Goal: Information Seeking & Learning: Find specific fact

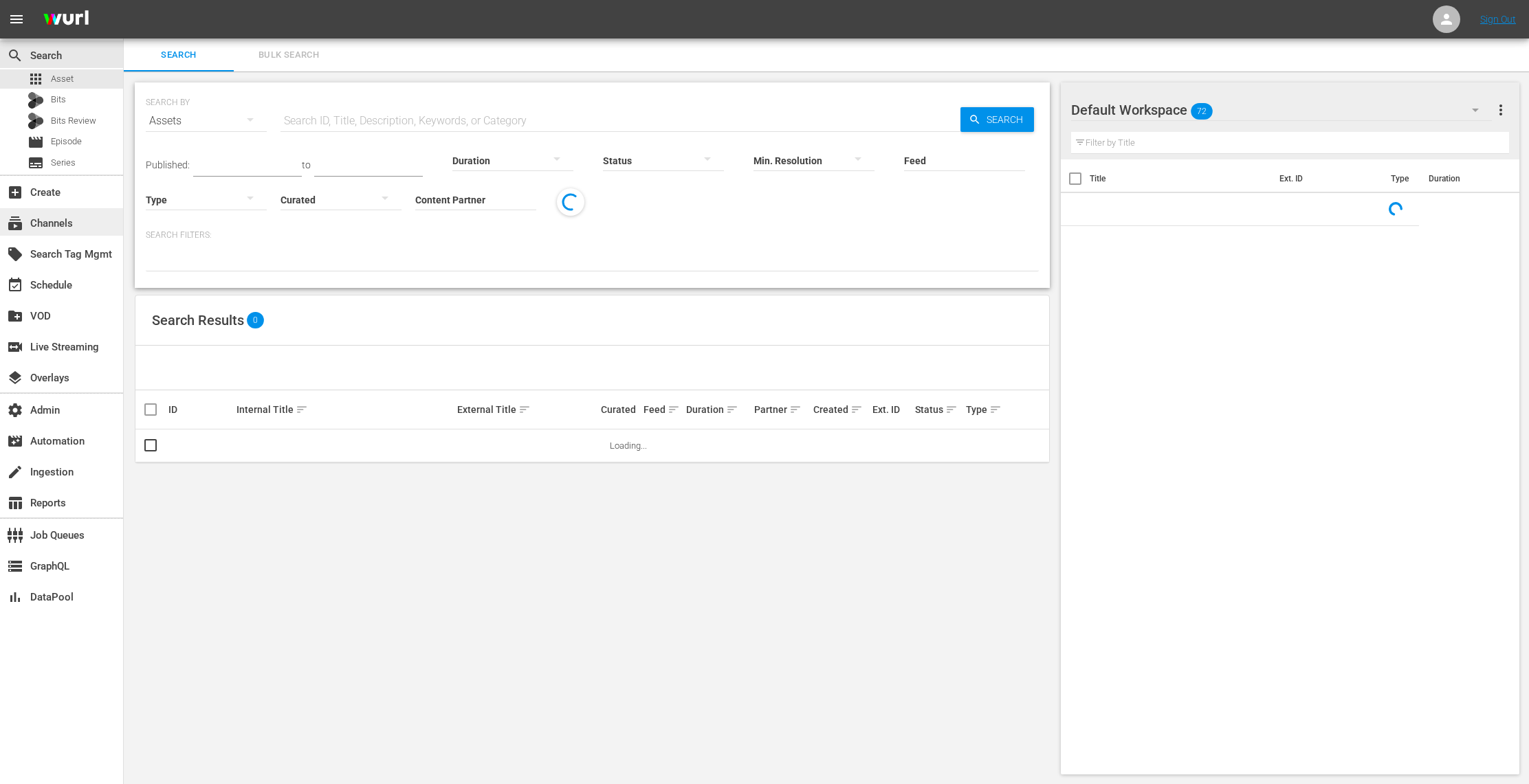
click at [69, 228] on div "subscriptions Channels" at bounding box center [38, 221] width 77 height 12
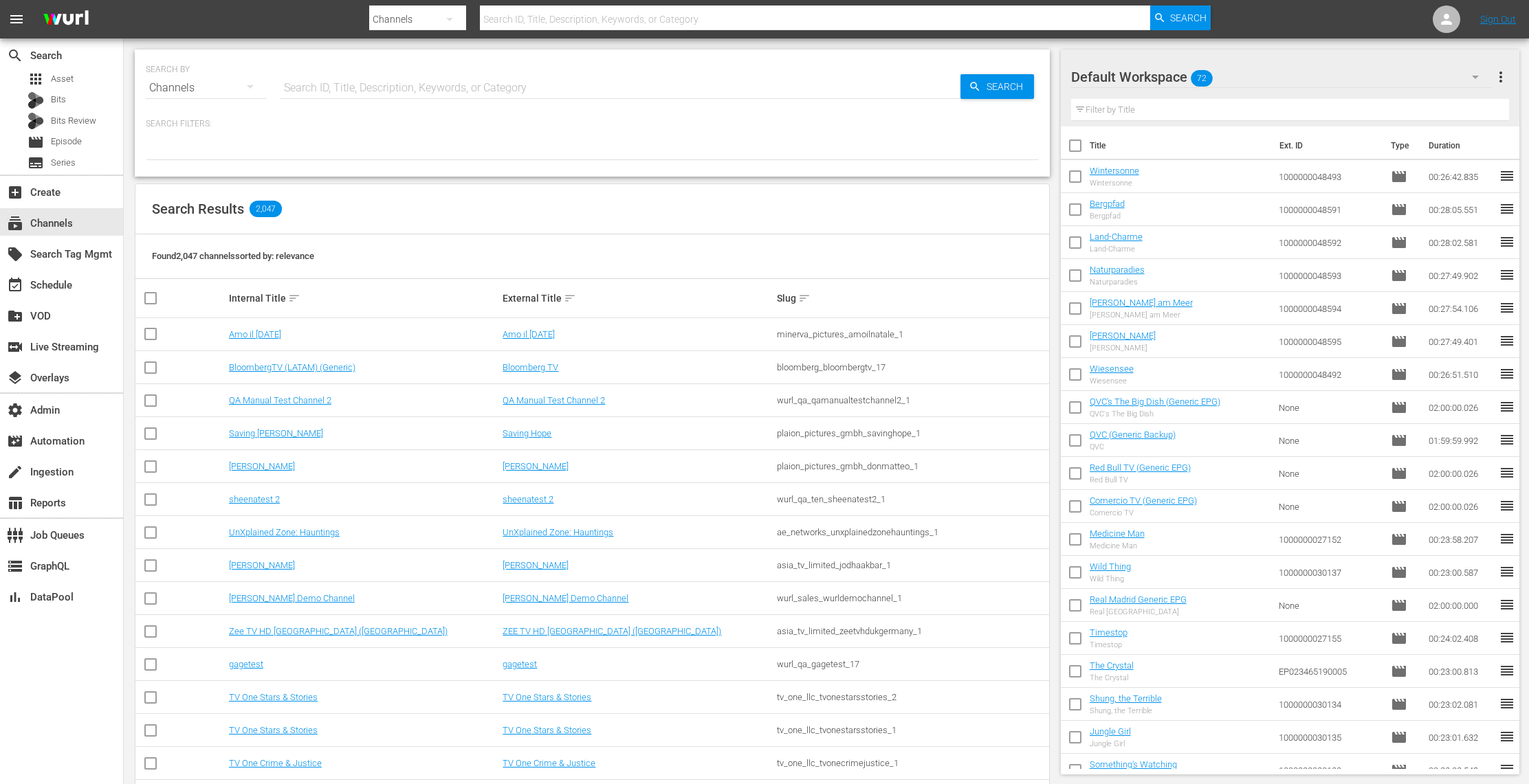
click at [354, 88] on input "text" at bounding box center [621, 88] width 680 height 33
type input "sport"
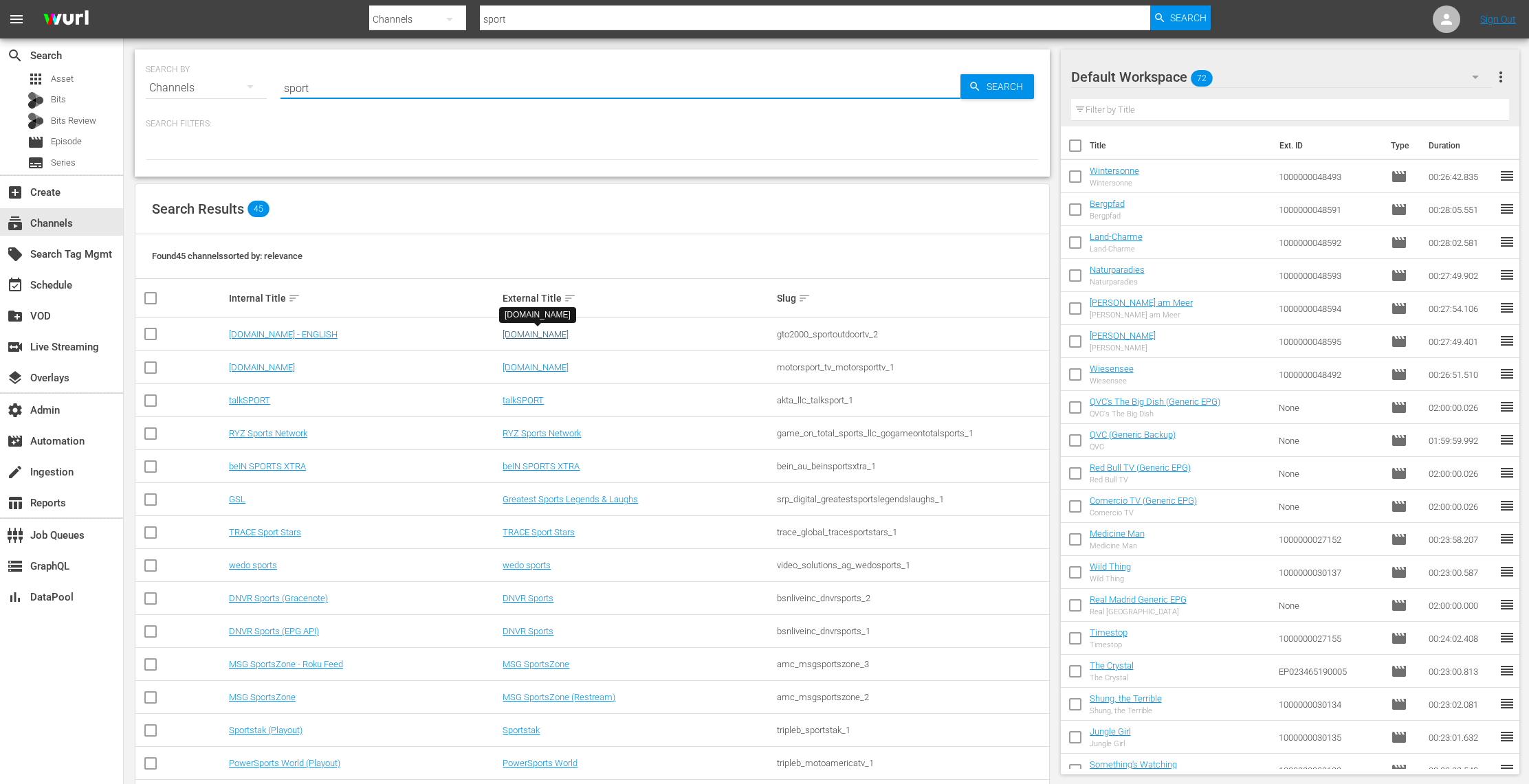
type input "sport"
click at [519, 334] on link "[DOMAIN_NAME]" at bounding box center [536, 334] width 66 height 10
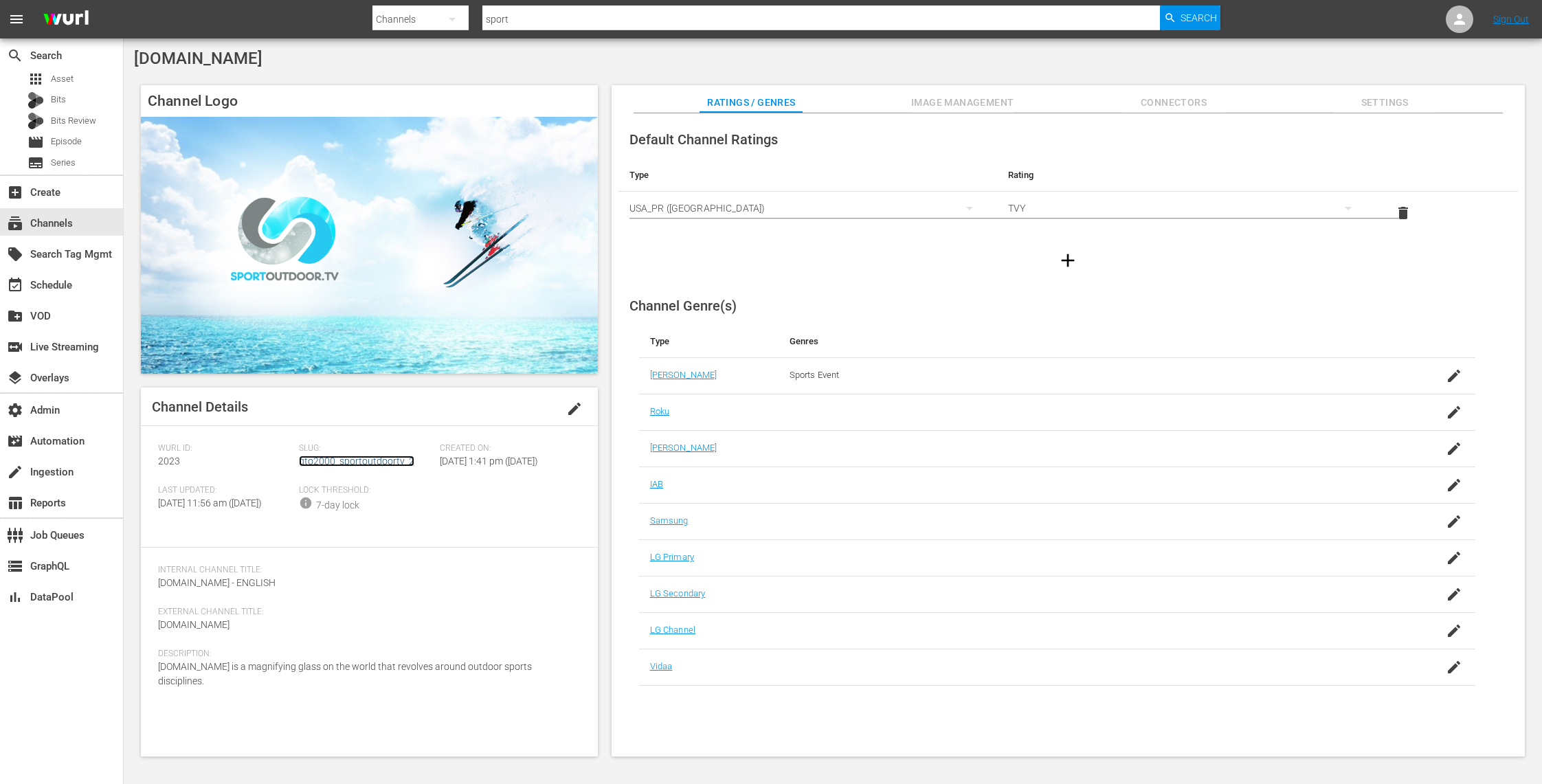
click at [367, 462] on link "gto2000_sportoutdoortv_2" at bounding box center [356, 461] width 115 height 11
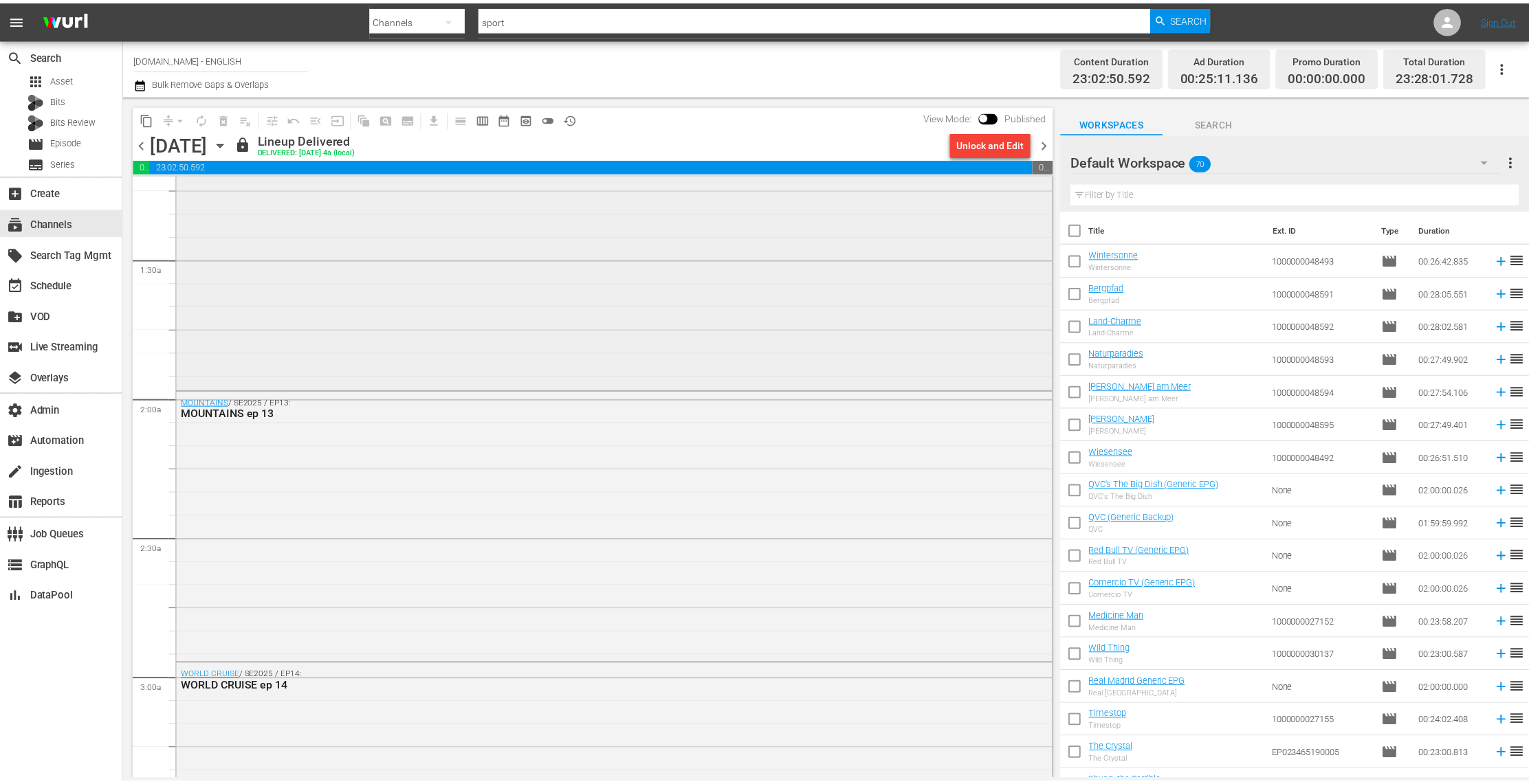
scroll to position [338, 0]
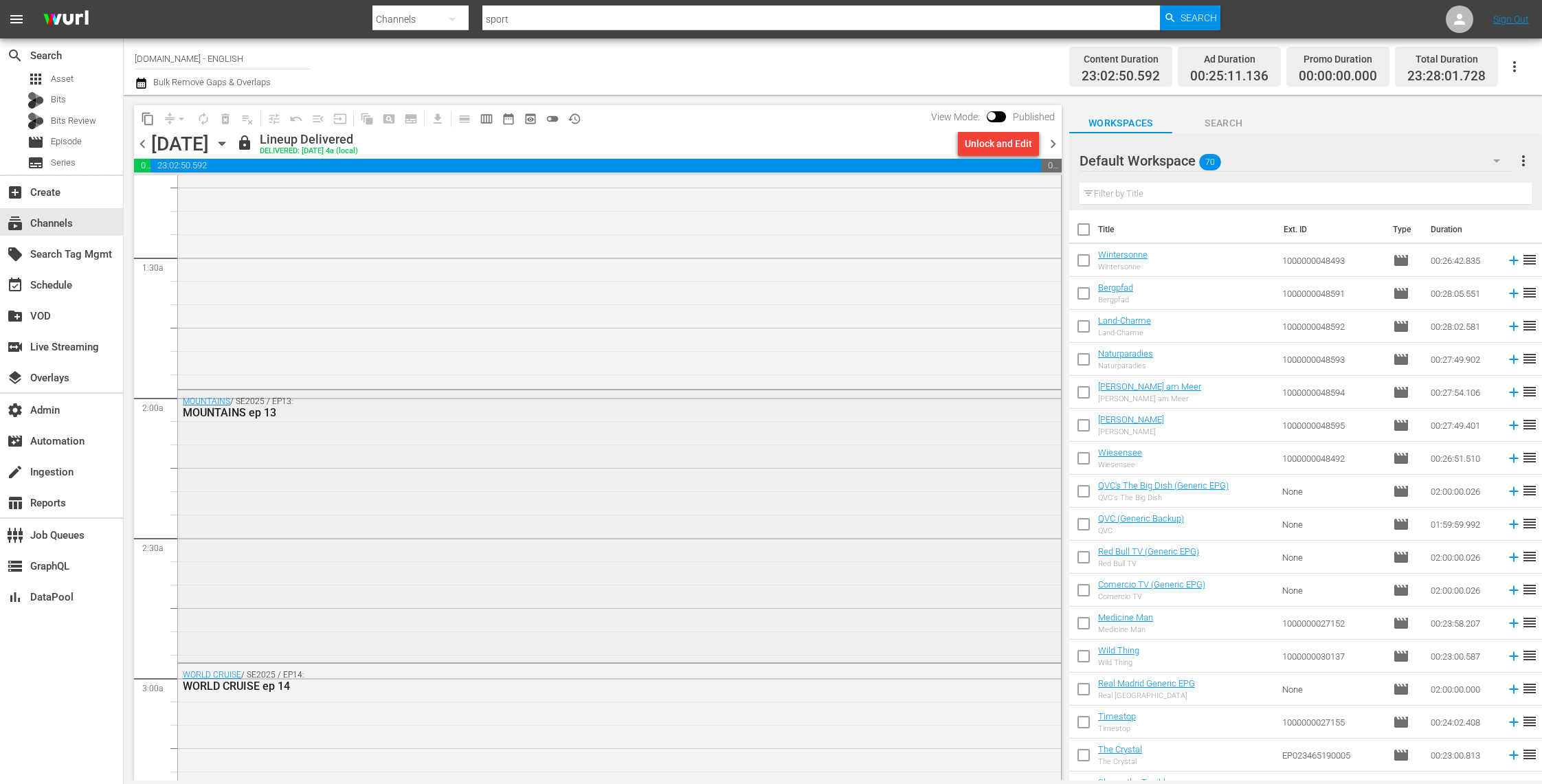
click at [447, 512] on div "MOUNTAINS / SE2025 / EP13: MOUNTAINS ep 13" at bounding box center [619, 525] width 883 height 269
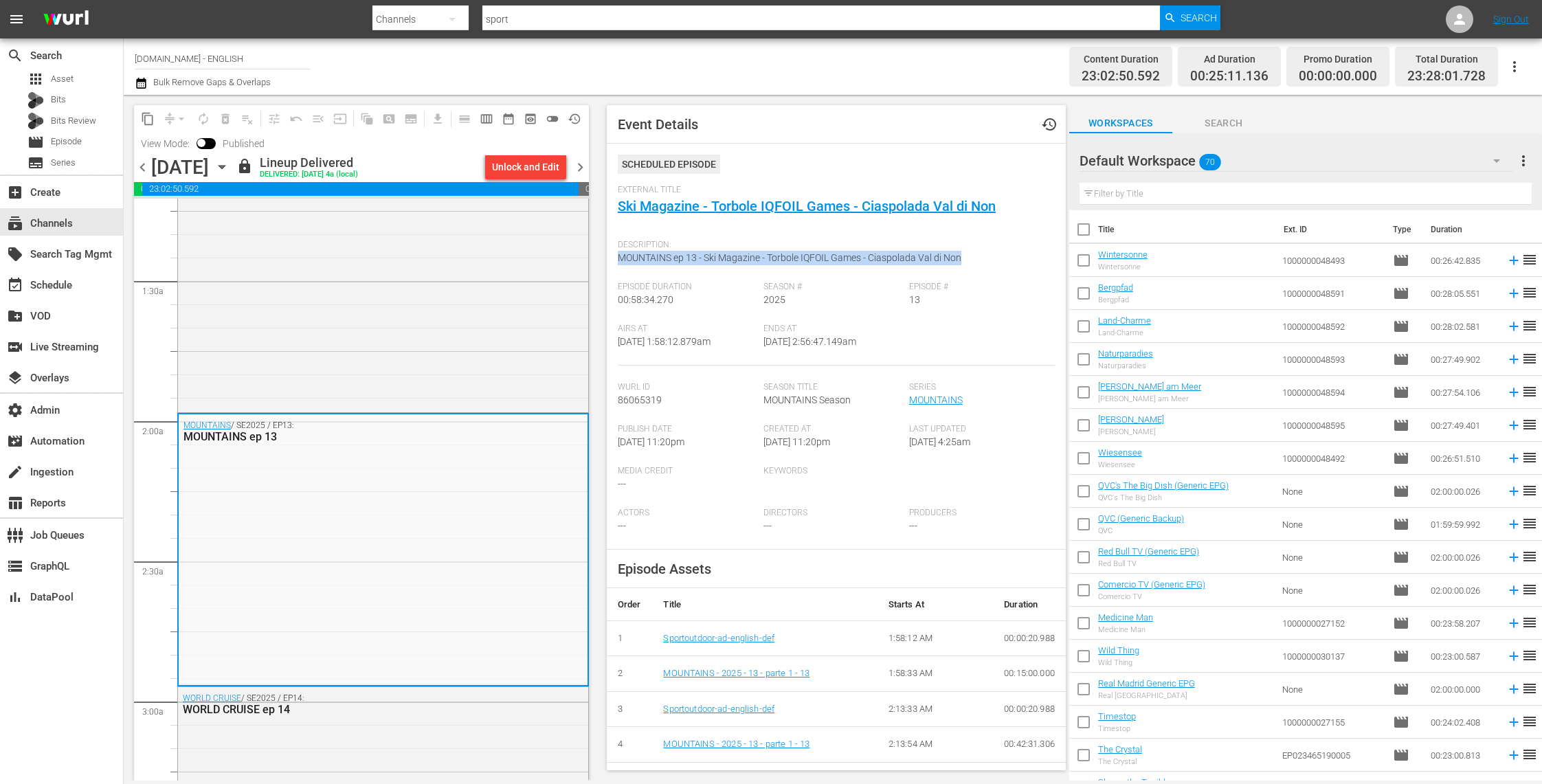
drag, startPoint x: 970, startPoint y: 256, endPoint x: 619, endPoint y: 252, distance: 351.0
click at [619, 252] on div "Description: MOUNTAINS ep 13 - Ski Magazine - Torbole IQFOIL Games - Ciaspolada…" at bounding box center [836, 257] width 437 height 49
copy span "MOUNTAINS ep 13 - Ski Magazine - Torbole IQFOIL Games - Ciaspolada Val di Non"
click at [745, 247] on span "Description:" at bounding box center [833, 245] width 431 height 11
drag, startPoint x: 948, startPoint y: 259, endPoint x: 607, endPoint y: 256, distance: 341.0
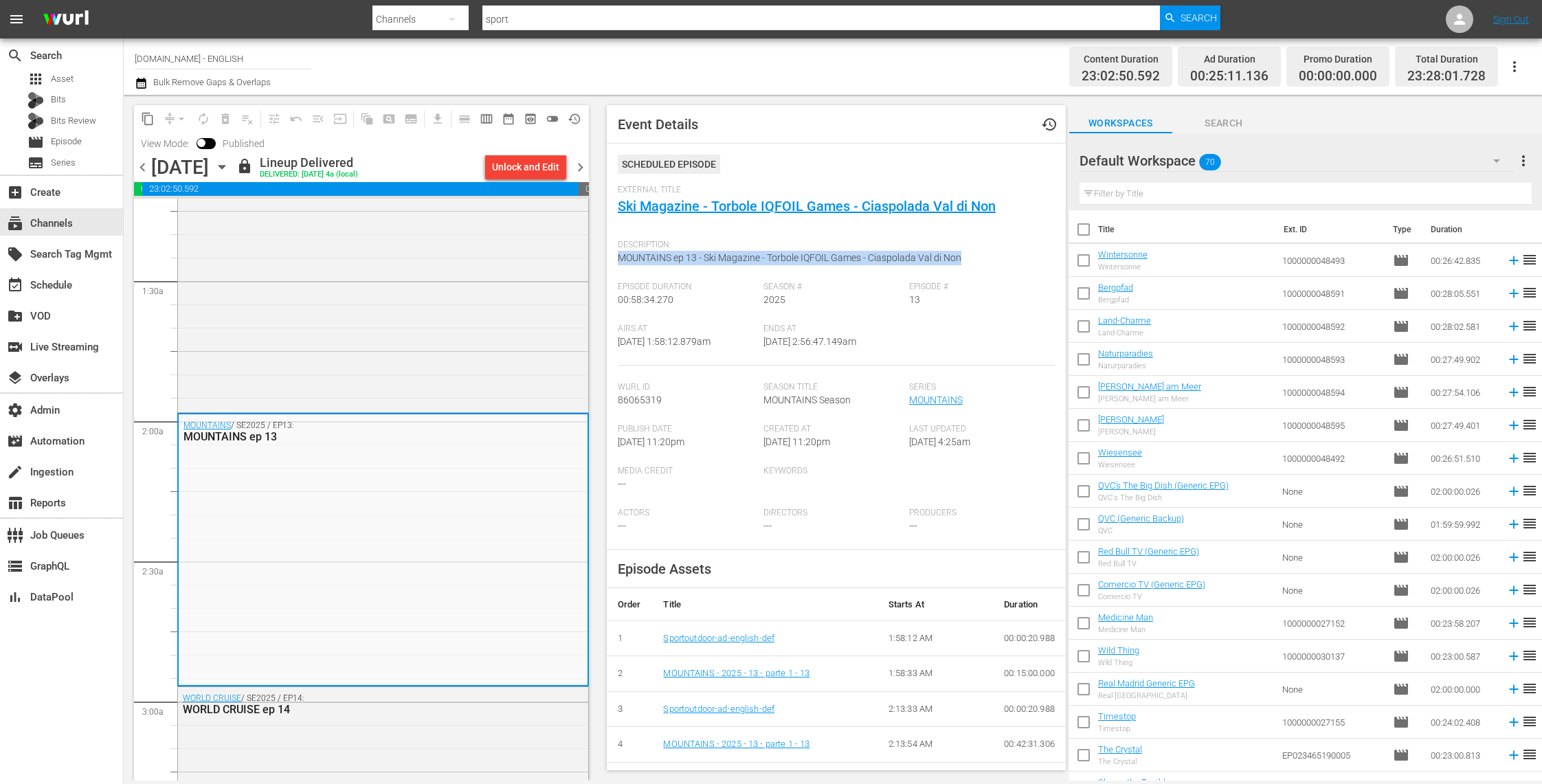
click at [607, 256] on div "Event Details history Scheduled Episode External Title Ski Magazine - Torbole I…" at bounding box center [837, 437] width 459 height 665
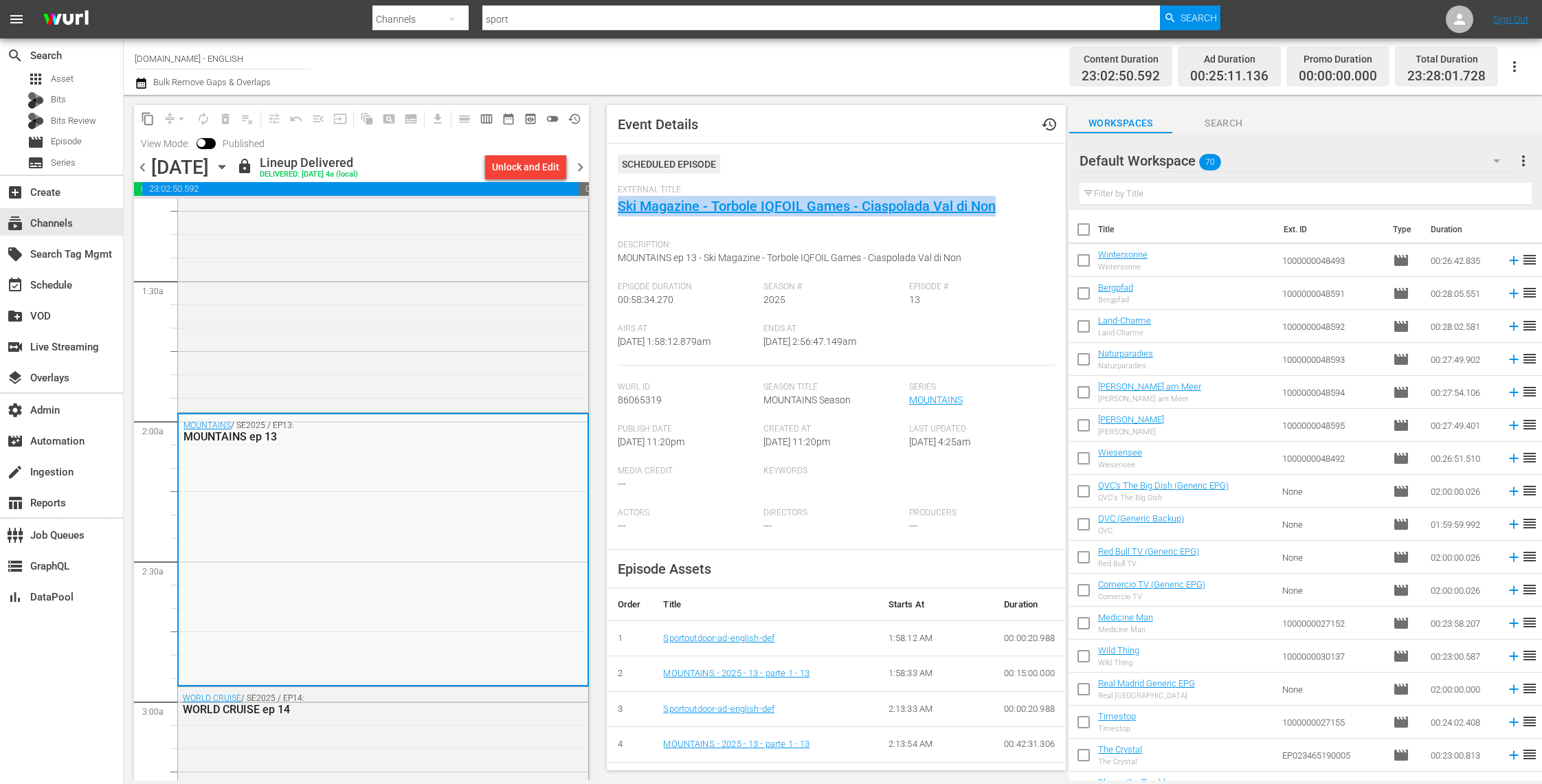
drag, startPoint x: 985, startPoint y: 211, endPoint x: 610, endPoint y: 214, distance: 375.0
click at [610, 214] on div "Event Details history Scheduled Episode External Title Ski Magazine - Torbole I…" at bounding box center [837, 437] width 459 height 665
copy link "Ski Magazine - Torbole IQFOIL Games - Ciaspolada Val di Non"
click at [415, 454] on div "MOUNTAINS / SE2025 / EP13: MOUNTAINS ep 13" at bounding box center [383, 548] width 409 height 269
click at [787, 203] on link "Ski Magazine - Torbole IQFOIL Games - Ciaspolada Val di Non" at bounding box center [807, 205] width 378 height 16
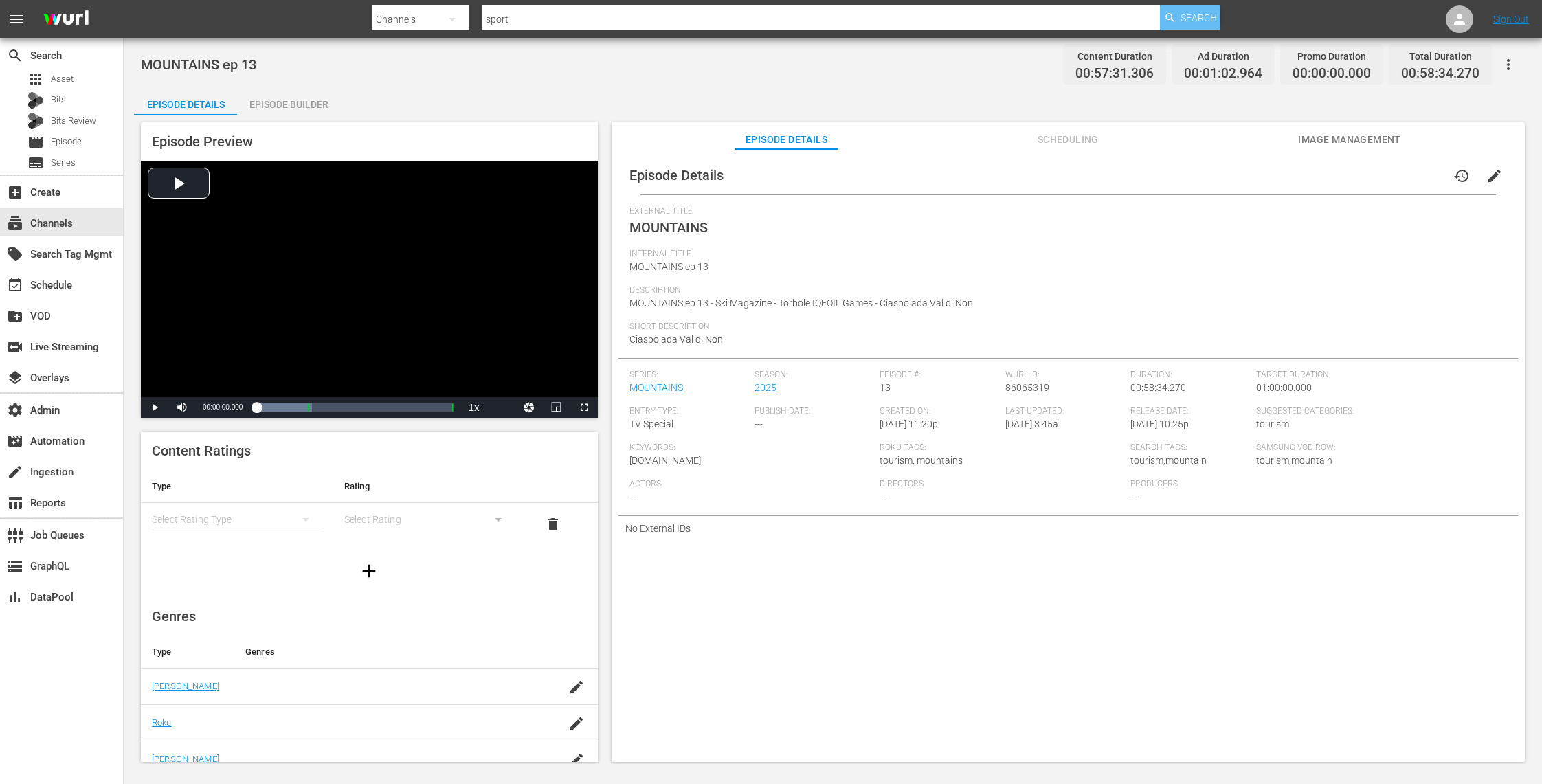
click at [1185, 18] on span "Search" at bounding box center [1199, 17] width 36 height 25
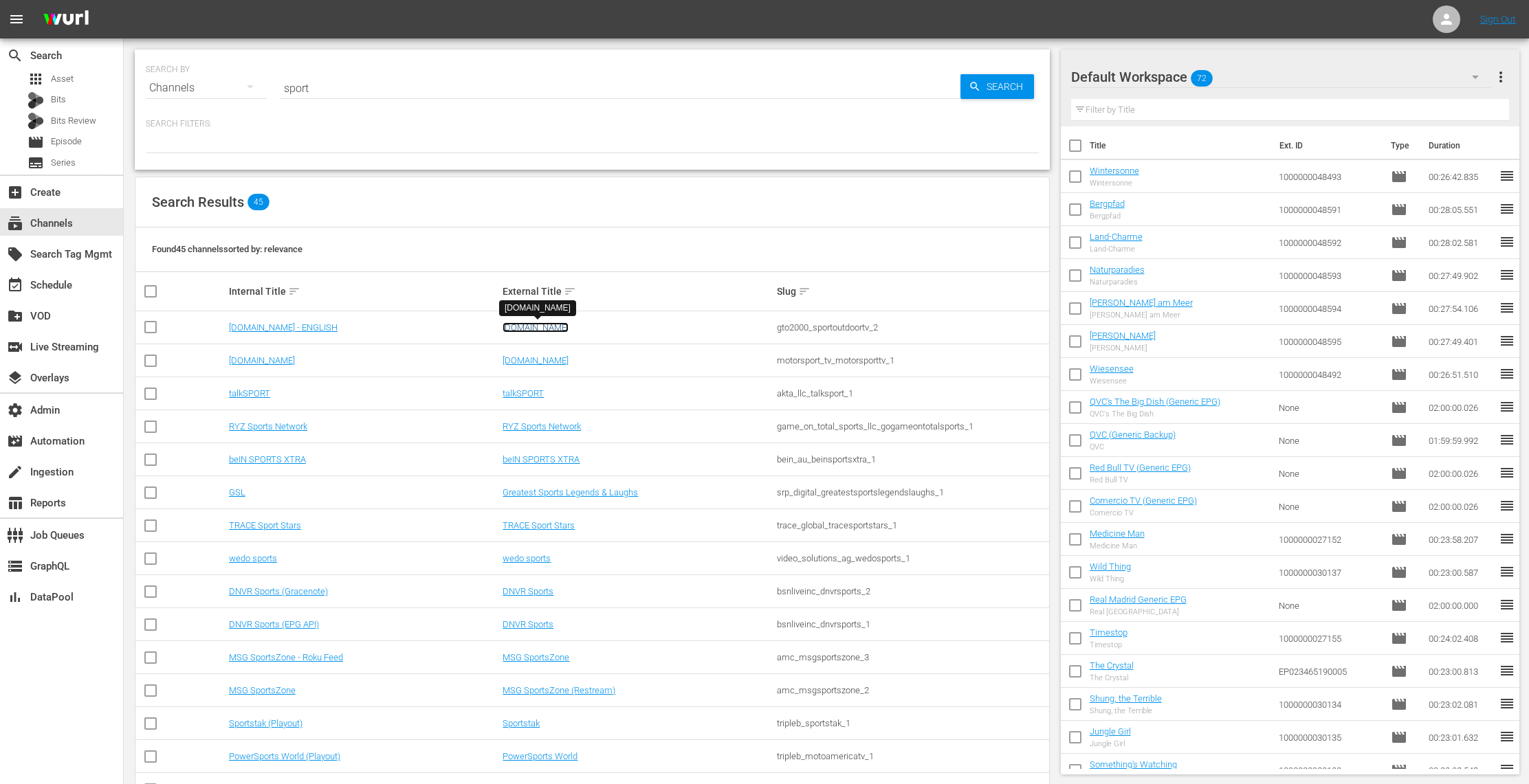
click at [543, 326] on link "[DOMAIN_NAME]" at bounding box center [536, 327] width 66 height 10
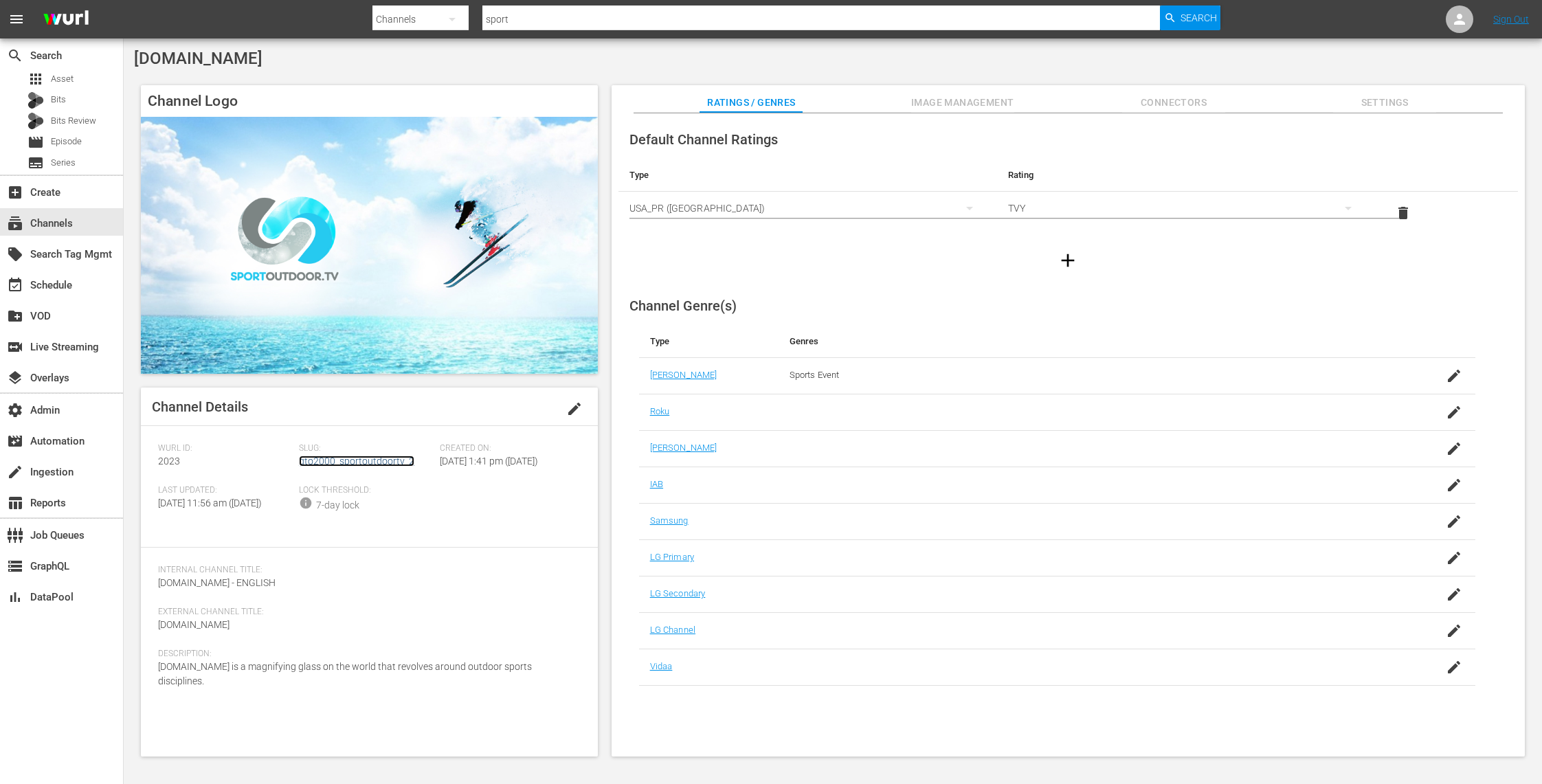
click at [376, 461] on link "gto2000_sportoutdoortv_2" at bounding box center [356, 461] width 115 height 11
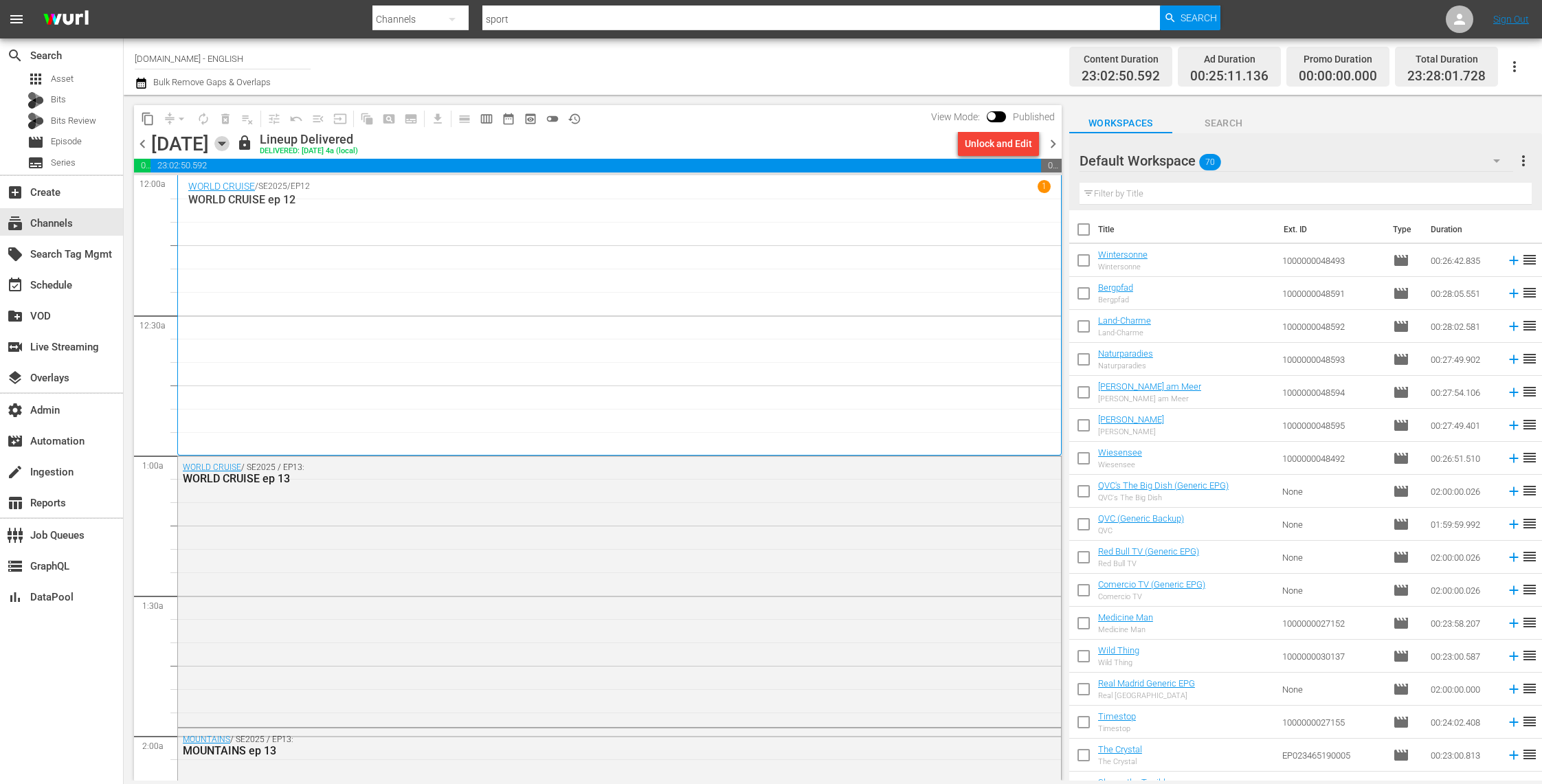
click at [230, 147] on icon "button" at bounding box center [222, 143] width 15 height 15
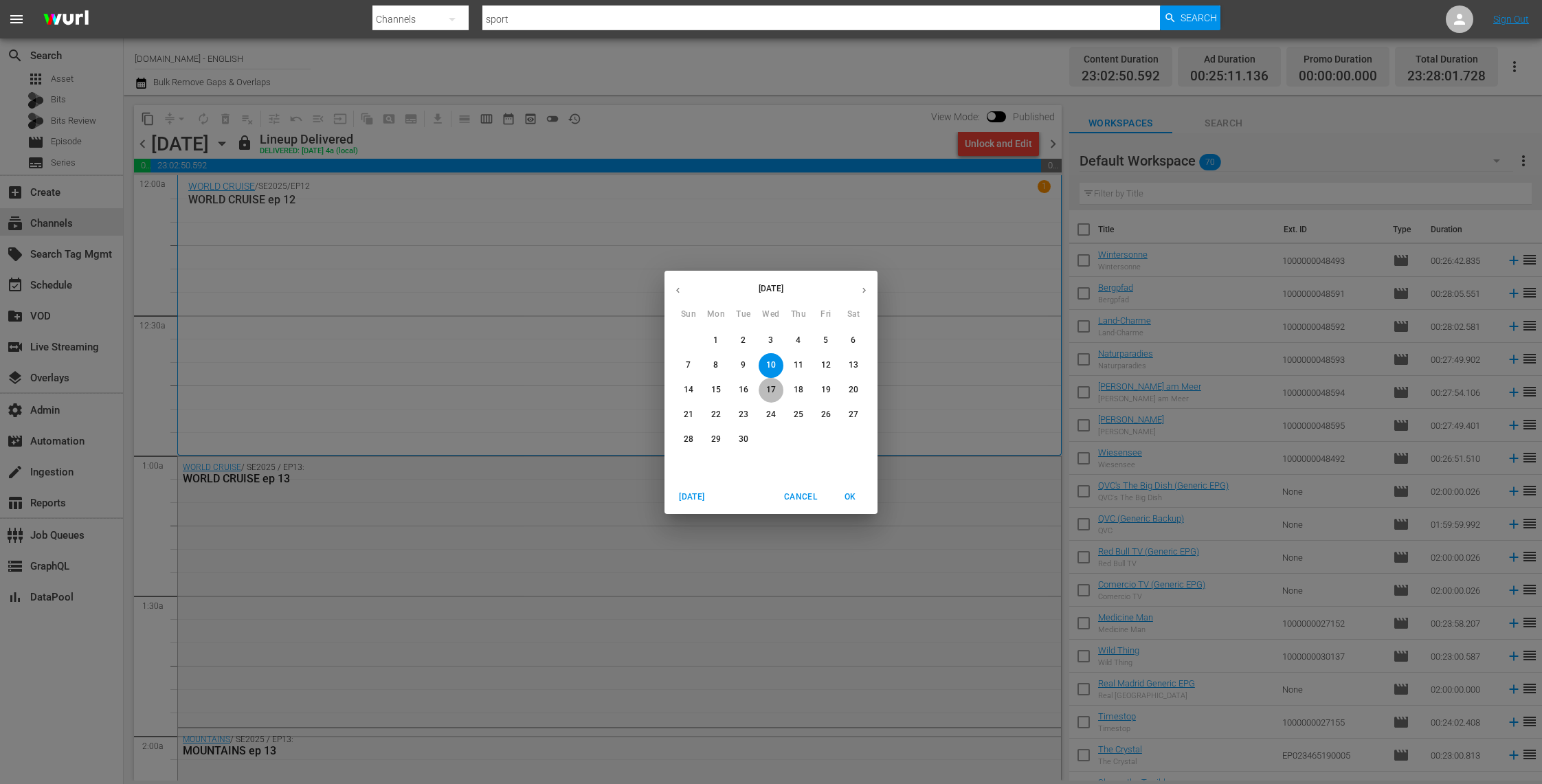
click at [767, 387] on p "17" at bounding box center [771, 389] width 10 height 11
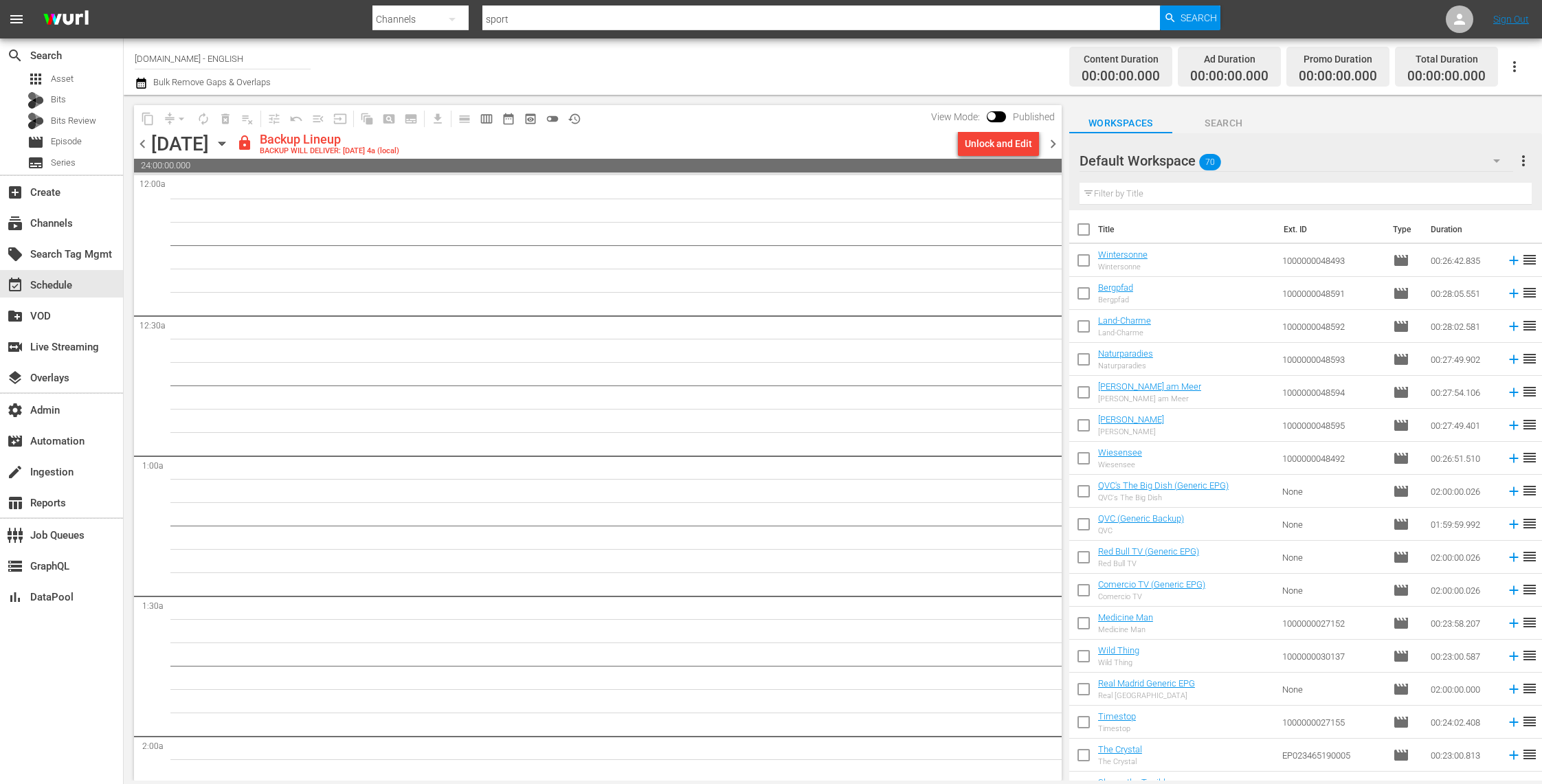
click at [230, 148] on icon "button" at bounding box center [222, 143] width 15 height 15
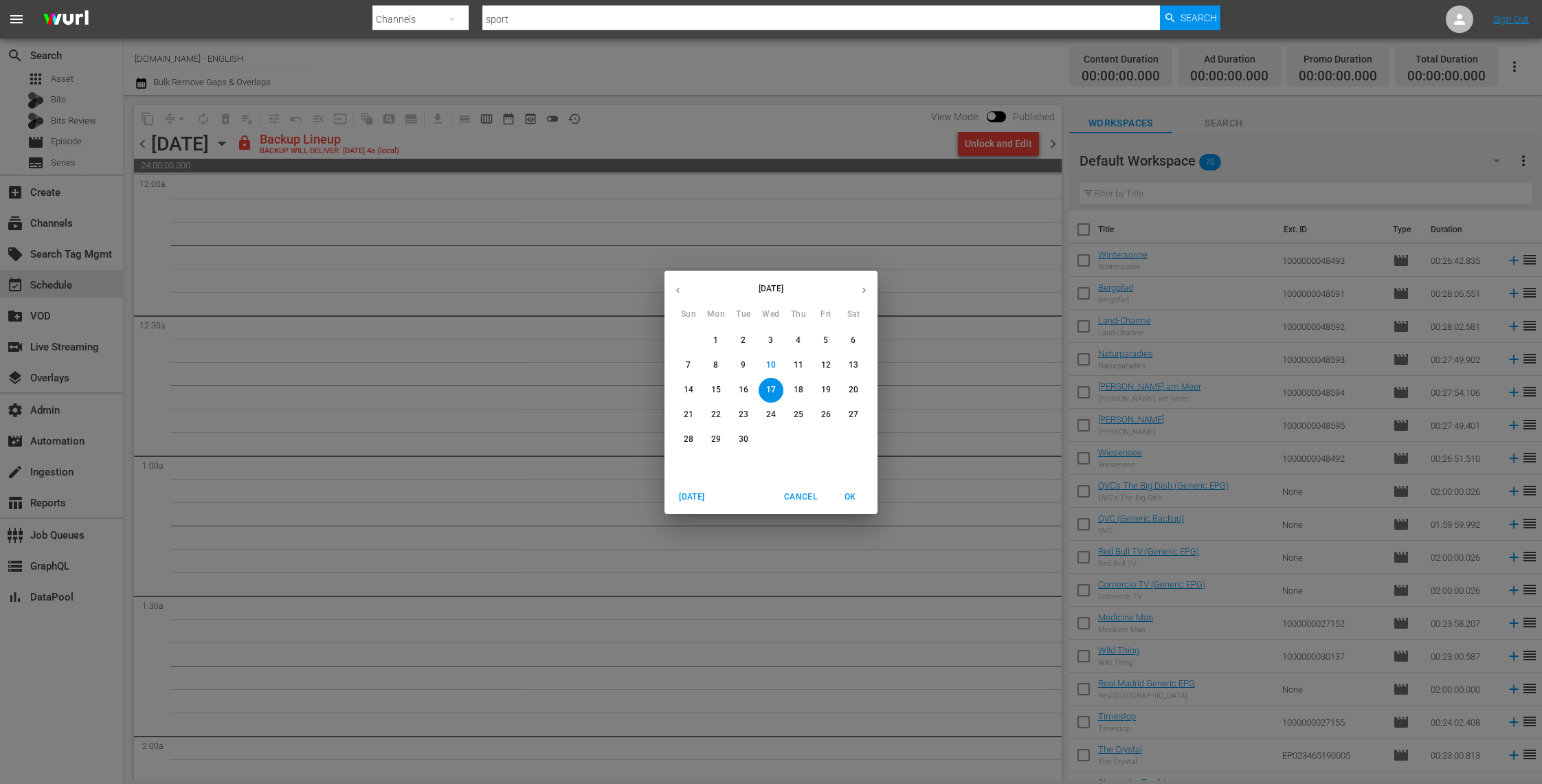
click at [820, 360] on span "12" at bounding box center [826, 365] width 25 height 11
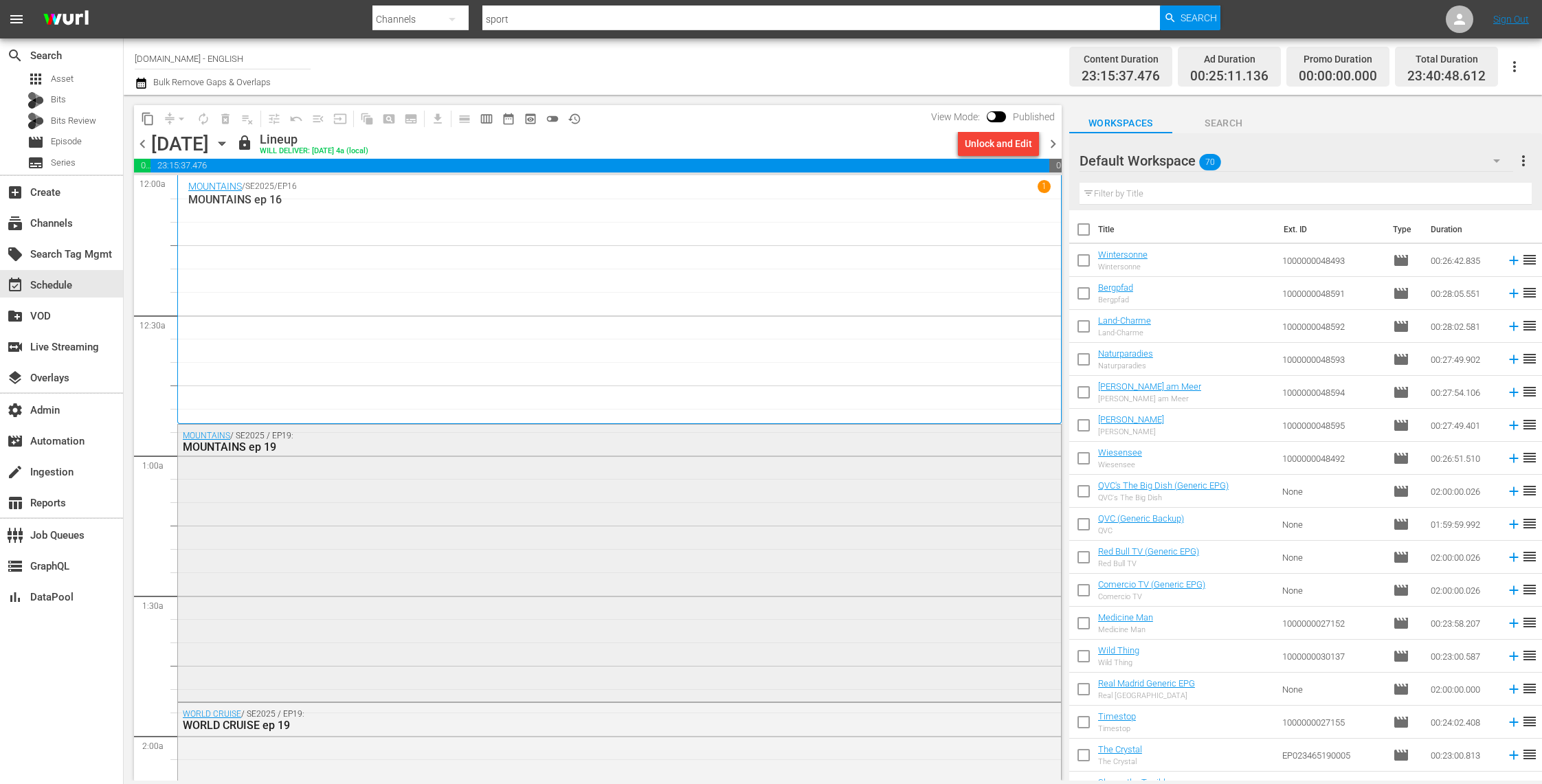
click at [627, 550] on div "MOUNTAINS / SE2025 / EP19: MOUNTAINS ep 19" at bounding box center [619, 561] width 883 height 275
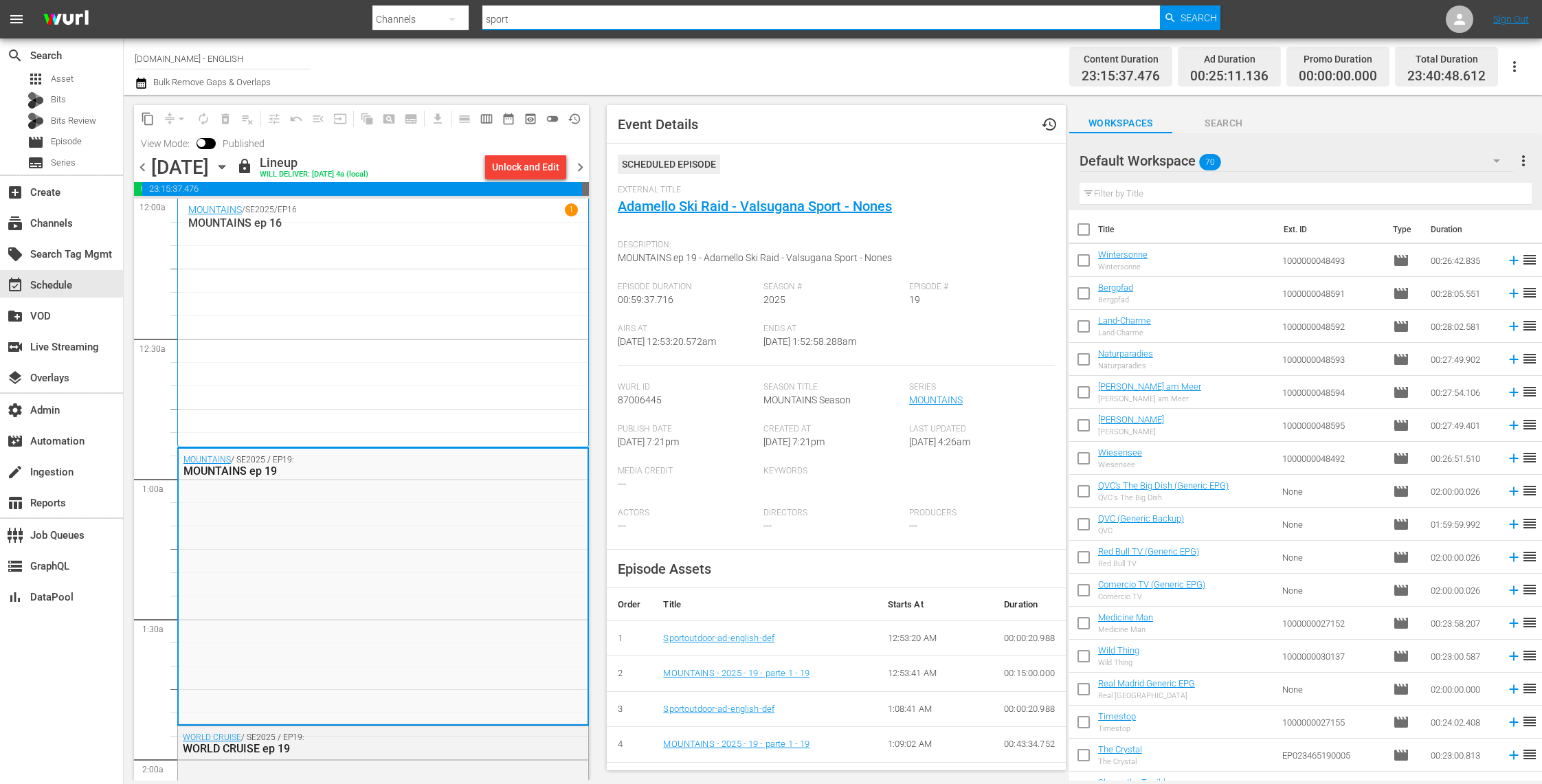
drag, startPoint x: 527, startPoint y: 23, endPoint x: 469, endPoint y: 22, distance: 58.0
click at [468, 22] on div "Search By Channels Search ID, Title, Description, Keywords, or Category sport S…" at bounding box center [796, 19] width 848 height 33
paste input "Autumn Food And Wine"
type input "Autumn Food And Wine"
click at [1185, 21] on span "Search" at bounding box center [1199, 17] width 36 height 25
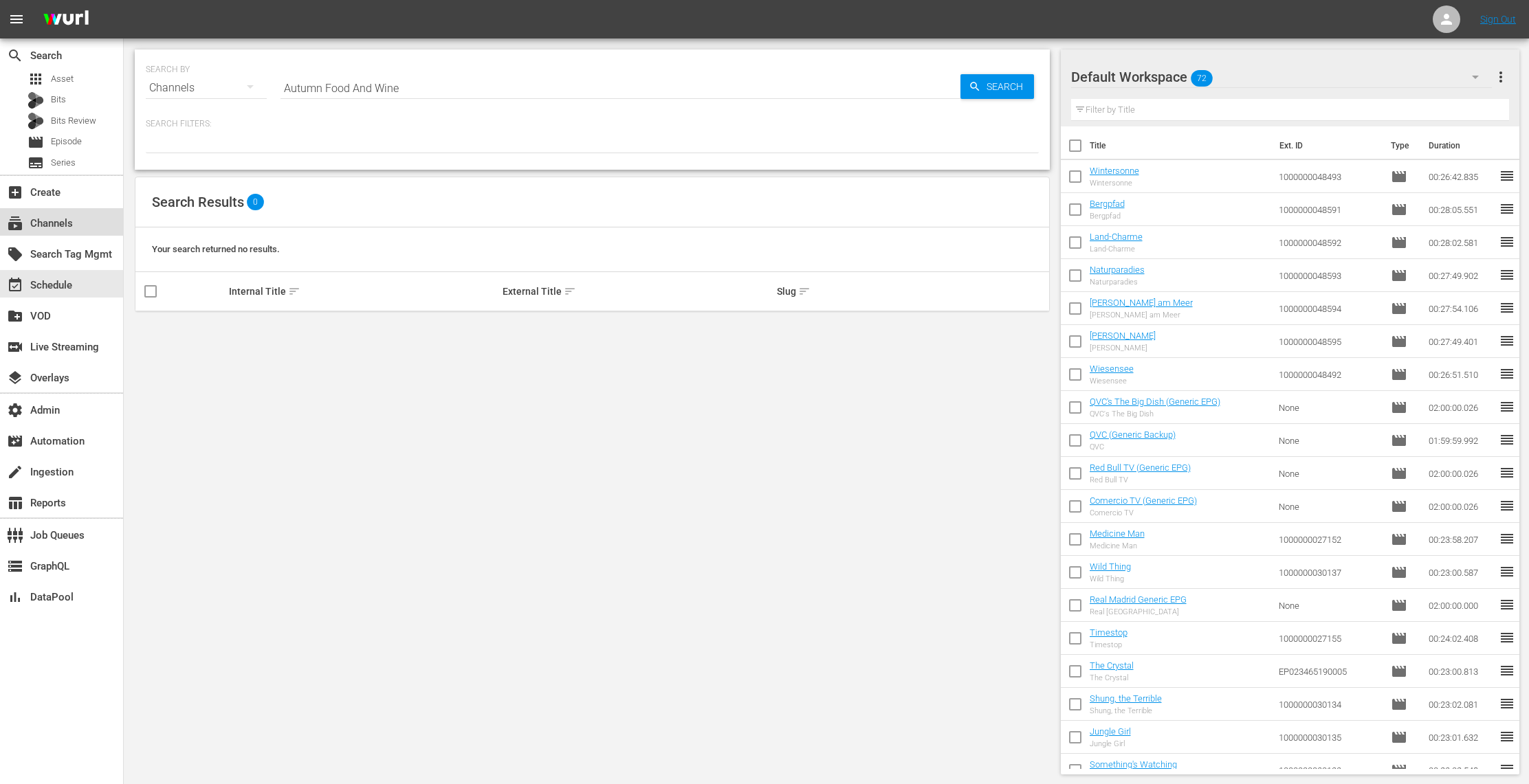
click at [68, 220] on div "subscriptions Channels" at bounding box center [38, 221] width 77 height 12
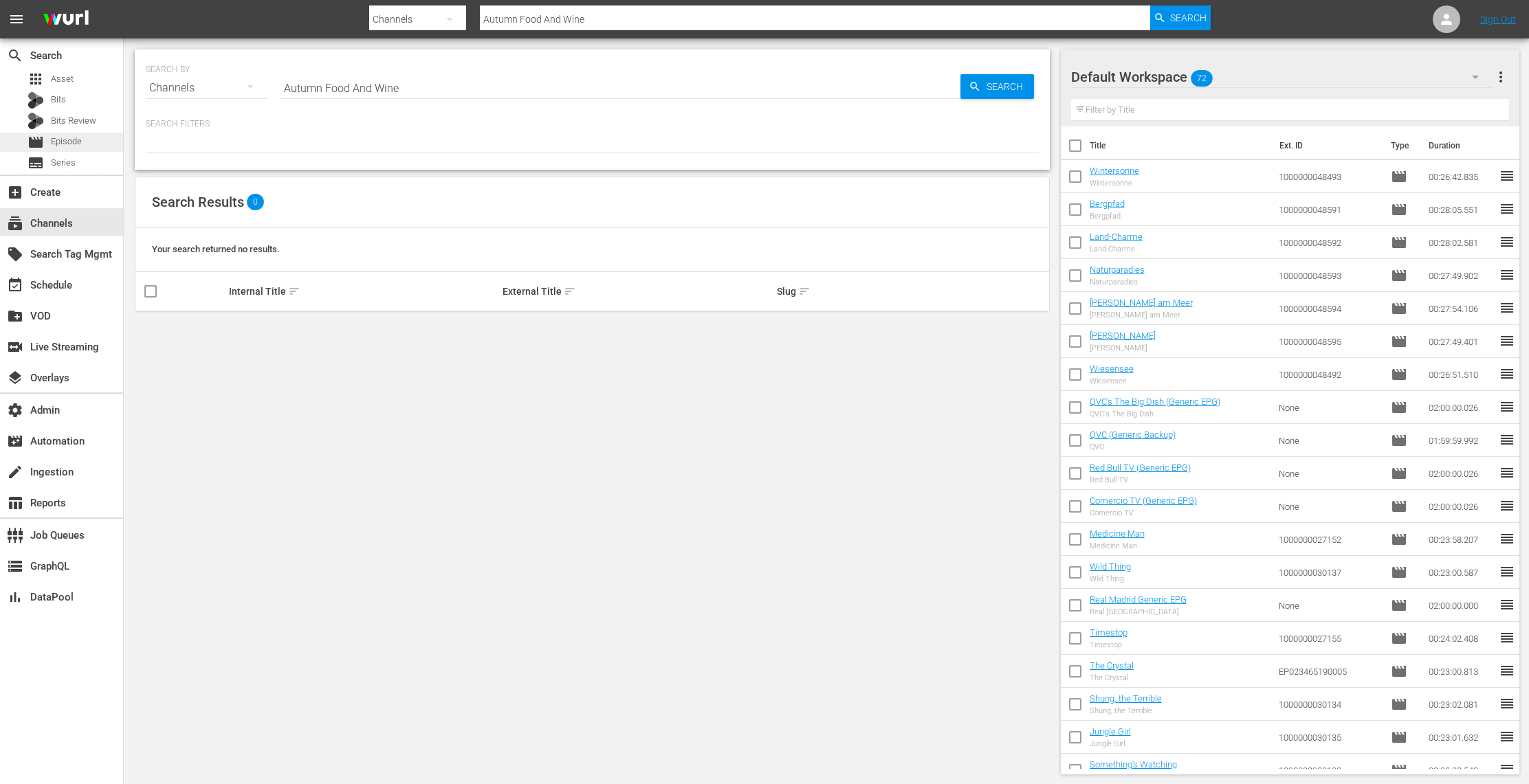
click at [92, 140] on div "movie Episode" at bounding box center [62, 142] width 123 height 19
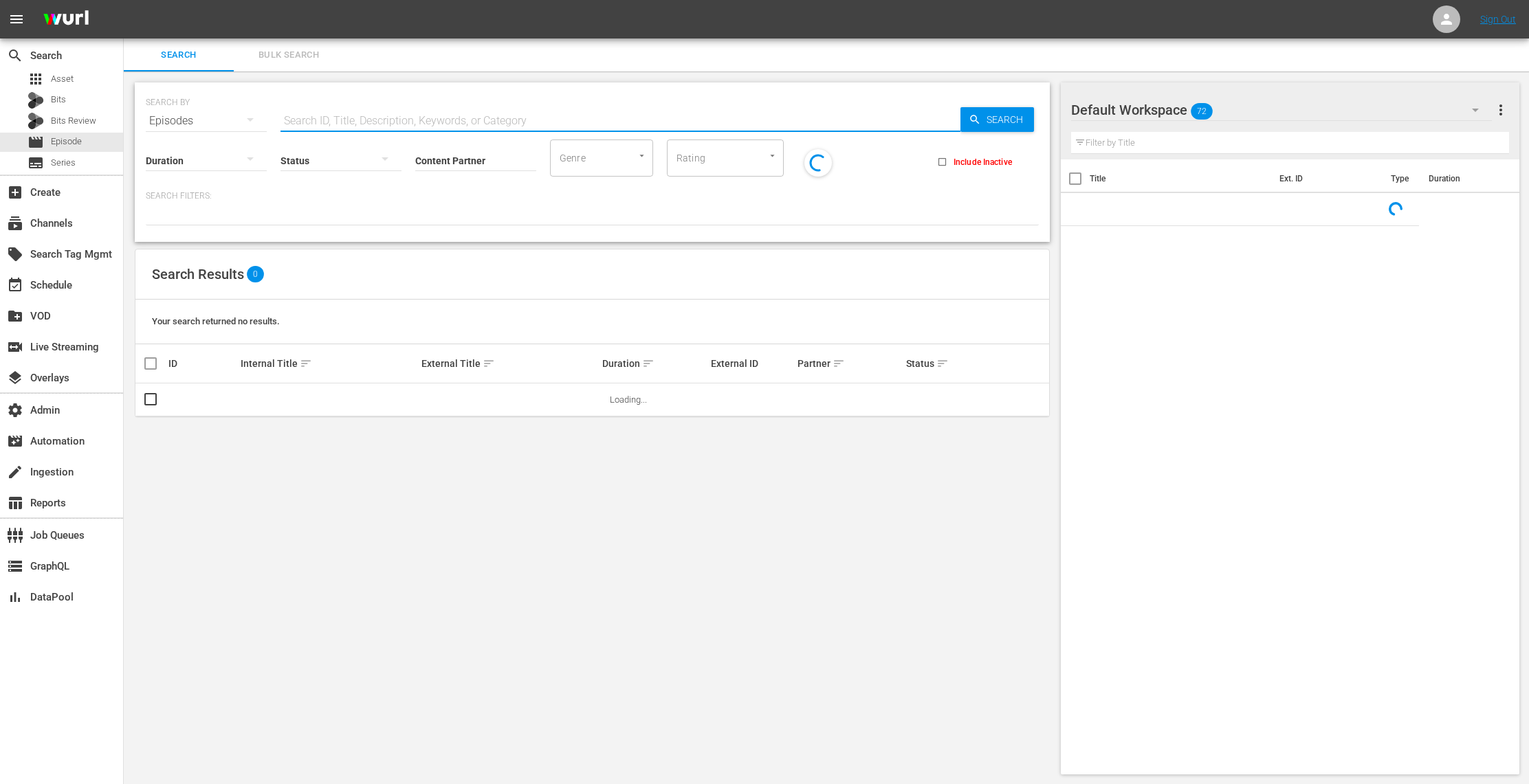
click at [347, 120] on input "text" at bounding box center [621, 121] width 680 height 33
paste input "Autumn Food And Wine"
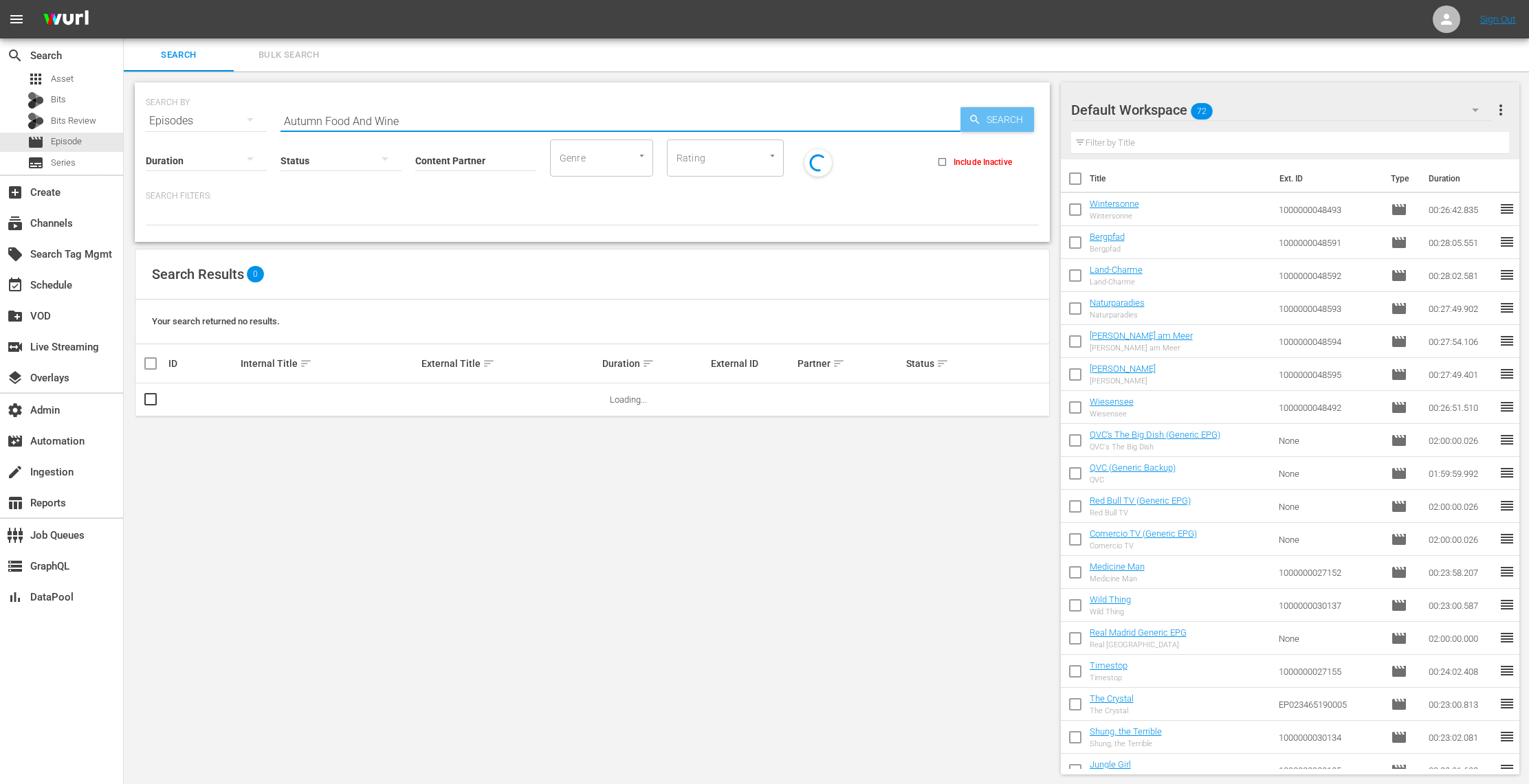
type input "Autumn Food And Wine"
click at [998, 121] on span "Search" at bounding box center [1007, 120] width 53 height 25
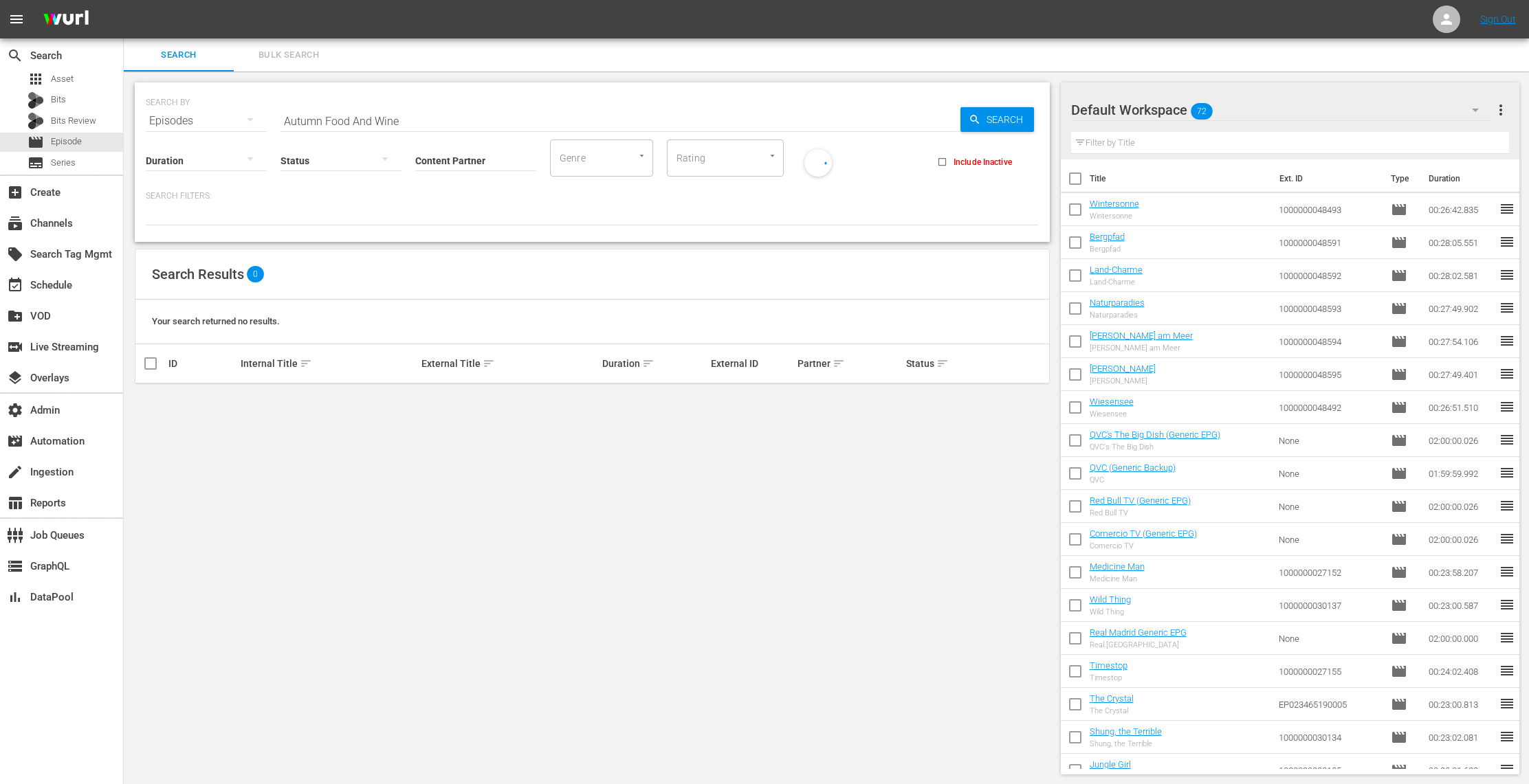
click at [445, 155] on input "Content Partner" at bounding box center [476, 161] width 121 height 49
click at [485, 208] on div "GTO2000 (183)" at bounding box center [527, 198] width 201 height 33
type input "GTO2000 (183)"
drag, startPoint x: 427, startPoint y: 121, endPoint x: 322, endPoint y: 119, distance: 105.0
click at [322, 120] on input "Autumn Food And Wine" at bounding box center [621, 121] width 680 height 33
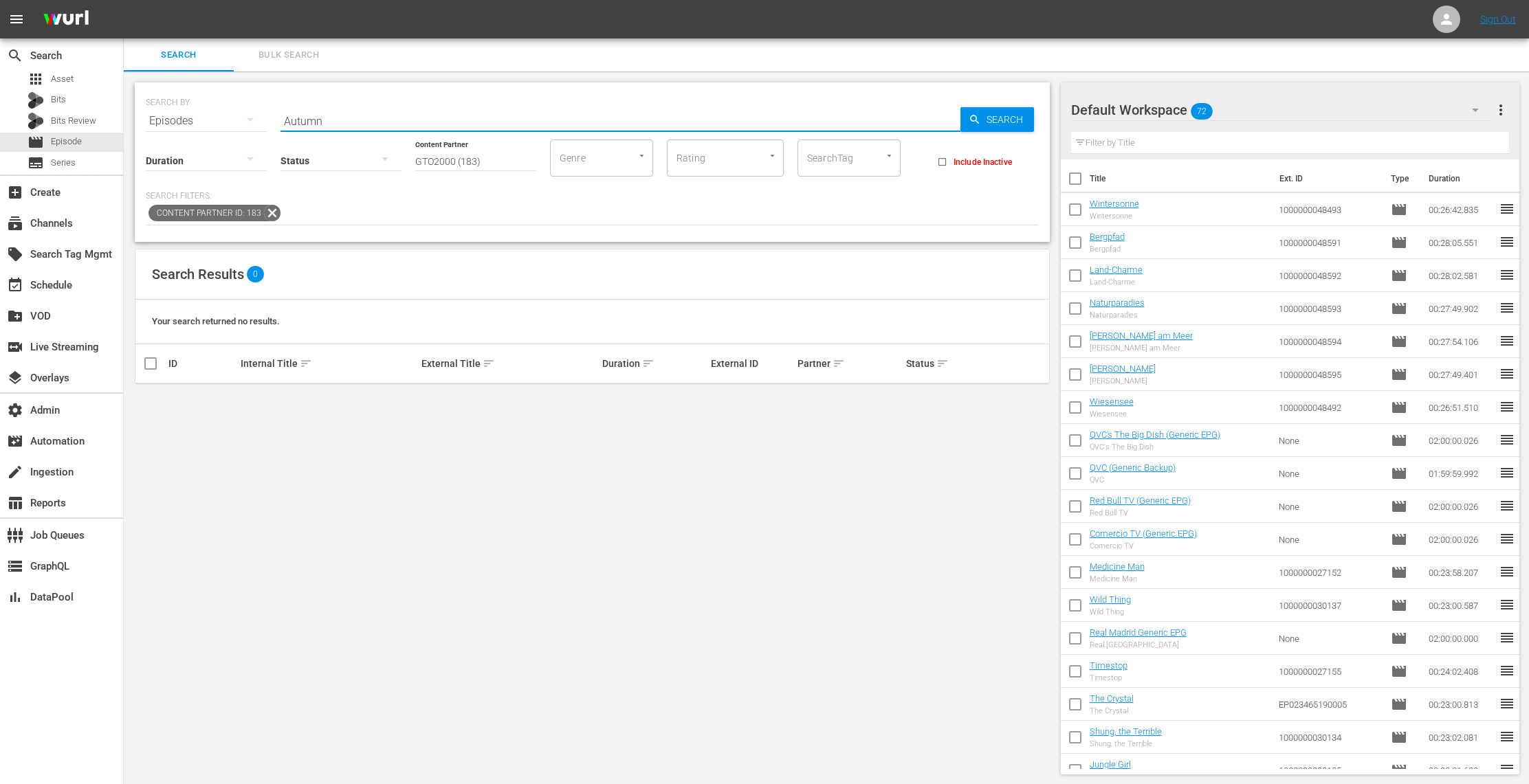
type input "Autumn"
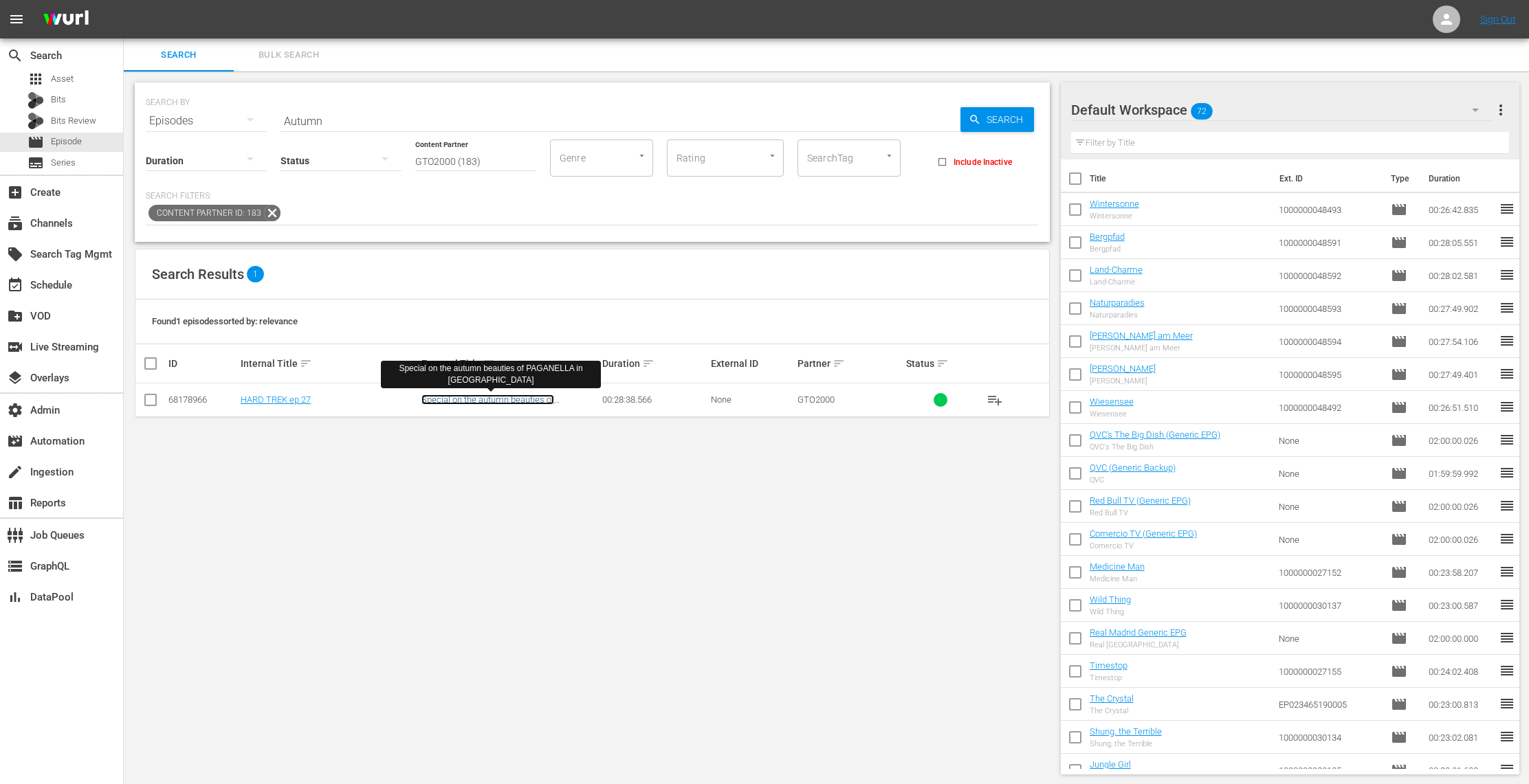
click at [484, 403] on link "Special on the autumn beauties of PAGANELLA in [GEOGRAPHIC_DATA]" at bounding box center [492, 405] width 142 height 21
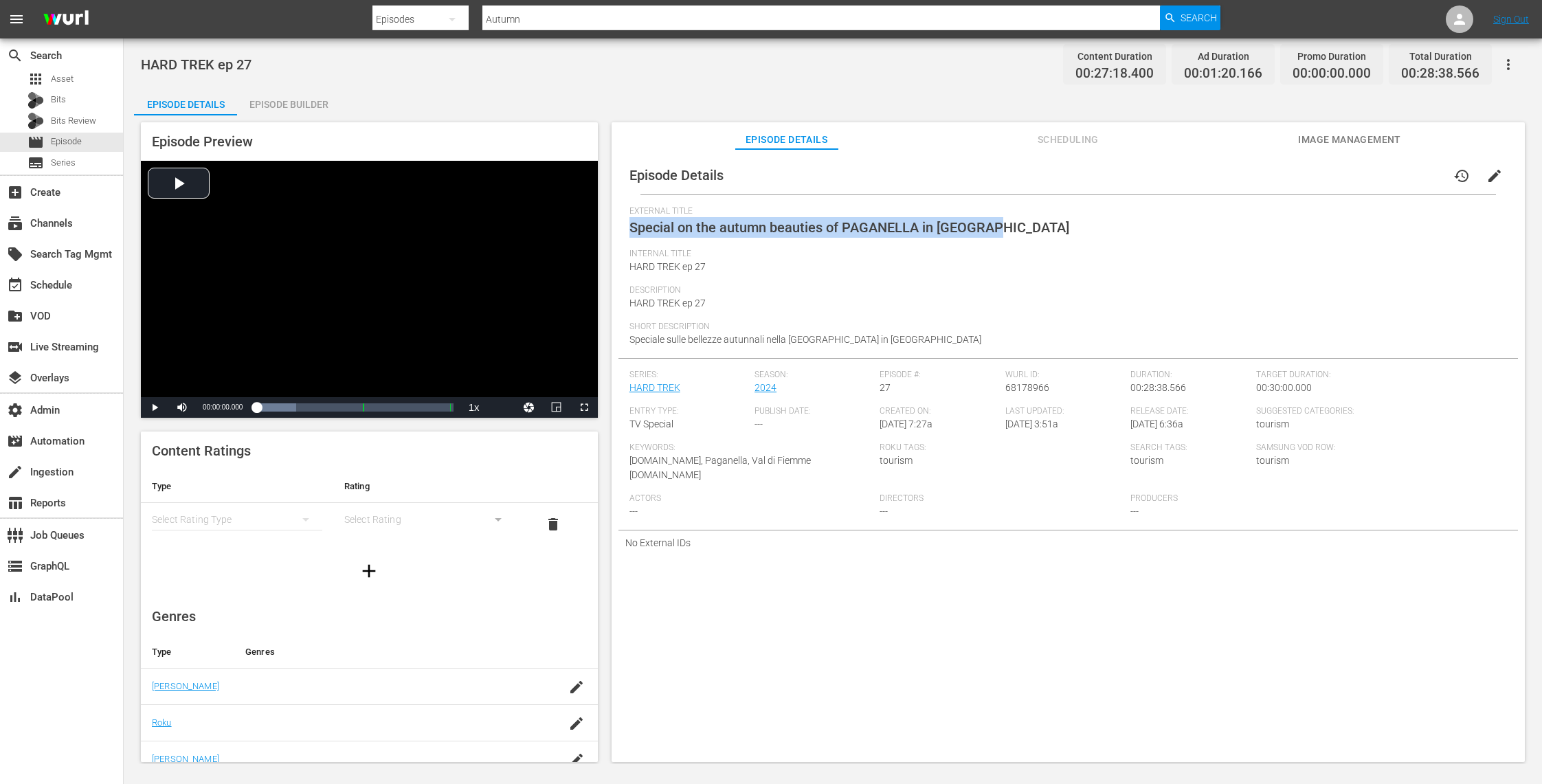
drag, startPoint x: 1015, startPoint y: 226, endPoint x: 630, endPoint y: 228, distance: 385.0
click at [630, 228] on div "External Title Special on the autumn beauties of PAGANELLA in [GEOGRAPHIC_DATA]" at bounding box center [1068, 227] width 878 height 42
click at [1202, 23] on span "Search" at bounding box center [1199, 17] width 36 height 25
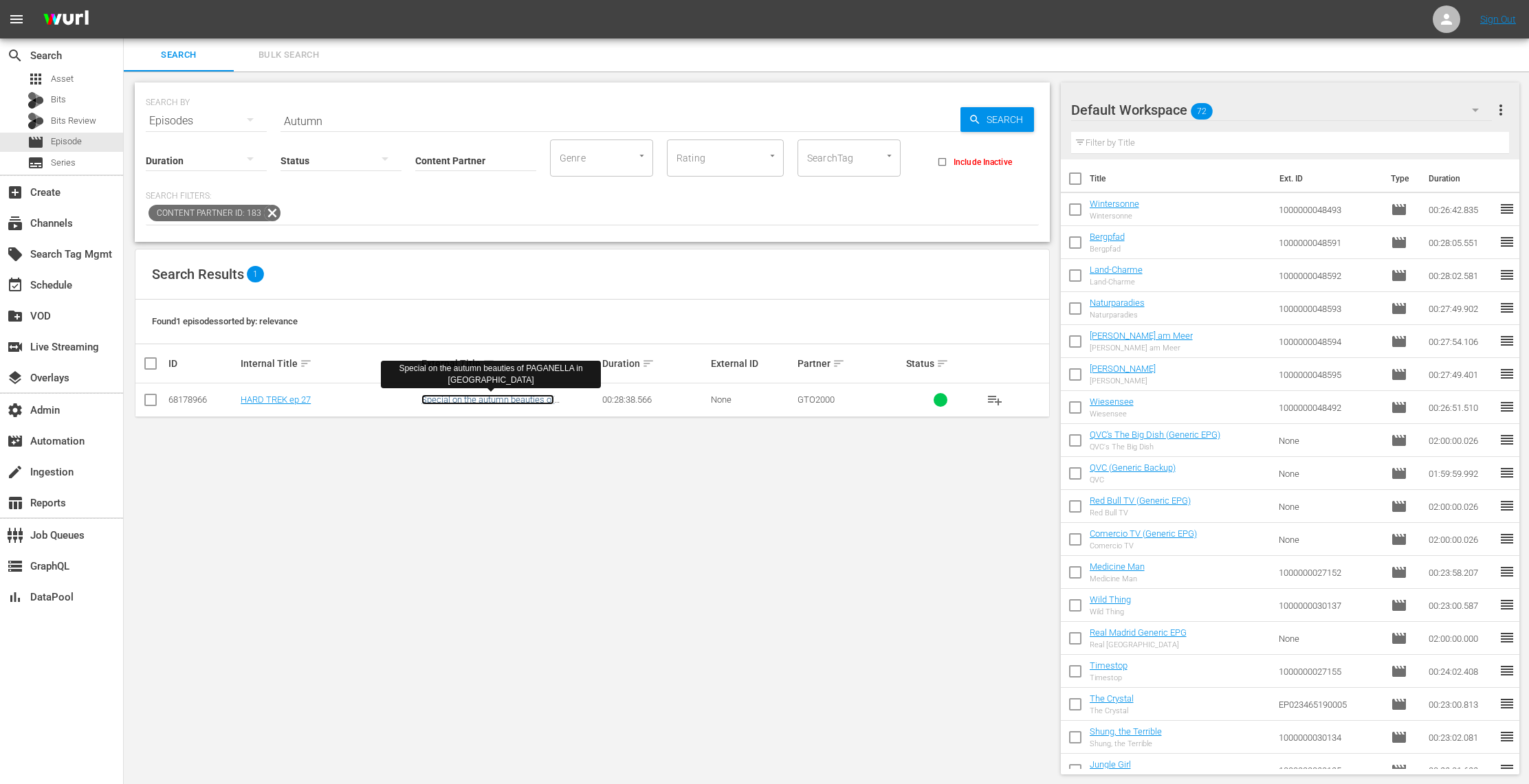
click at [496, 398] on link "Special on the autumn beauties of PAGANELLA in [GEOGRAPHIC_DATA]" at bounding box center [492, 405] width 142 height 21
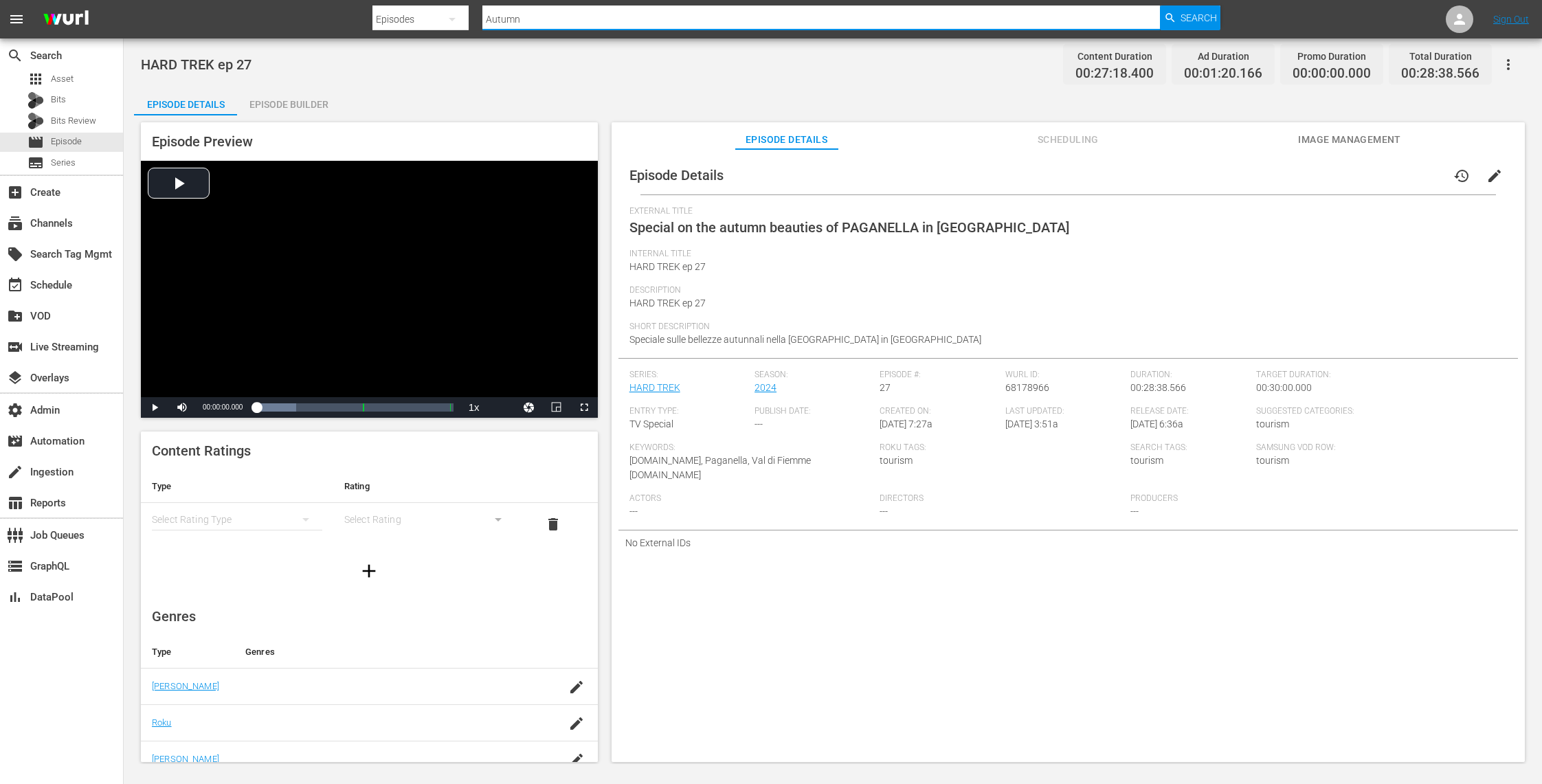
drag, startPoint x: 530, startPoint y: 17, endPoint x: 444, endPoint y: 17, distance: 86.0
click at [443, 17] on div "Search By Episodes Search ID, Title, Description, Keywords, or Category Autumn …" at bounding box center [796, 19] width 848 height 33
type input "hard trek 27"
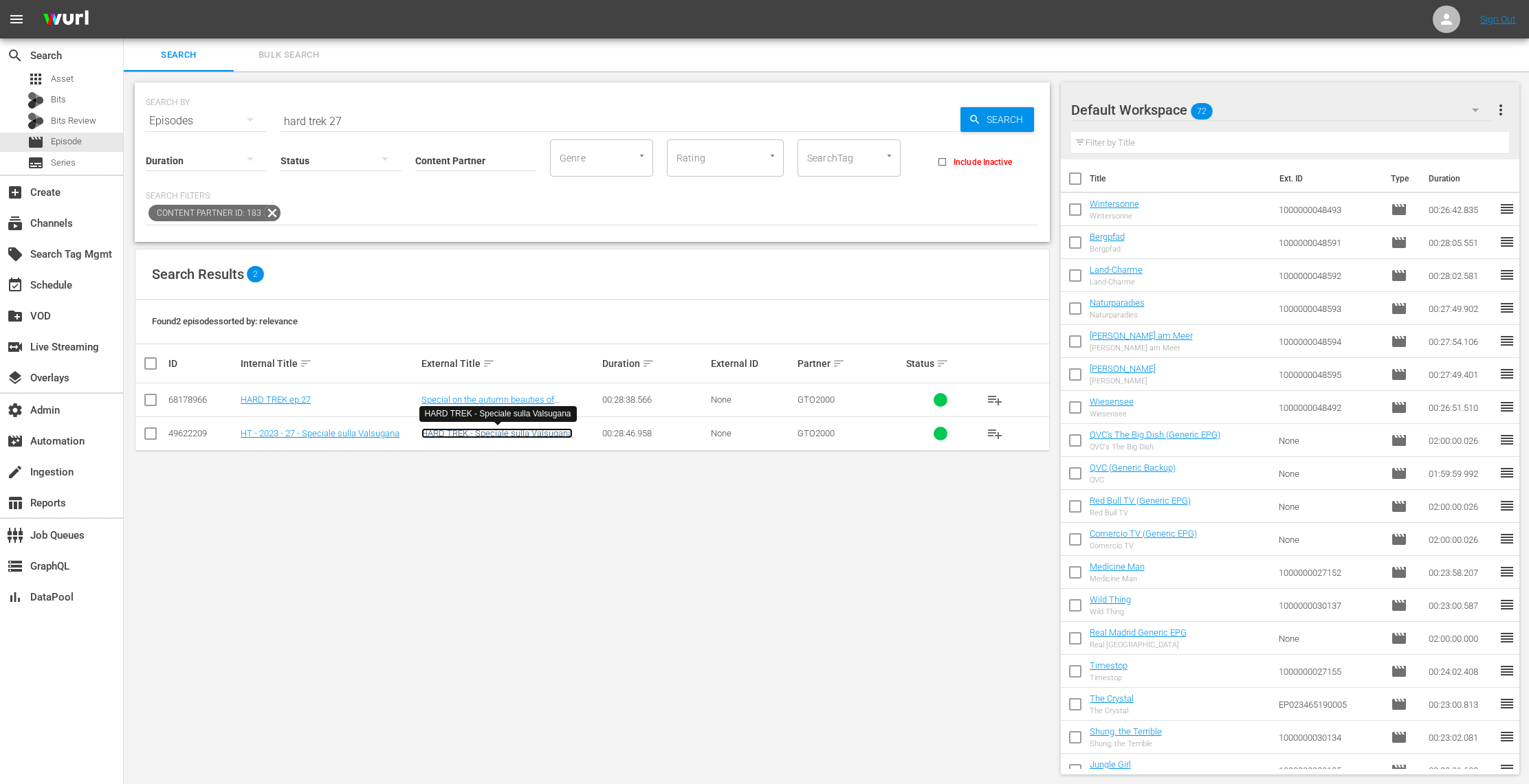
click at [537, 434] on link "HARD TREK - Speciale sulla Valsugana" at bounding box center [497, 433] width 152 height 10
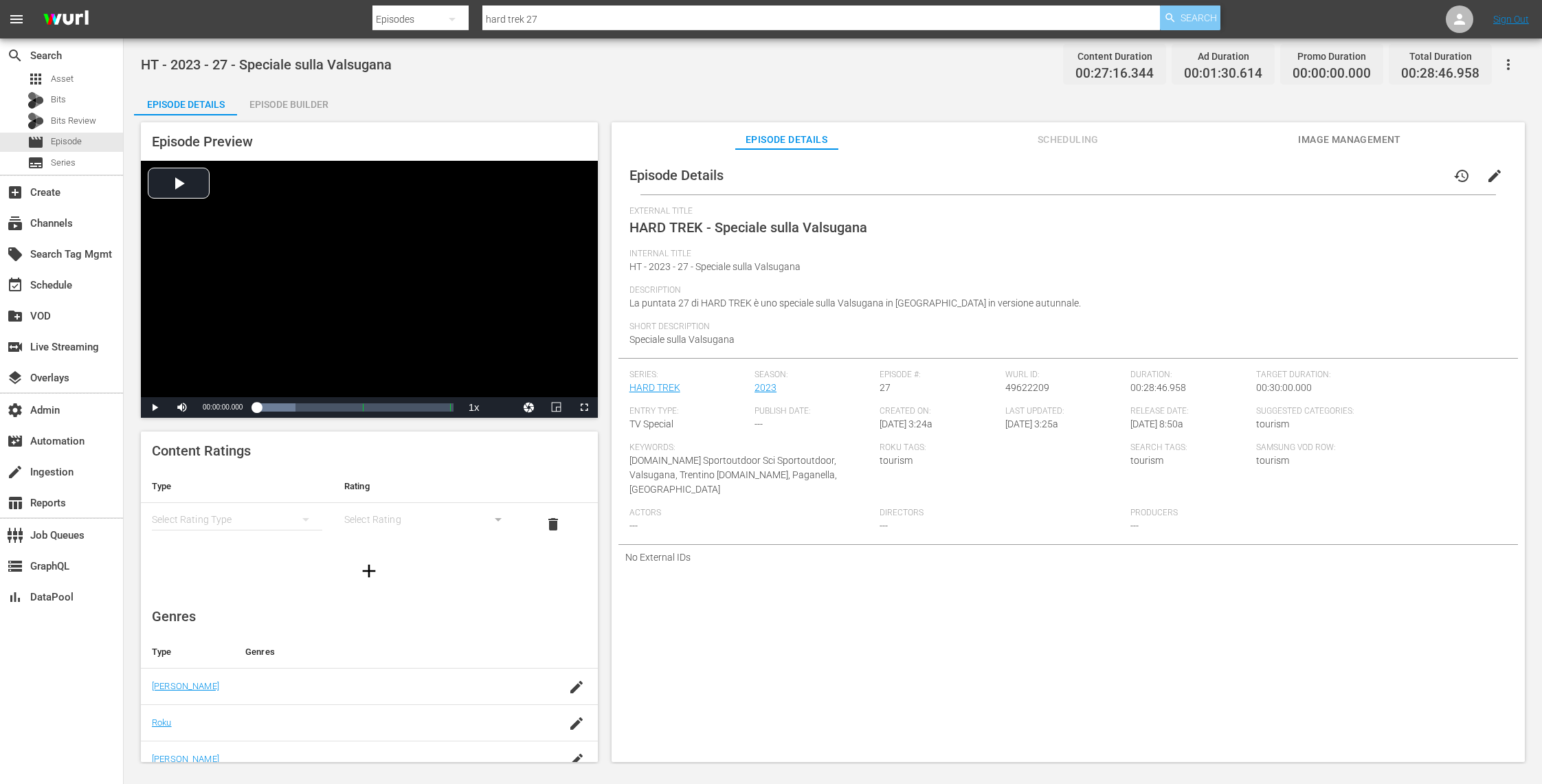
click at [1186, 15] on span "Search" at bounding box center [1199, 17] width 36 height 25
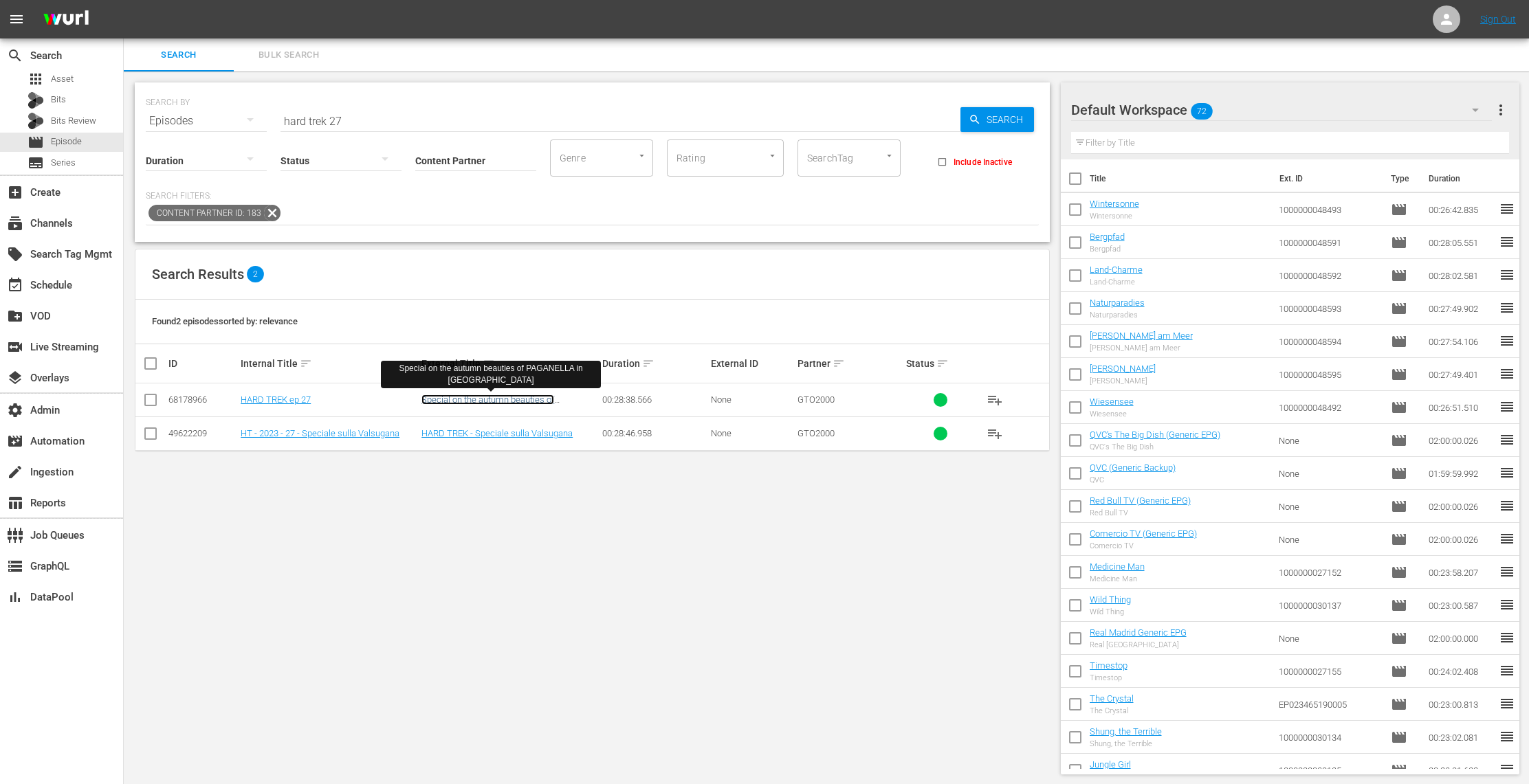
click at [510, 400] on link "Special on the autumn beauties of PAGANELLA in [GEOGRAPHIC_DATA]" at bounding box center [492, 405] width 142 height 21
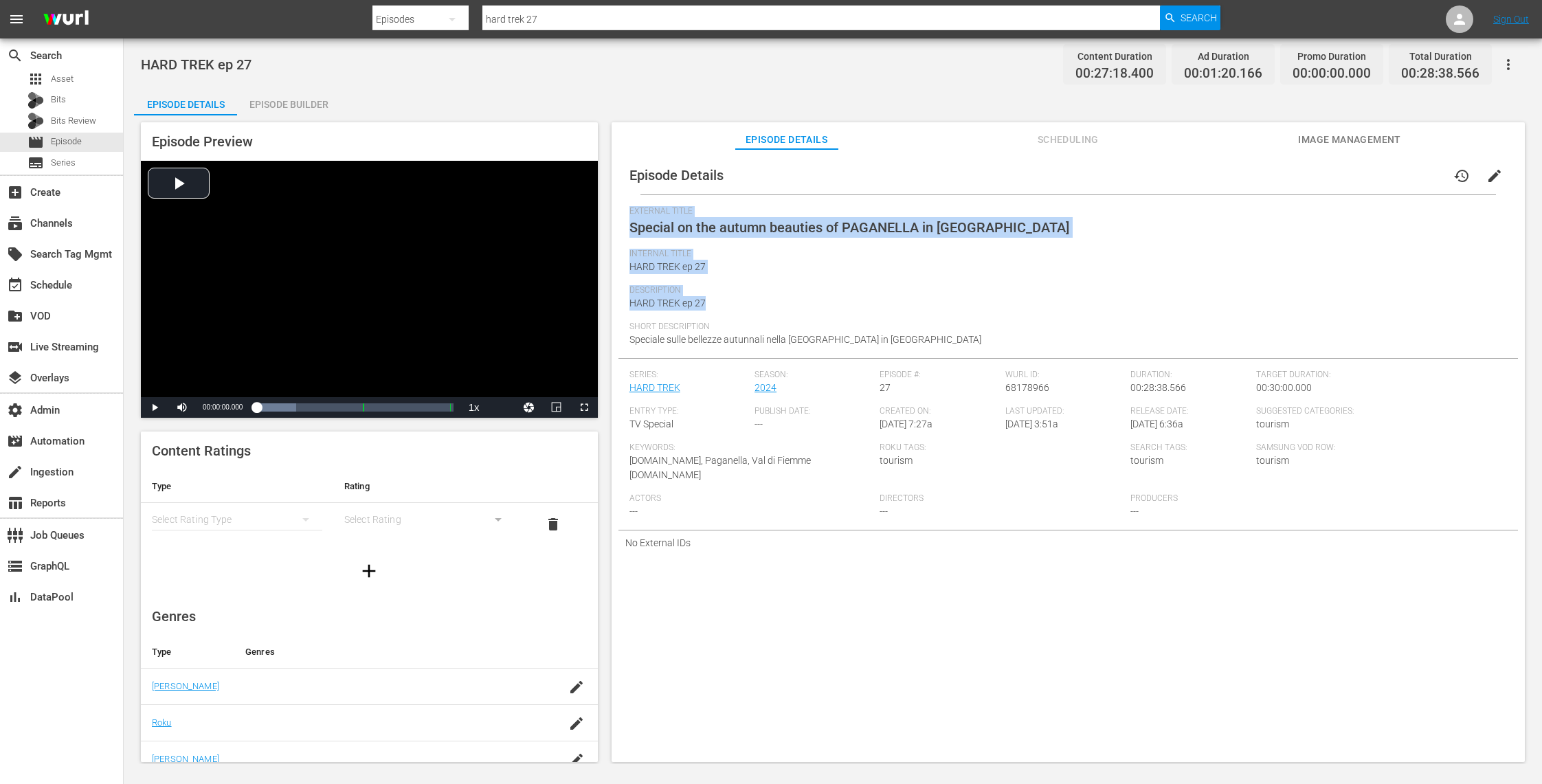
drag, startPoint x: 721, startPoint y: 299, endPoint x: 625, endPoint y: 211, distance: 130.2
click at [625, 211] on div "Episode Details history edit External Title Special on the autumn beauties of P…" at bounding box center [1068, 355] width 899 height 399
copy div "External Title Special on the autumn beauties of PAGANELLA in [GEOGRAPHIC_DATA]…"
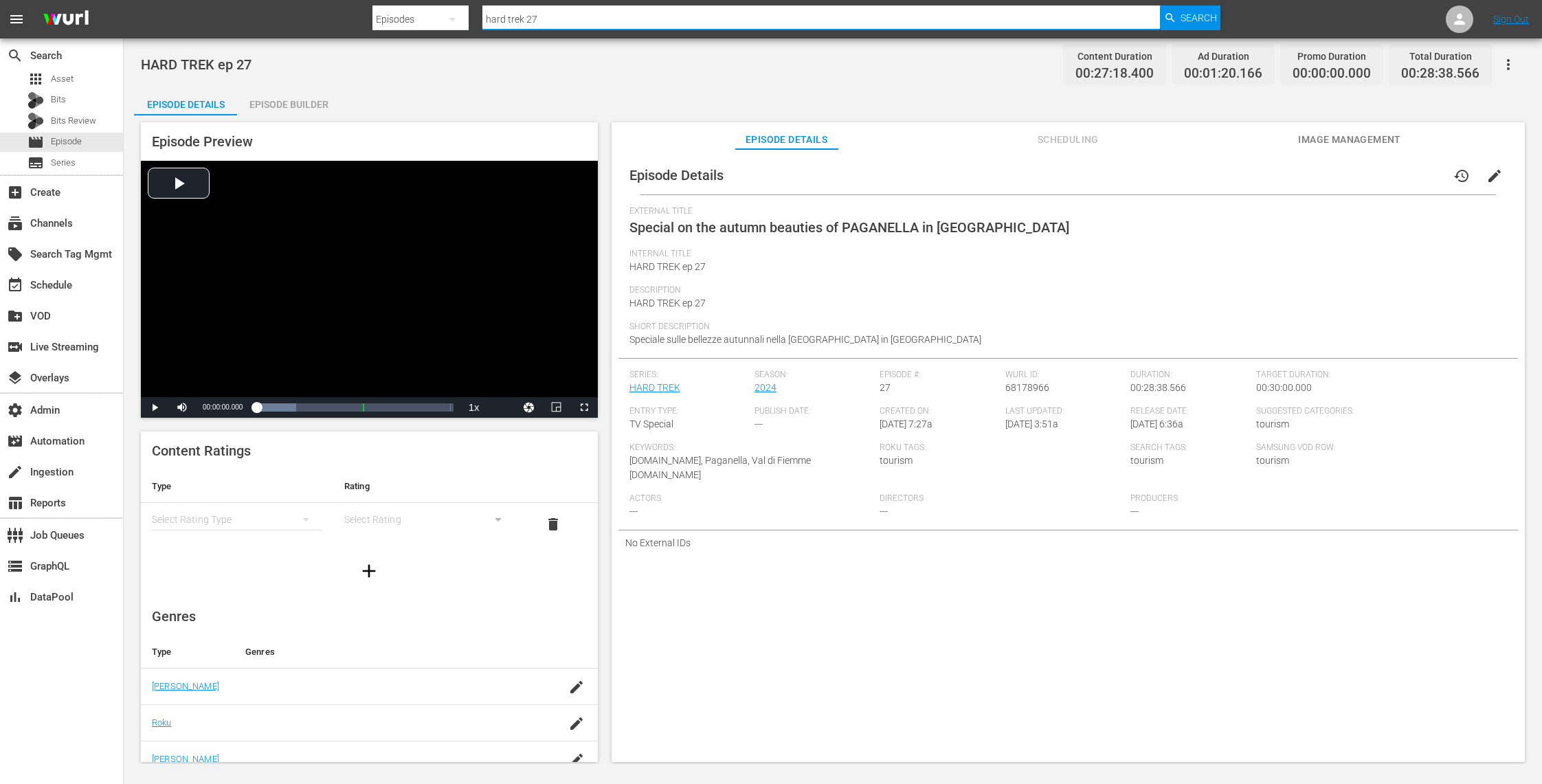
drag, startPoint x: 547, startPoint y: 15, endPoint x: 367, endPoint y: 2, distance: 180.5
click at [367, 2] on nav "menu Search By Episodes Search ID, Title, Description, Keywords, or Category ha…" at bounding box center [771, 19] width 1542 height 38
type input "blu sport"
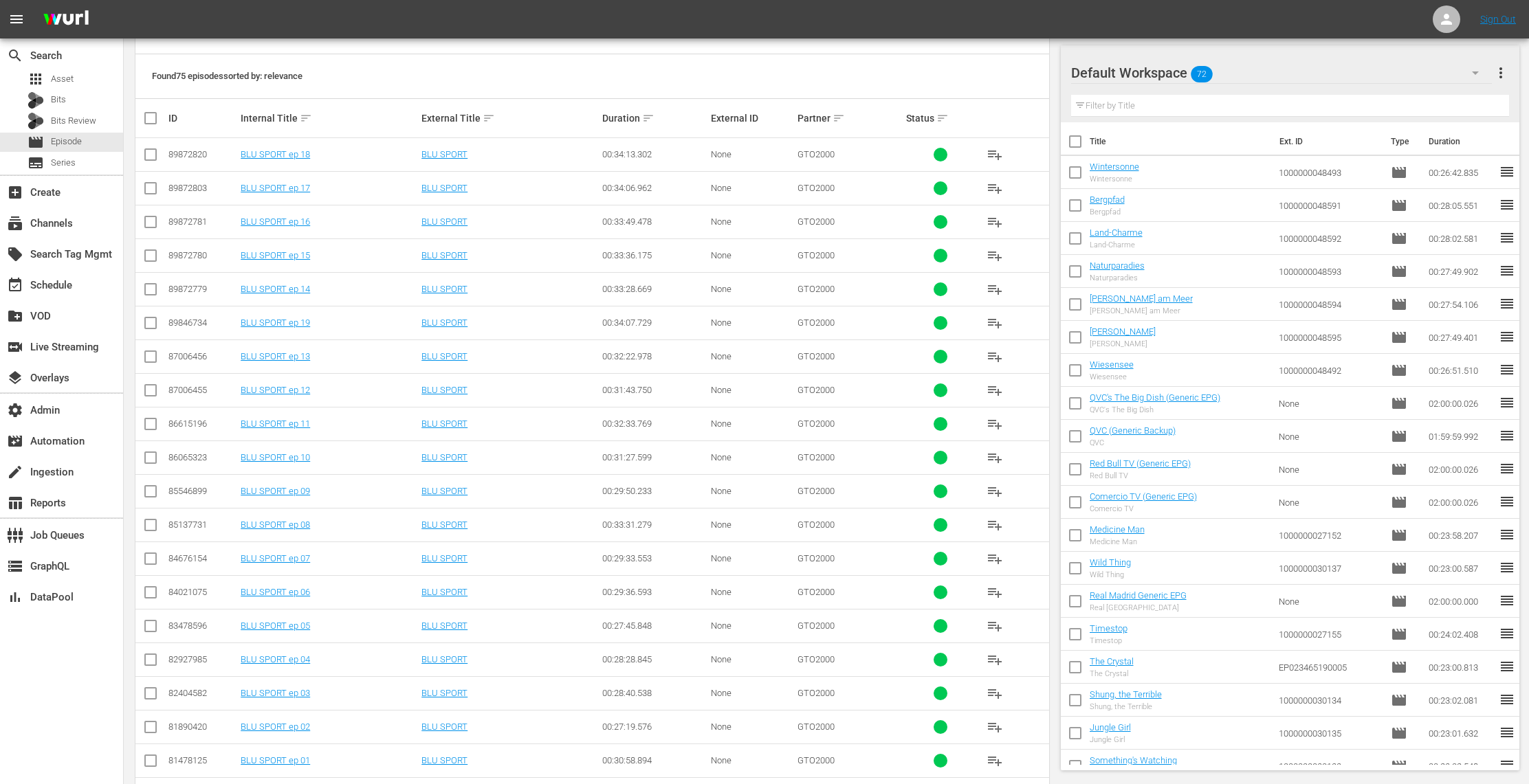
scroll to position [251, 0]
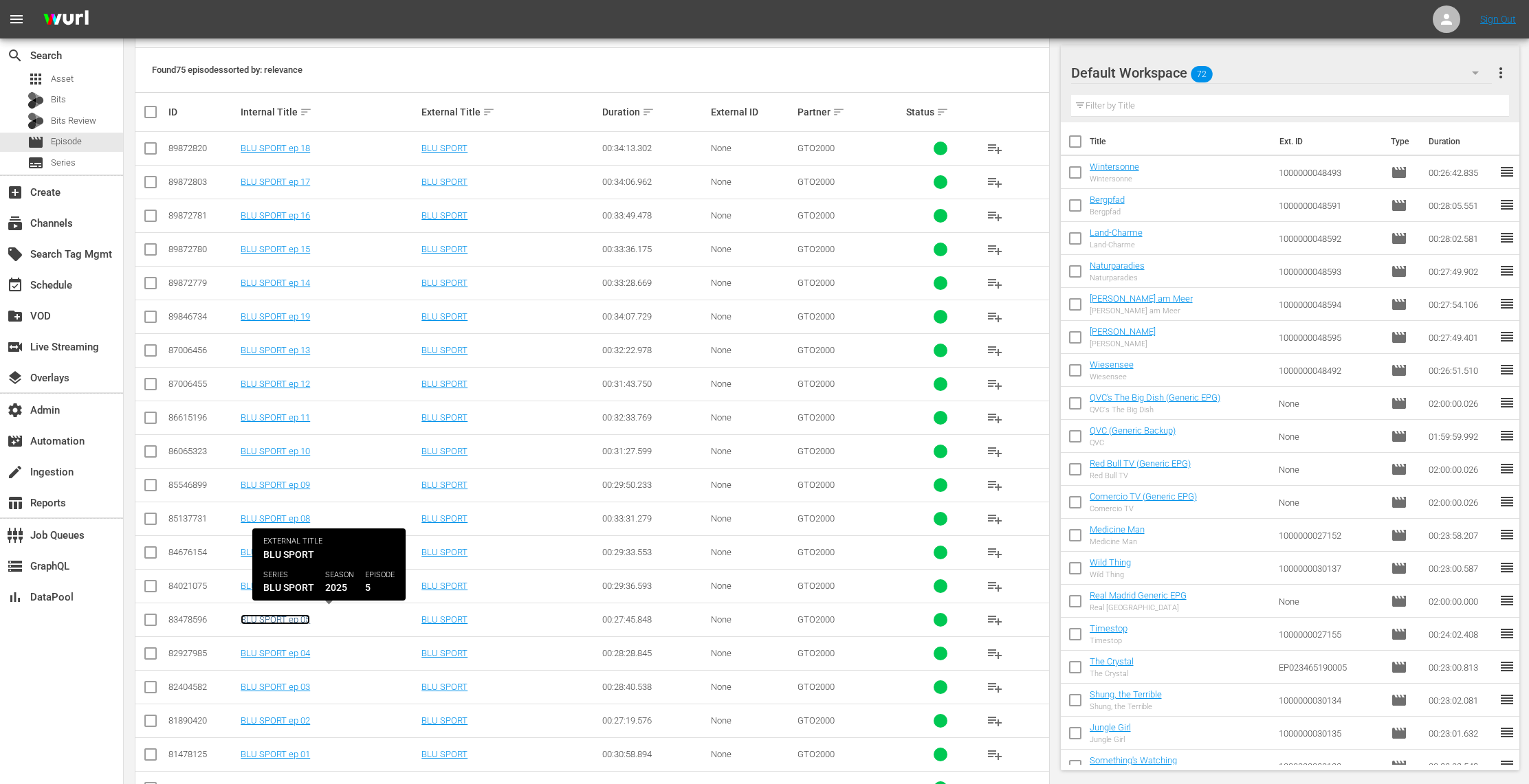
click at [301, 614] on link "BLU SPORT ep 05" at bounding box center [276, 619] width 69 height 10
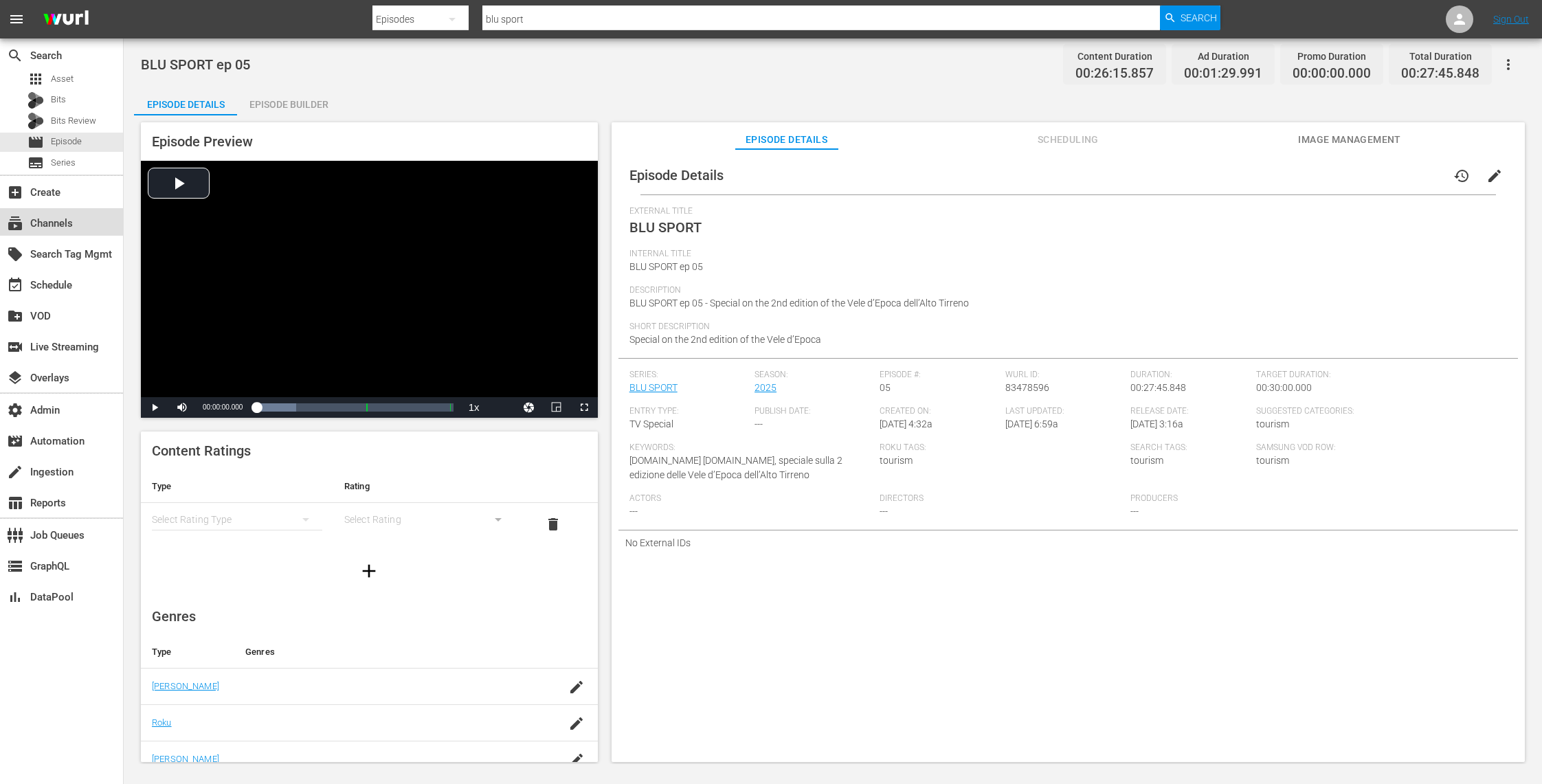
click at [68, 220] on div "subscriptions Channels" at bounding box center [38, 221] width 77 height 12
type input "Autumn Food And Wine"
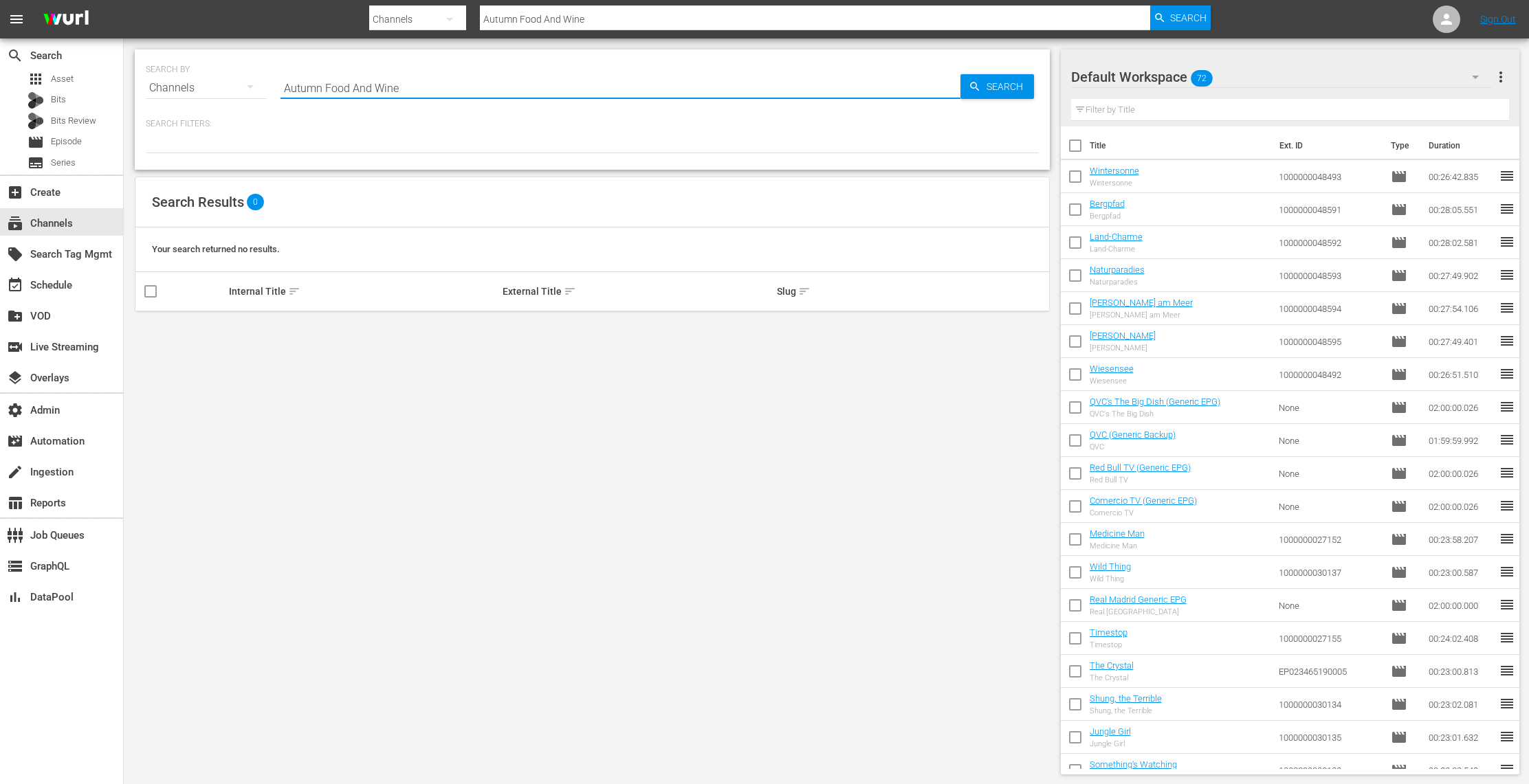
drag, startPoint x: 413, startPoint y: 91, endPoint x: 198, endPoint y: 81, distance: 215.2
click at [198, 81] on div "SEARCH BY Search By Channels Search ID, Title, Description, Keywords, or Catego…" at bounding box center [592, 79] width 894 height 49
type input "sport"
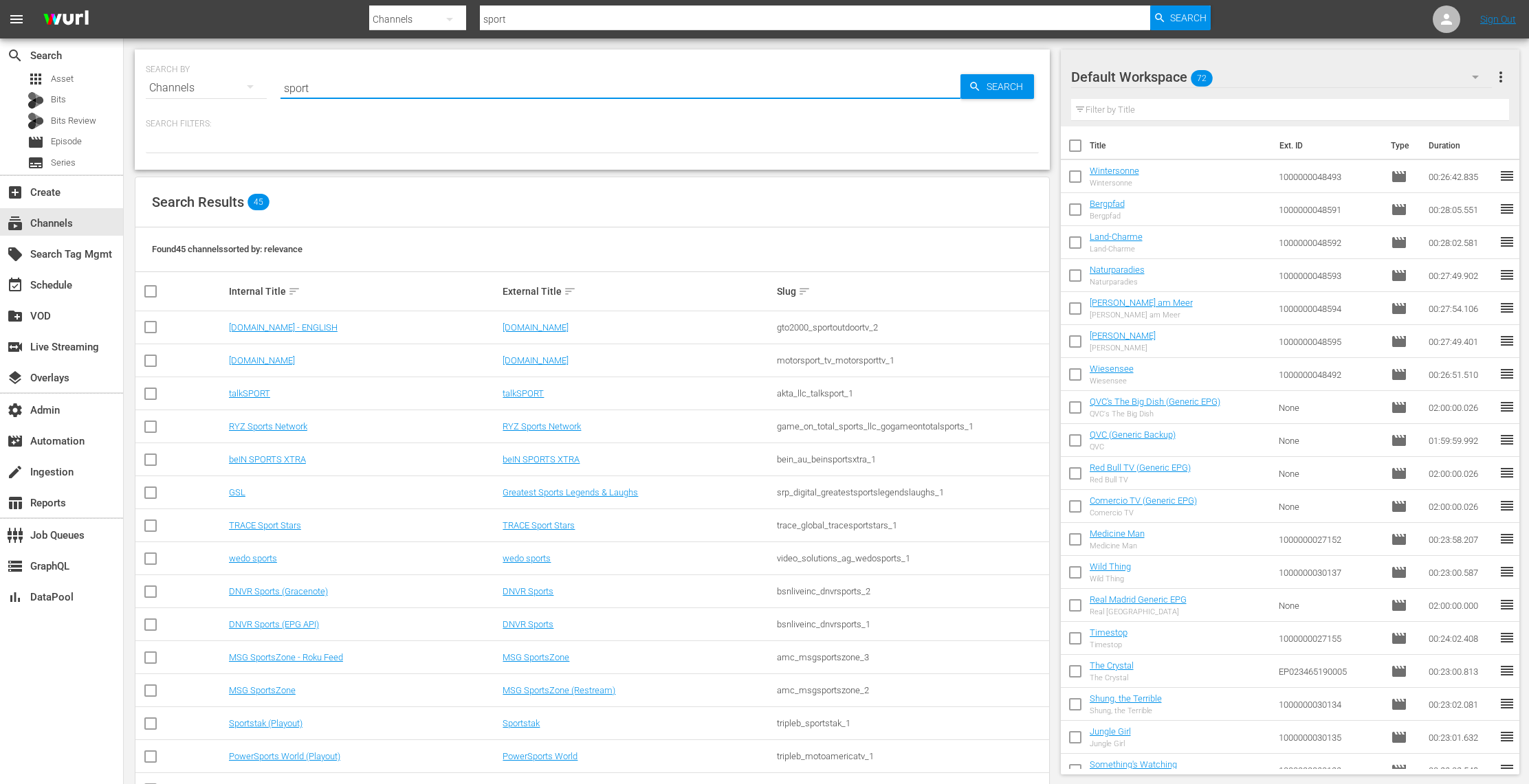
type input "sporto"
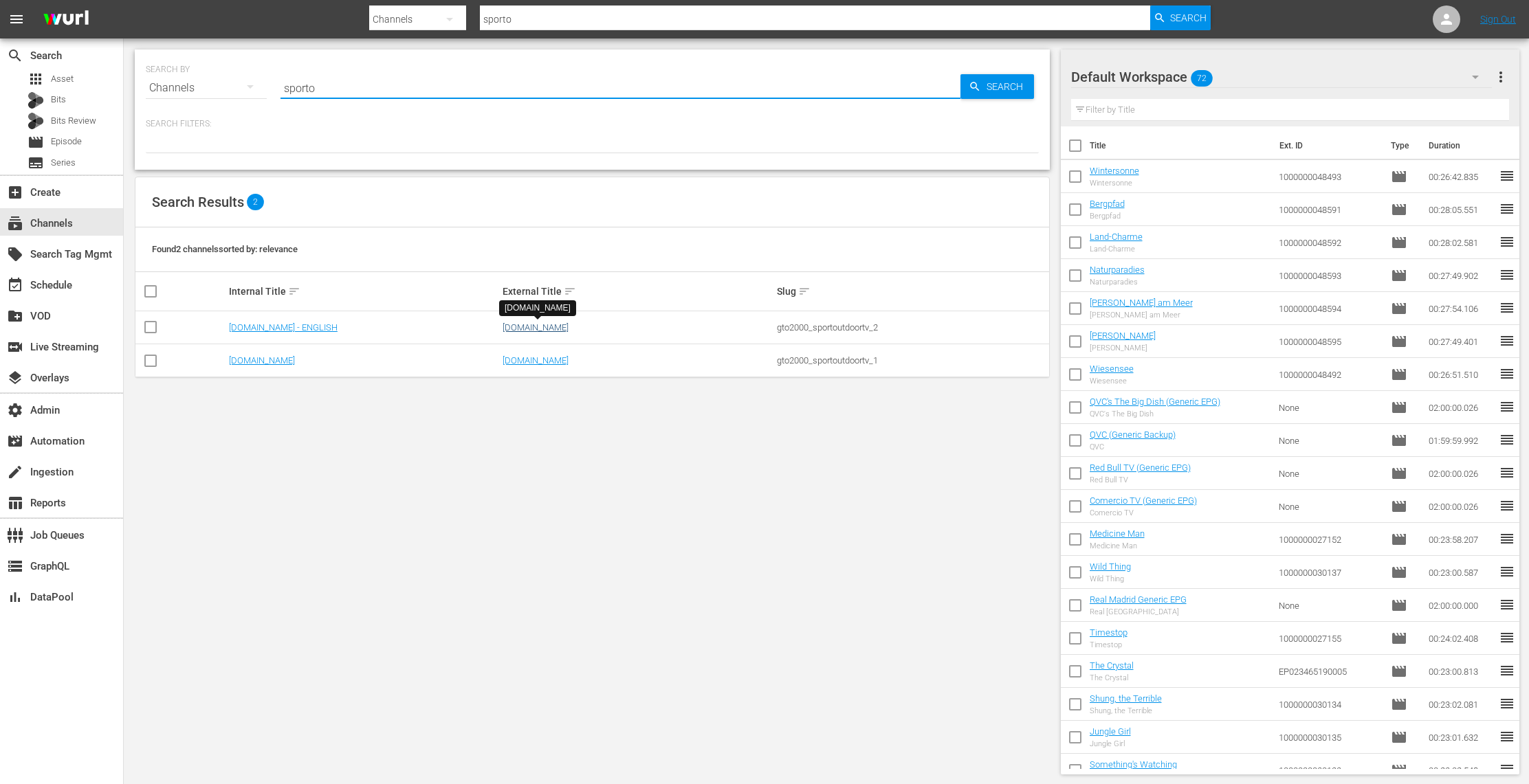
type input "sporto"
click at [532, 326] on link "[DOMAIN_NAME]" at bounding box center [536, 327] width 66 height 10
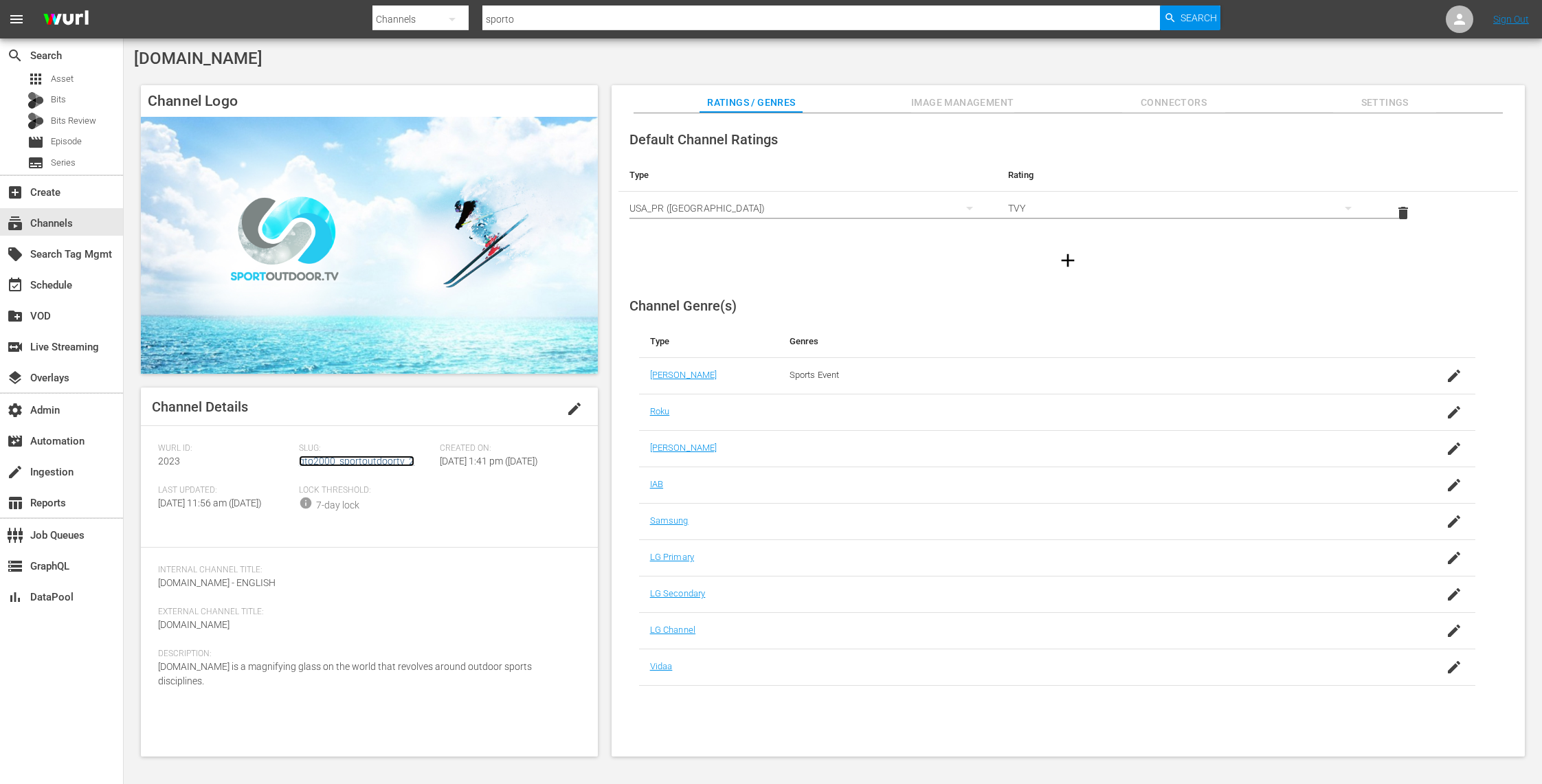
click at [381, 462] on link "gto2000_sportoutdoortv_2" at bounding box center [356, 461] width 115 height 11
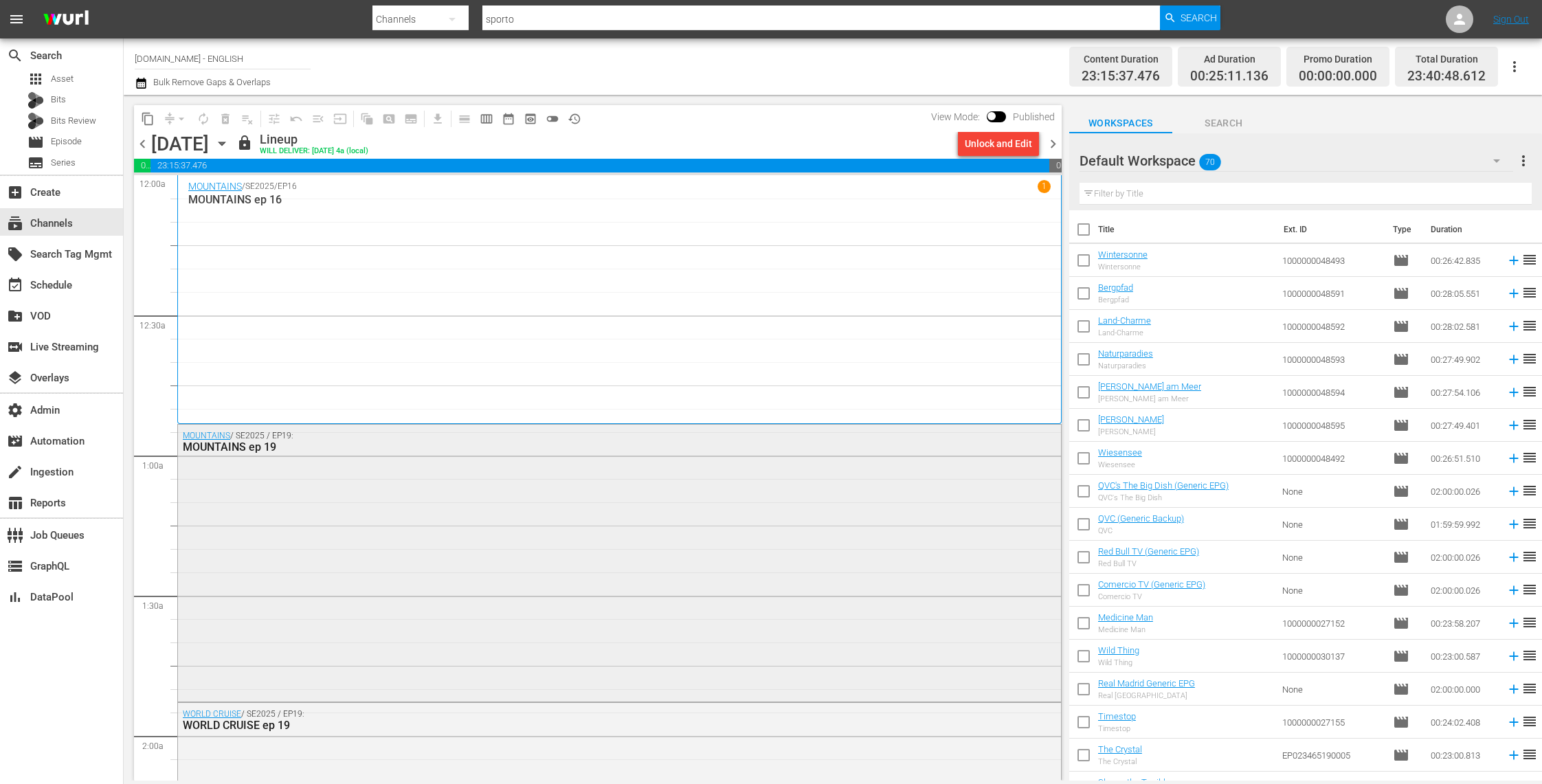
click at [514, 525] on div "MOUNTAINS / SE2025 / EP19: MOUNTAINS ep 19" at bounding box center [619, 561] width 883 height 275
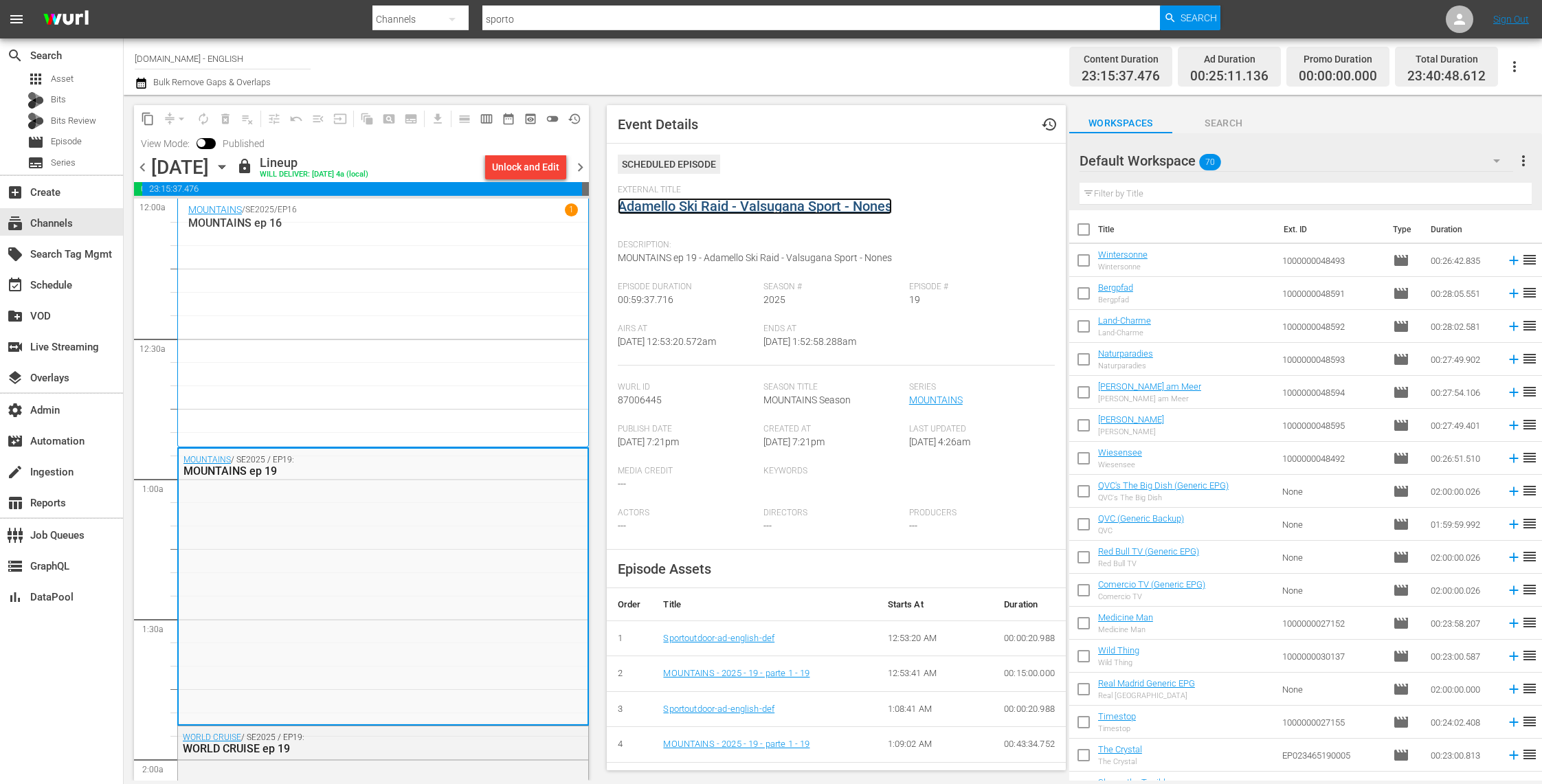
click at [791, 203] on link "Adamello Ski Raid - Valsugana Sport - Nones" at bounding box center [755, 205] width 275 height 16
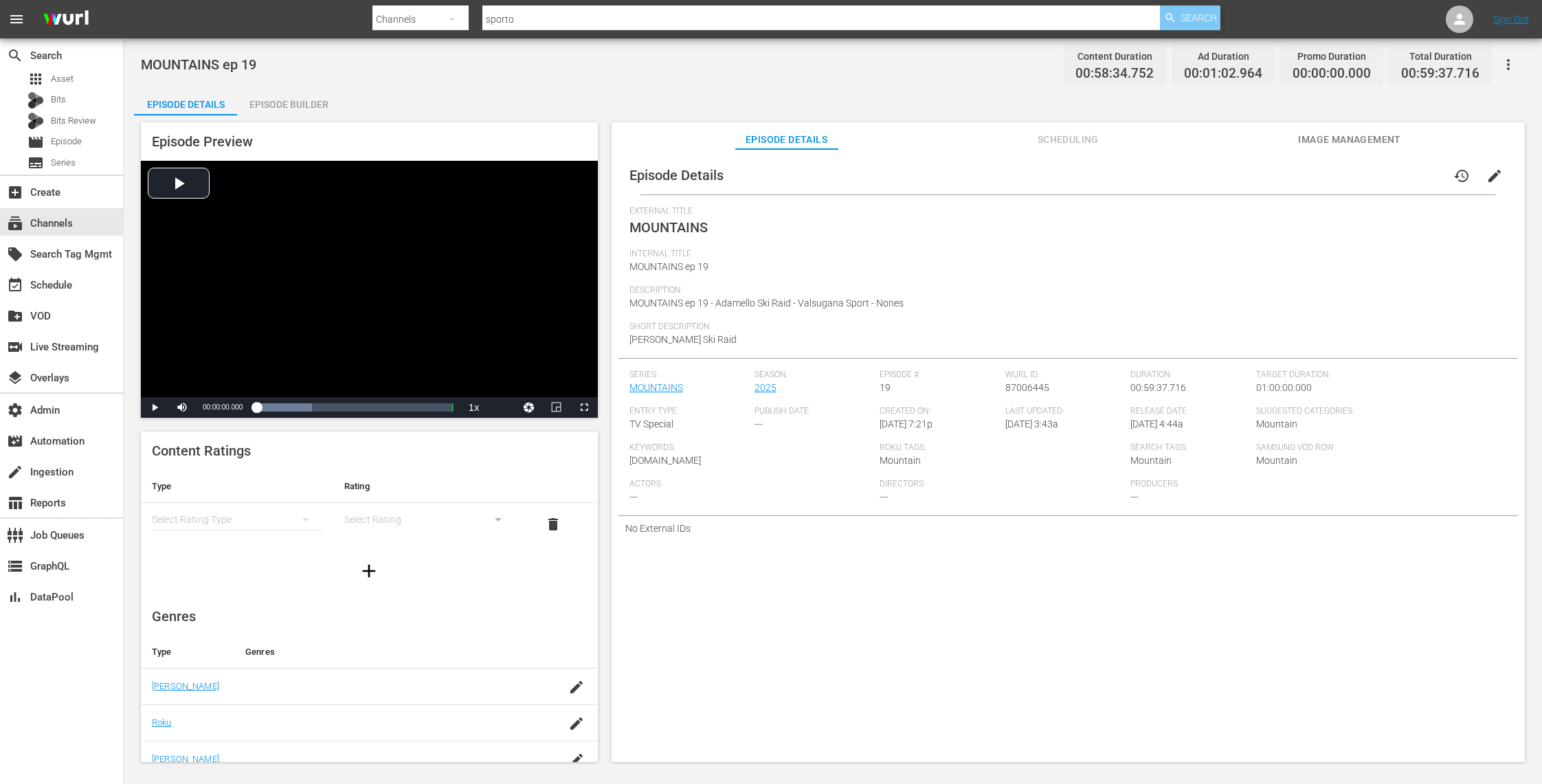
click at [1195, 18] on span "Search" at bounding box center [1199, 17] width 36 height 25
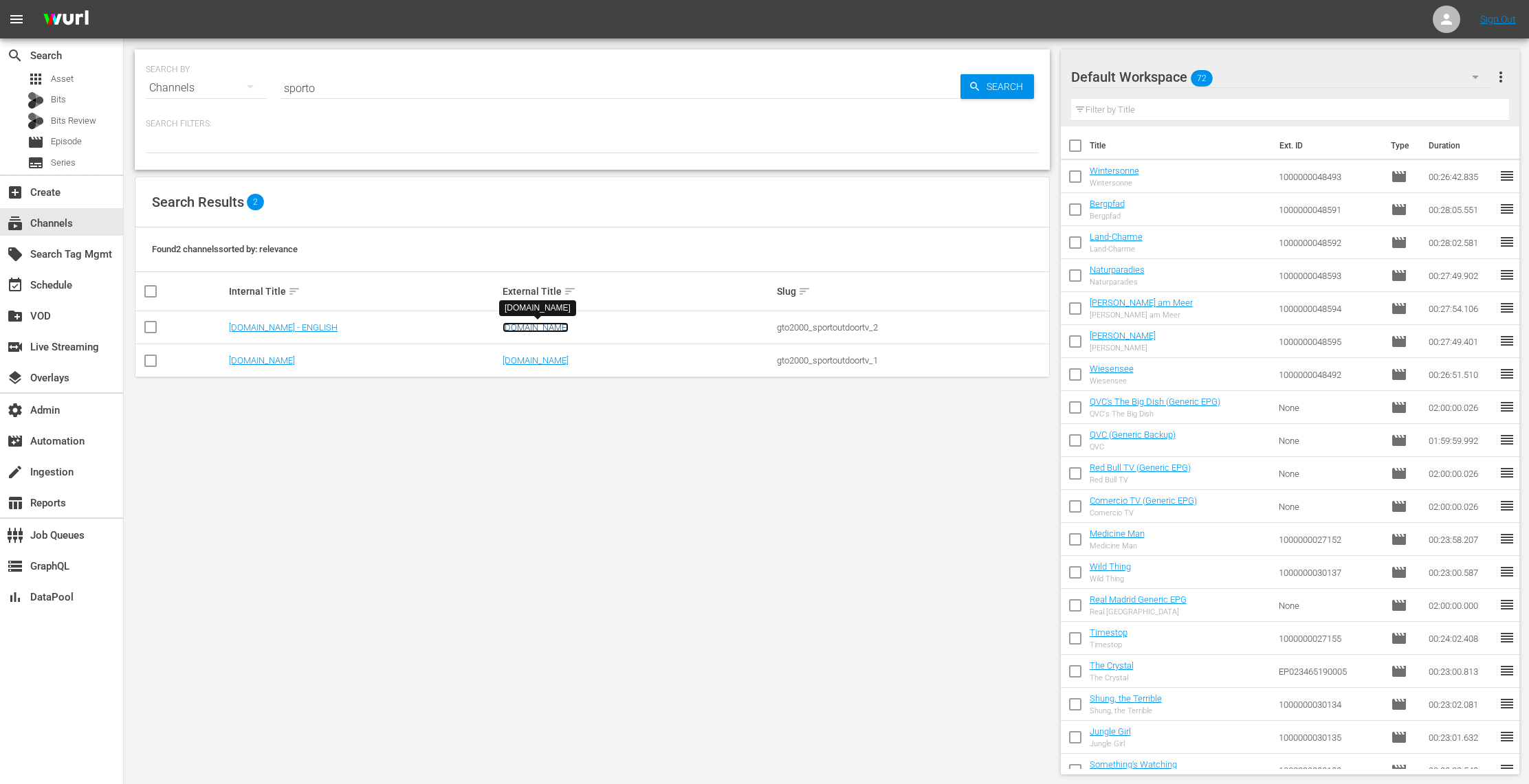
click at [525, 324] on link "[DOMAIN_NAME]" at bounding box center [536, 327] width 66 height 10
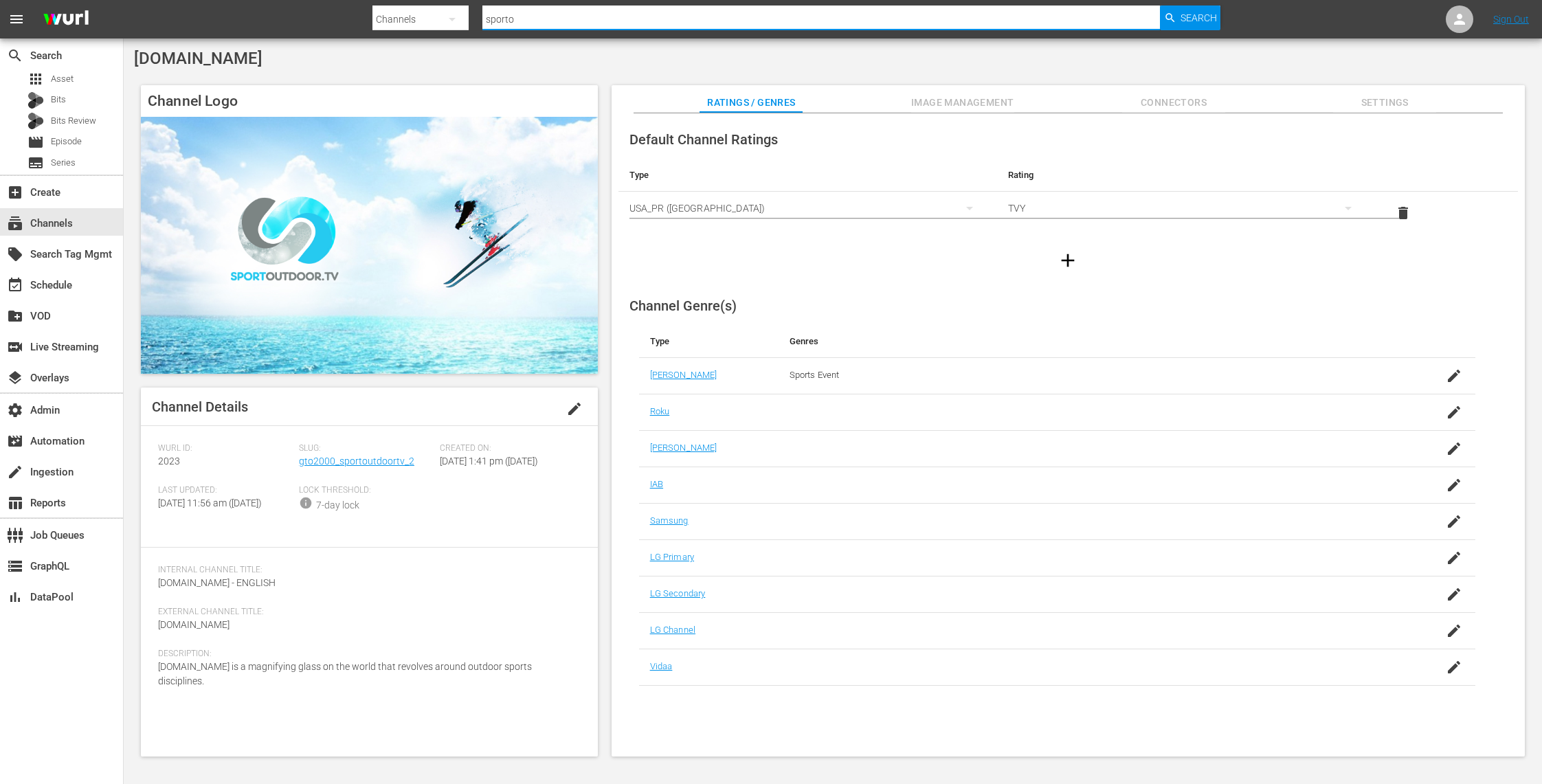
drag, startPoint x: 563, startPoint y: 20, endPoint x: 454, endPoint y: 11, distance: 109.4
click at [454, 11] on div "Search By Channels Search ID, Title, Description, Keywords, or Category sporto …" at bounding box center [796, 19] width 848 height 33
type input "blu sport"
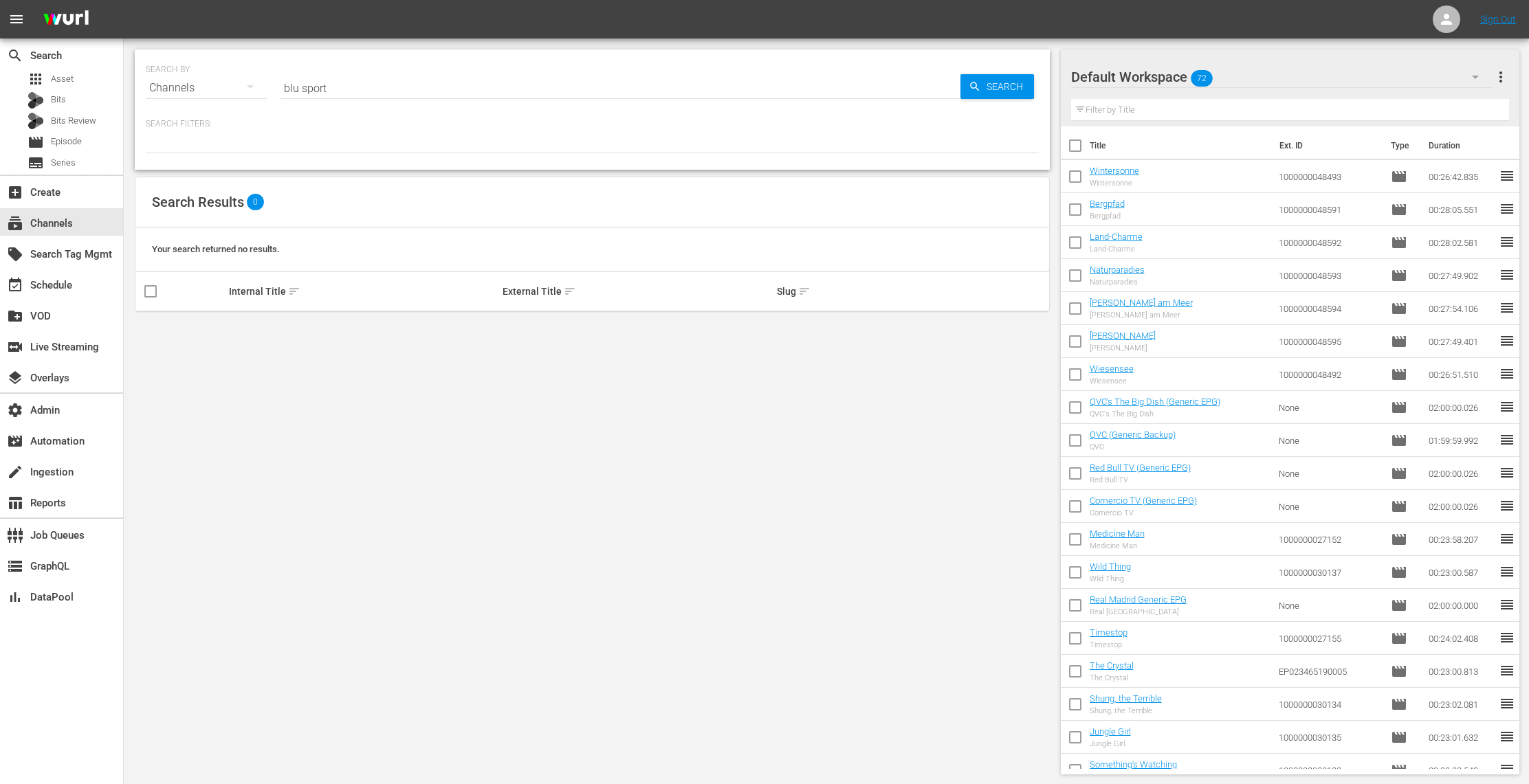
click at [389, 83] on input "blu sport" at bounding box center [621, 88] width 680 height 33
click at [999, 87] on span "Search" at bounding box center [1007, 87] width 53 height 25
click at [92, 138] on div "movie Episode" at bounding box center [62, 142] width 123 height 19
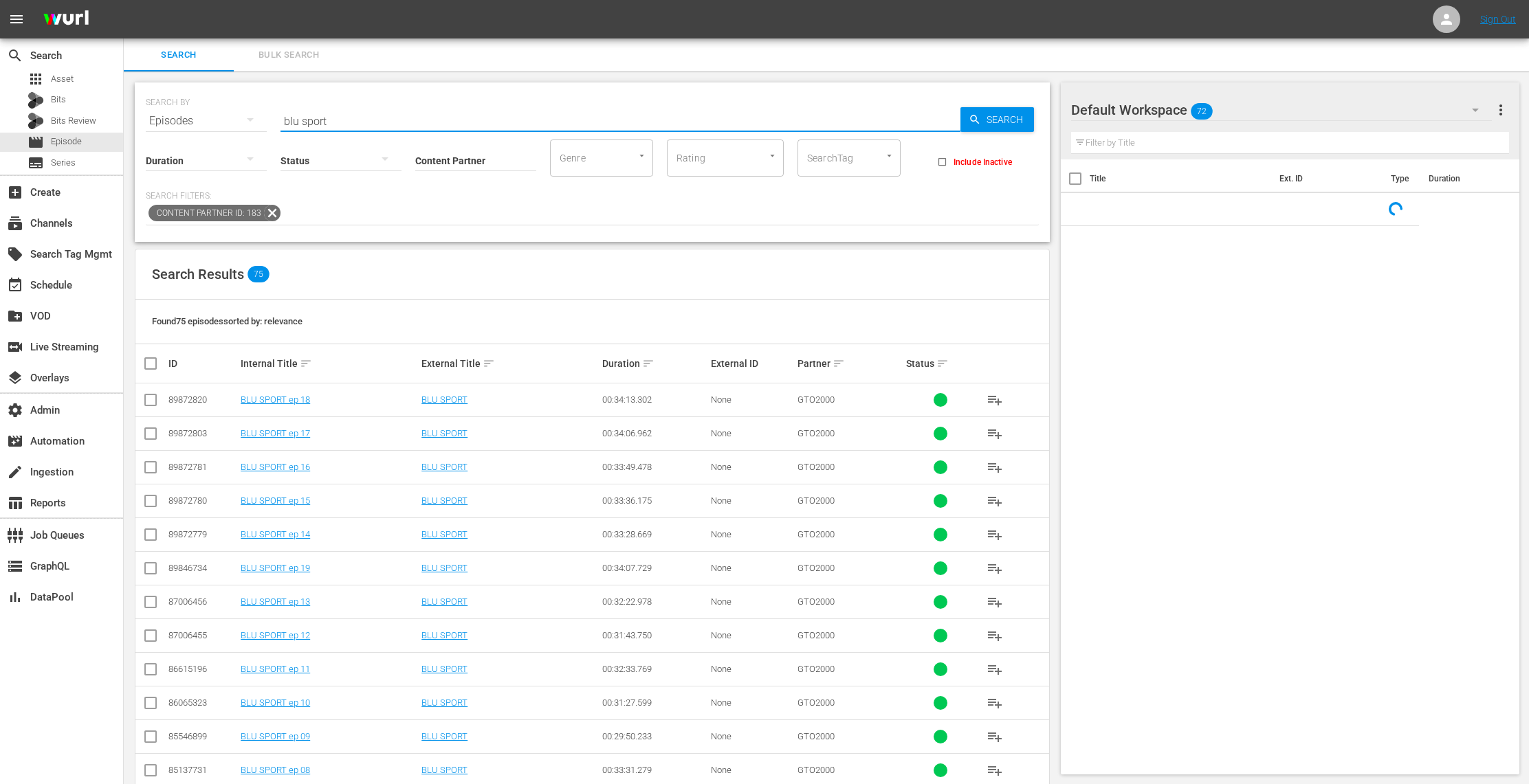
click at [351, 115] on input "blu sport" at bounding box center [621, 121] width 680 height 33
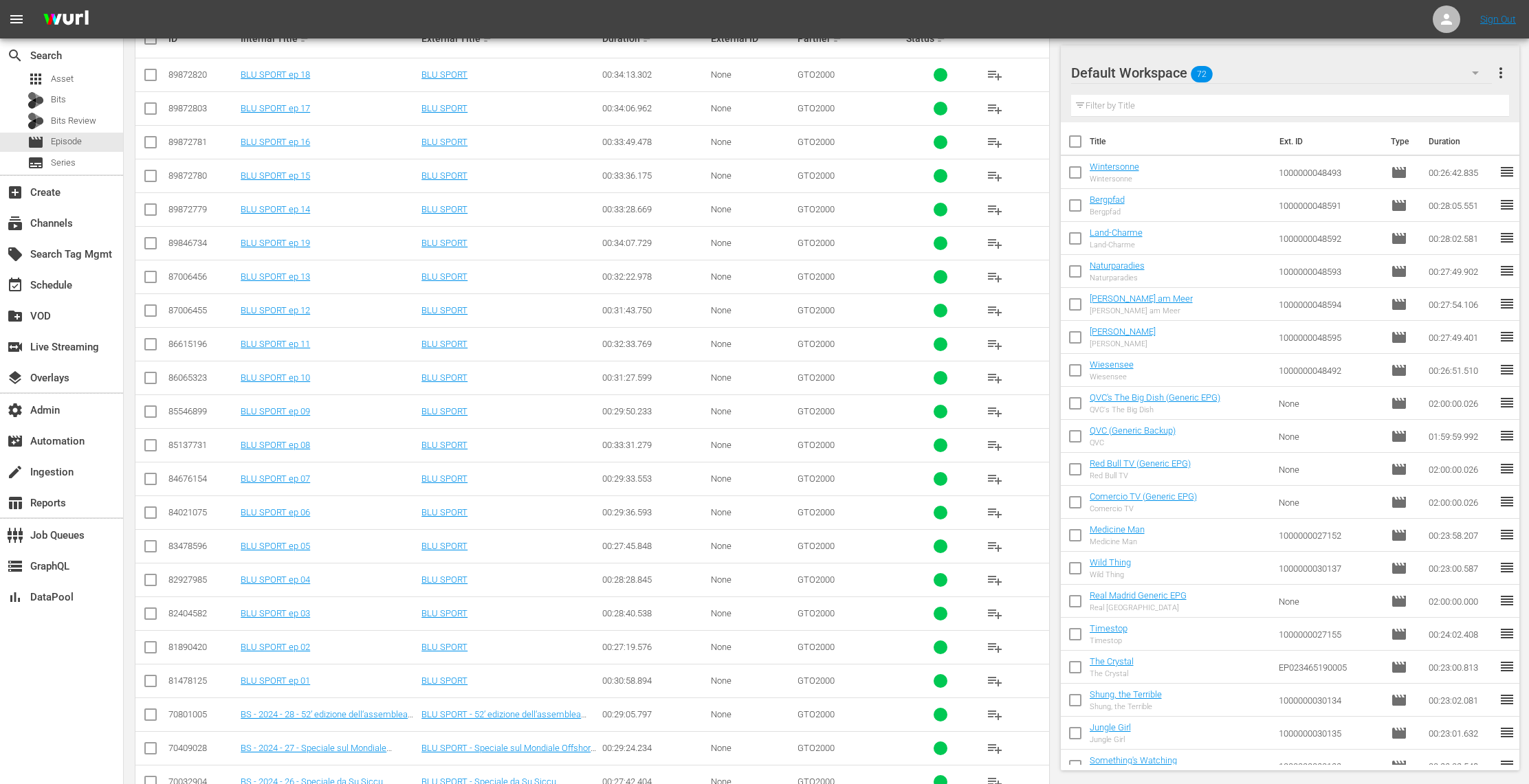
scroll to position [326, 0]
click at [454, 544] on link "BLU SPORT" at bounding box center [444, 546] width 46 height 10
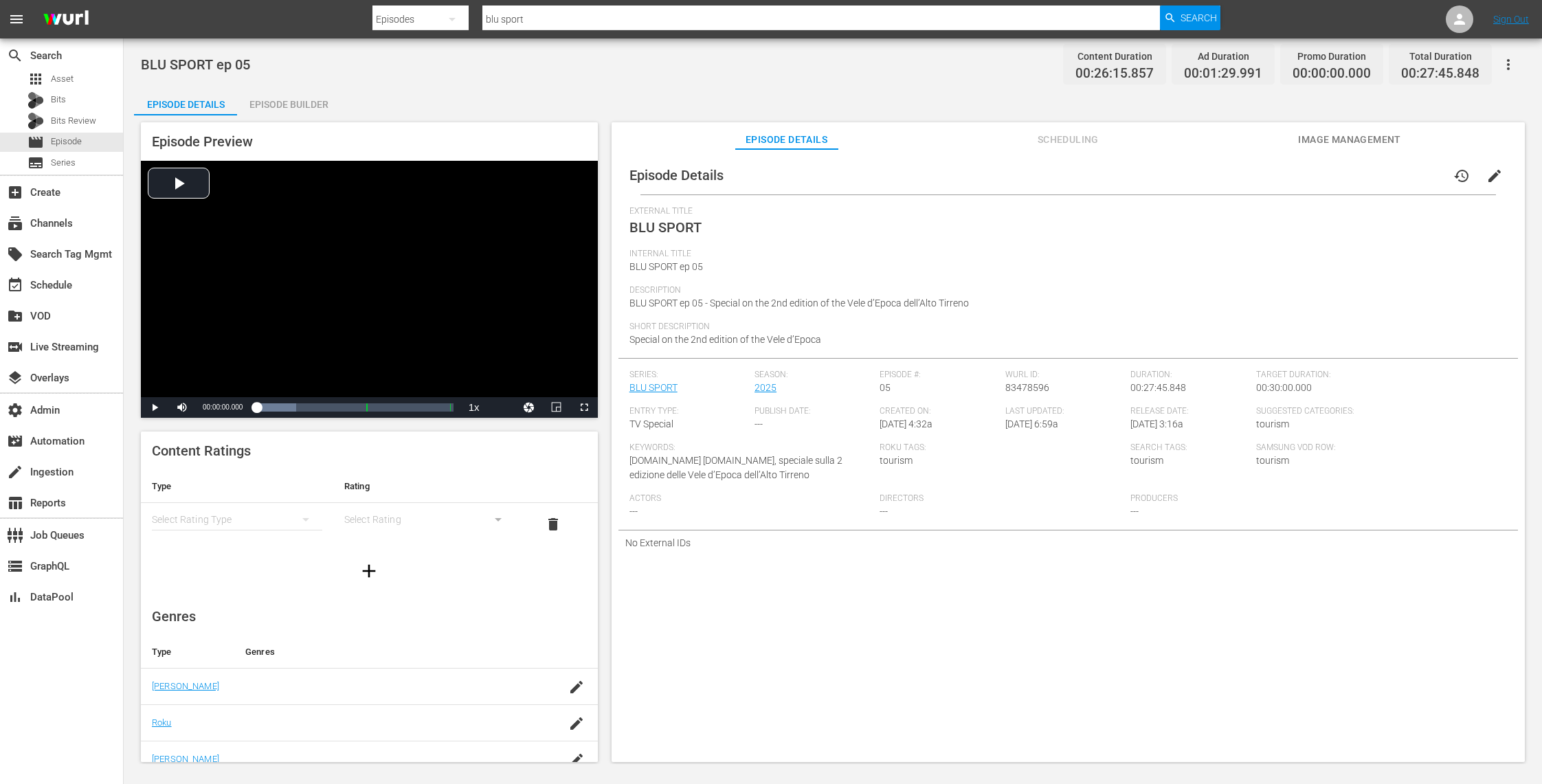
click at [724, 273] on div "Internal Title BLU SPORT ep 05" at bounding box center [1068, 267] width 878 height 36
click at [708, 271] on div "Internal Title BLU SPORT ep 05" at bounding box center [1068, 267] width 878 height 36
click at [1092, 142] on span "Scheduling" at bounding box center [1067, 140] width 103 height 17
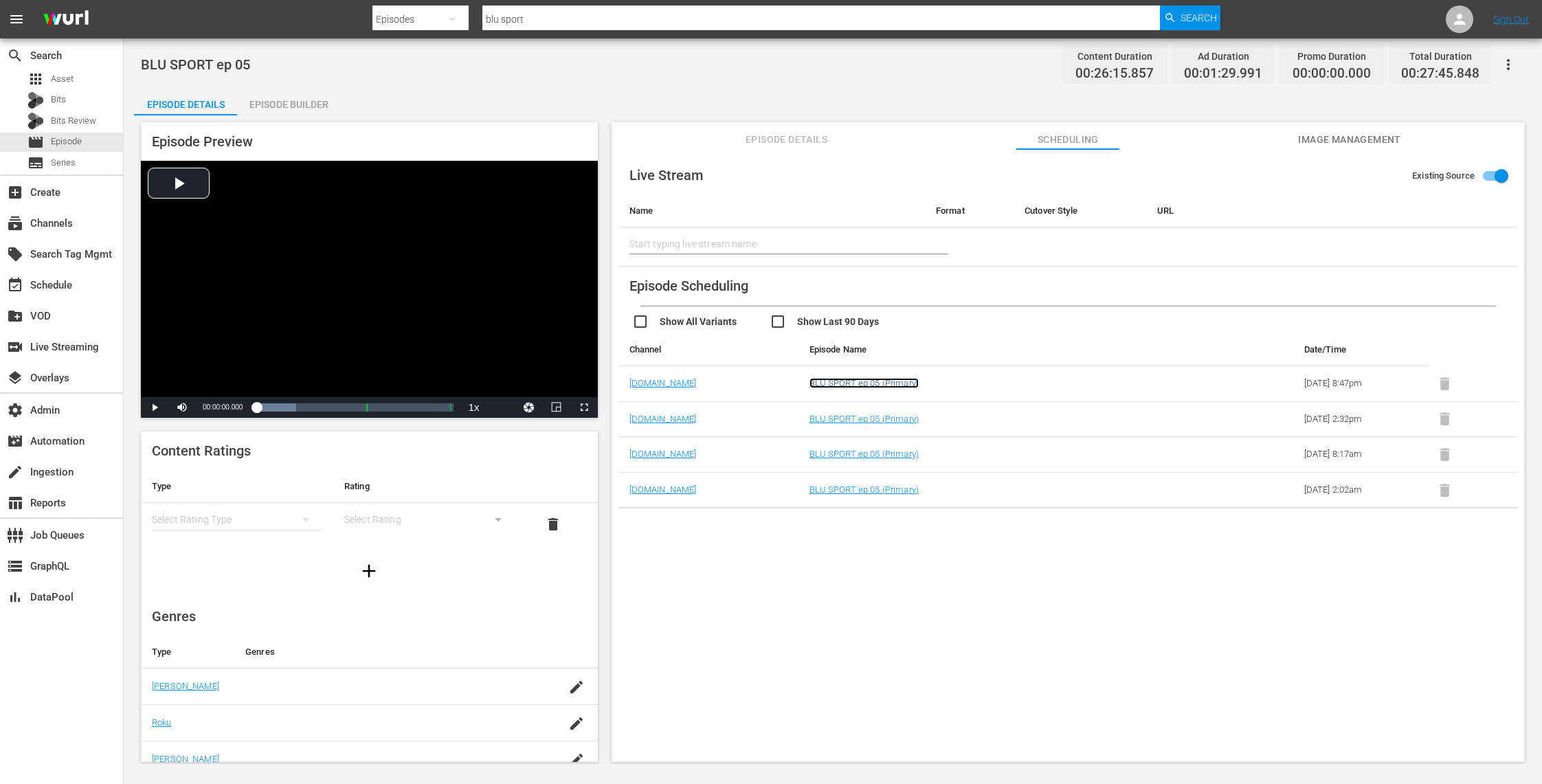
click at [856, 379] on link "BLU SPORT ep 05 (Primary)" at bounding box center [865, 383] width 109 height 10
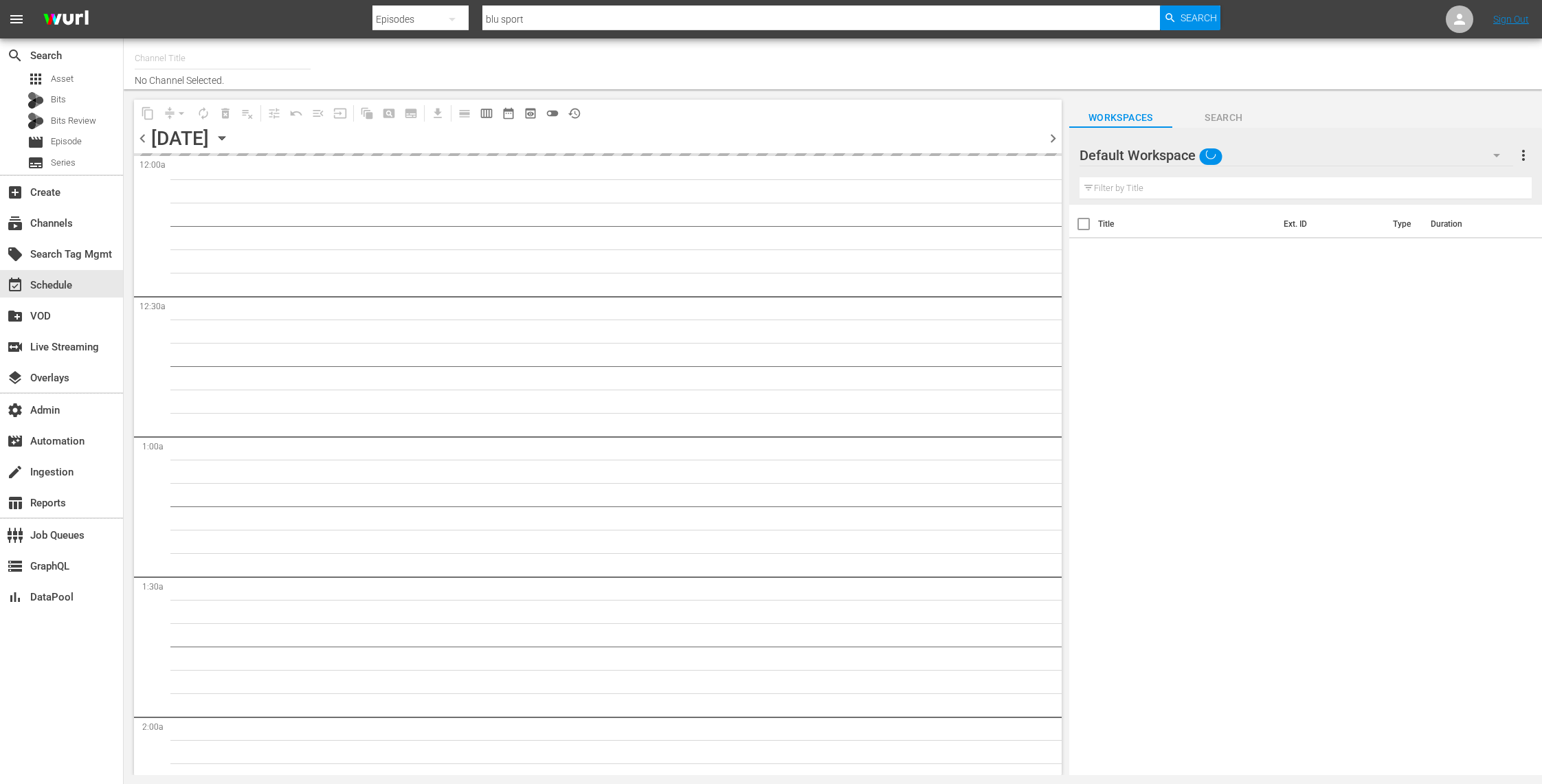
type input "[DOMAIN_NAME] (614)"
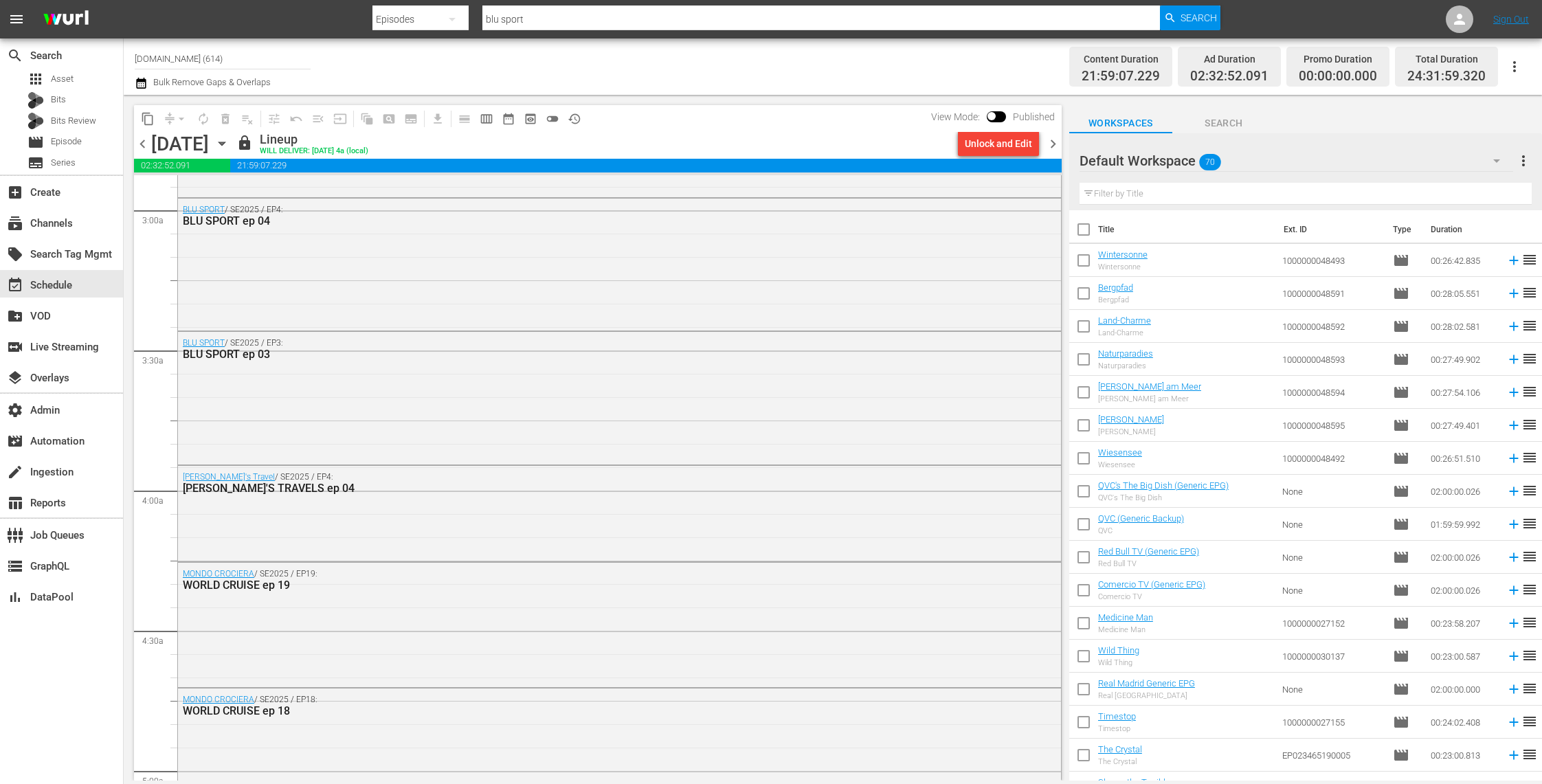
scroll to position [867, 0]
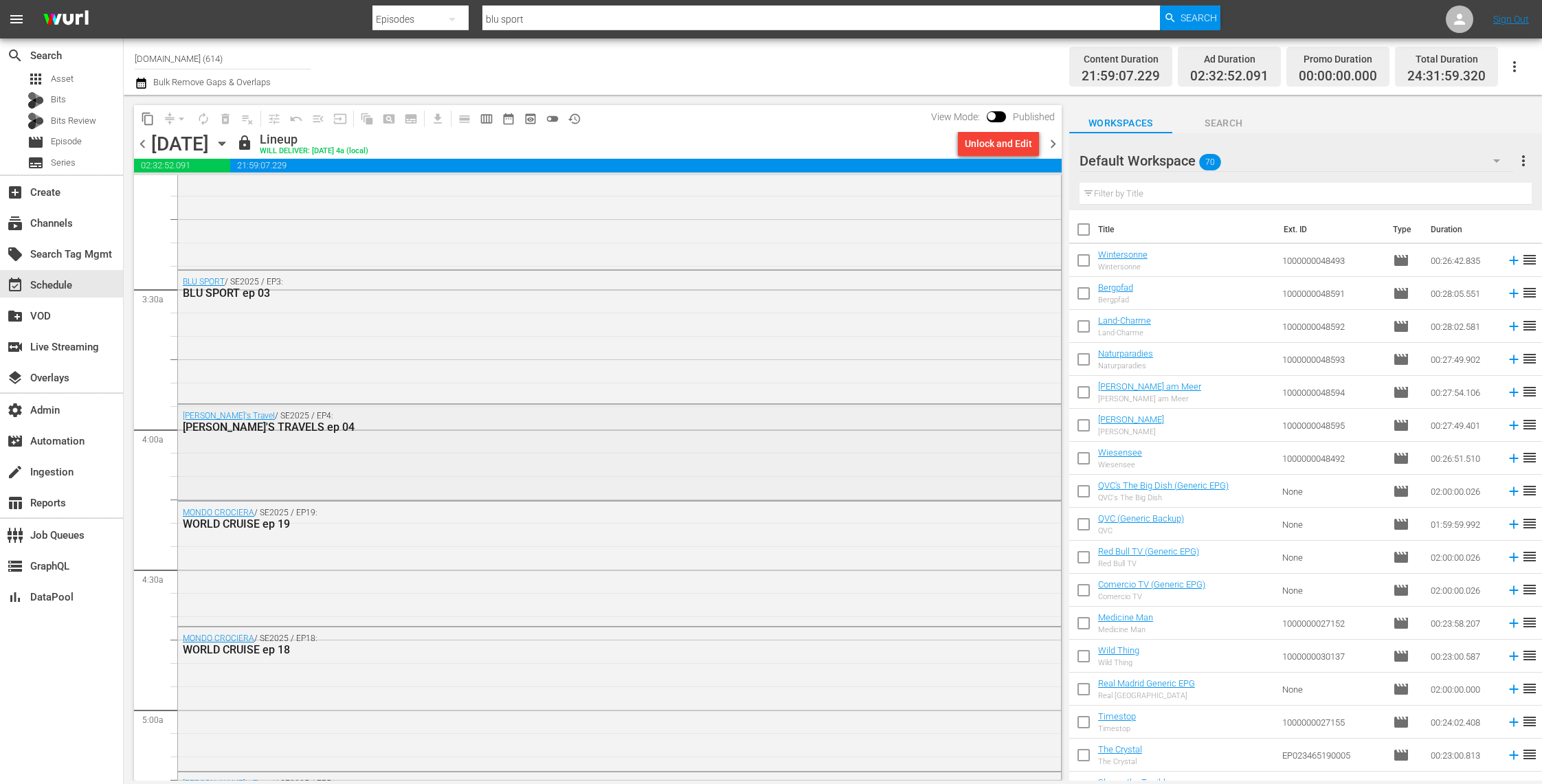
click at [597, 461] on div "[PERSON_NAME]'s Travel / SE2025 / EP4: [PERSON_NAME]'S TRAVELS ep 04" at bounding box center [619, 450] width 883 height 93
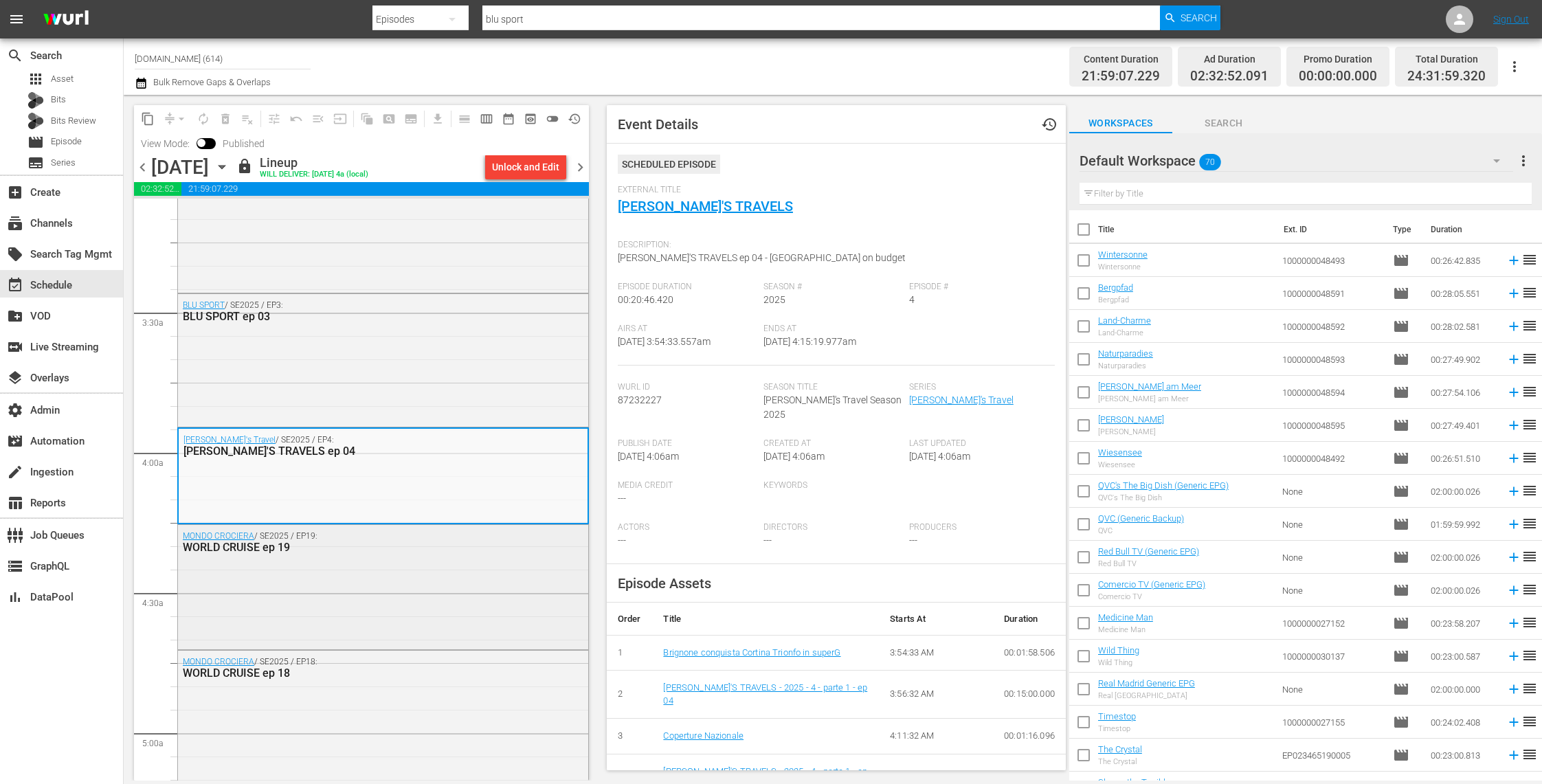
click at [497, 582] on div "MONDO CROCIERA / SE2025 / EP19: WORLD CRUISE ep 19" at bounding box center [383, 586] width 411 height 121
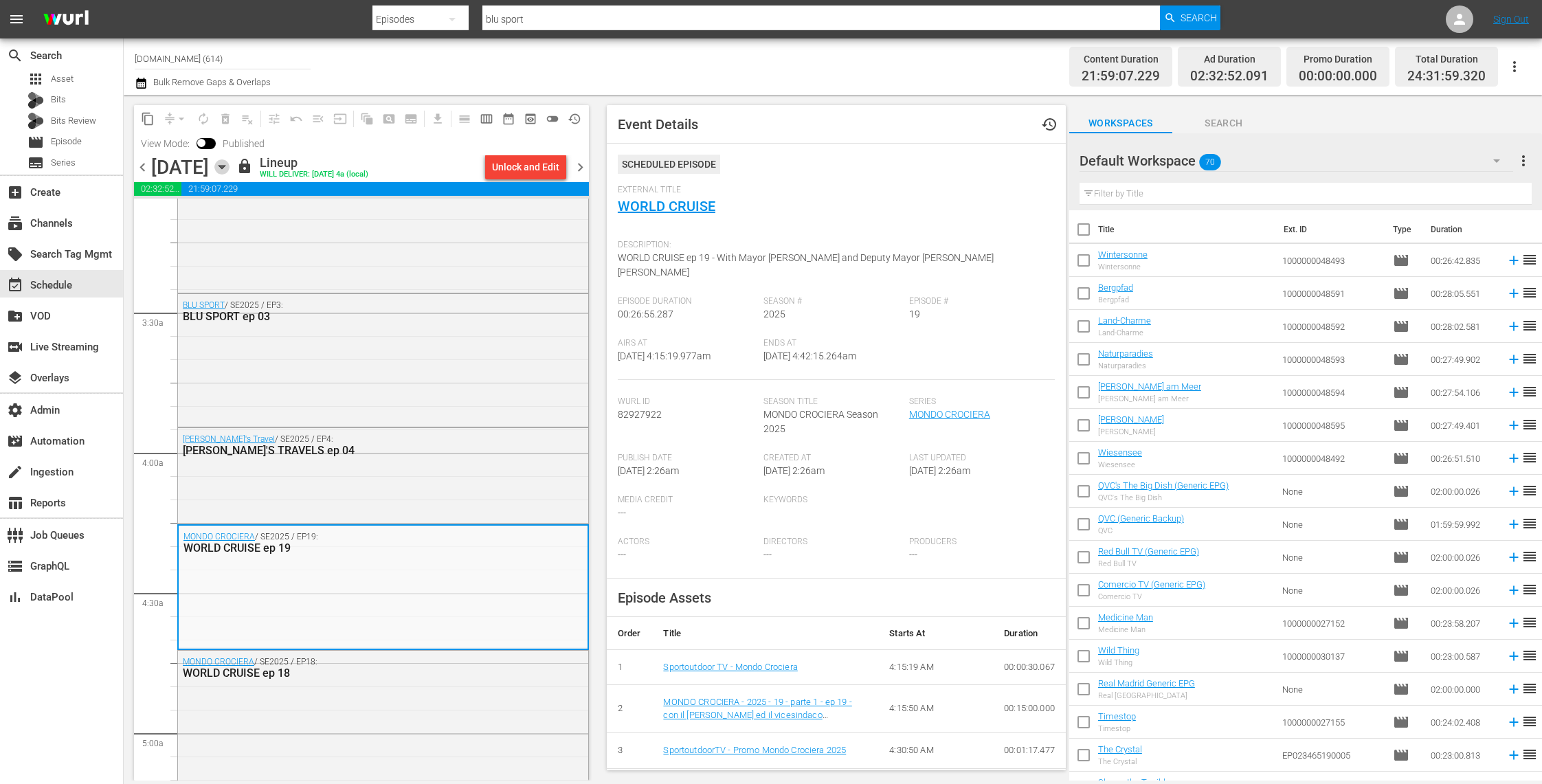
click at [230, 169] on icon "button" at bounding box center [222, 166] width 15 height 15
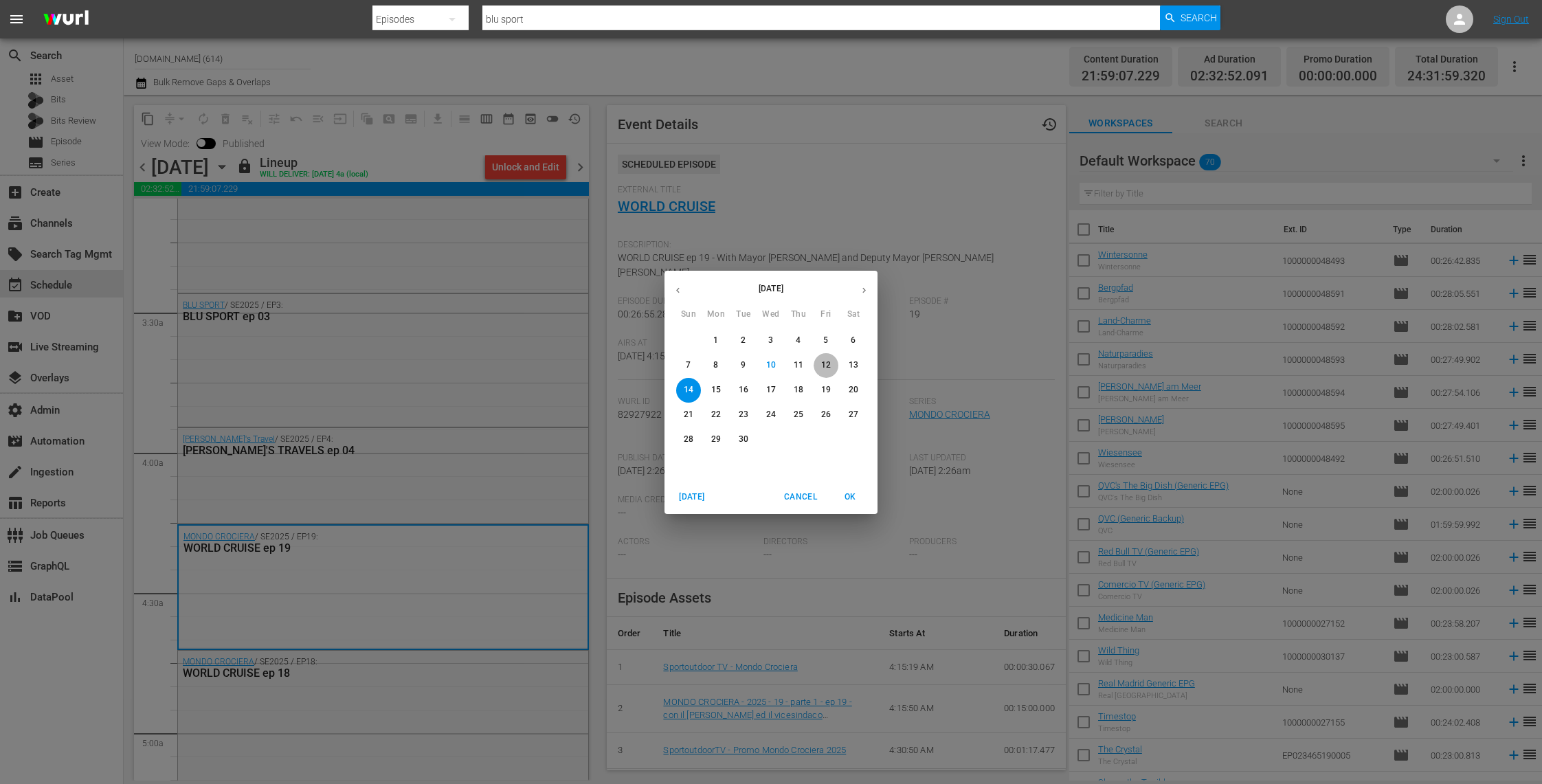
click at [826, 367] on p "12" at bounding box center [826, 365] width 10 height 11
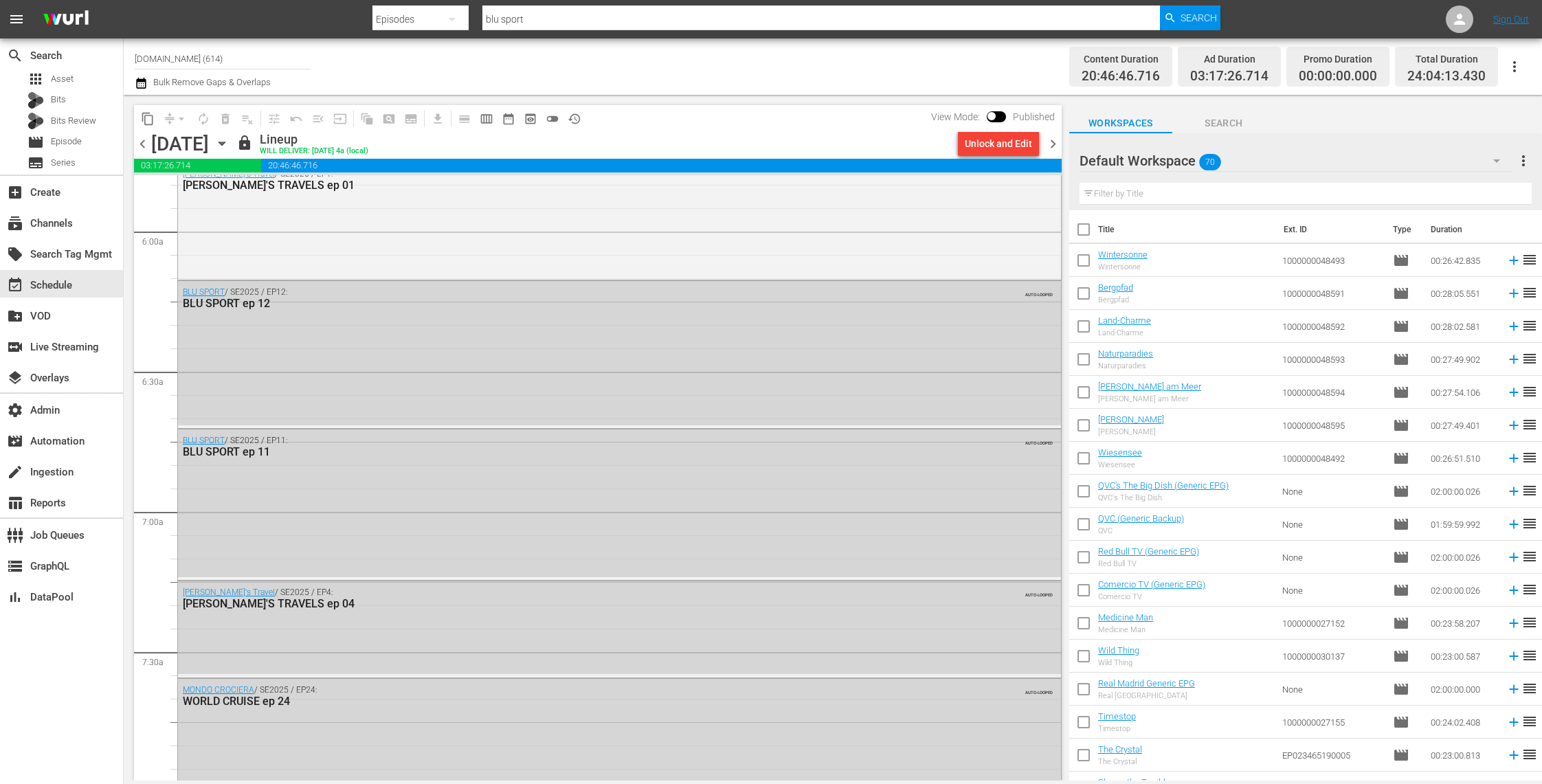
scroll to position [1629, 0]
click at [224, 142] on icon "button" at bounding box center [221, 144] width 6 height 3
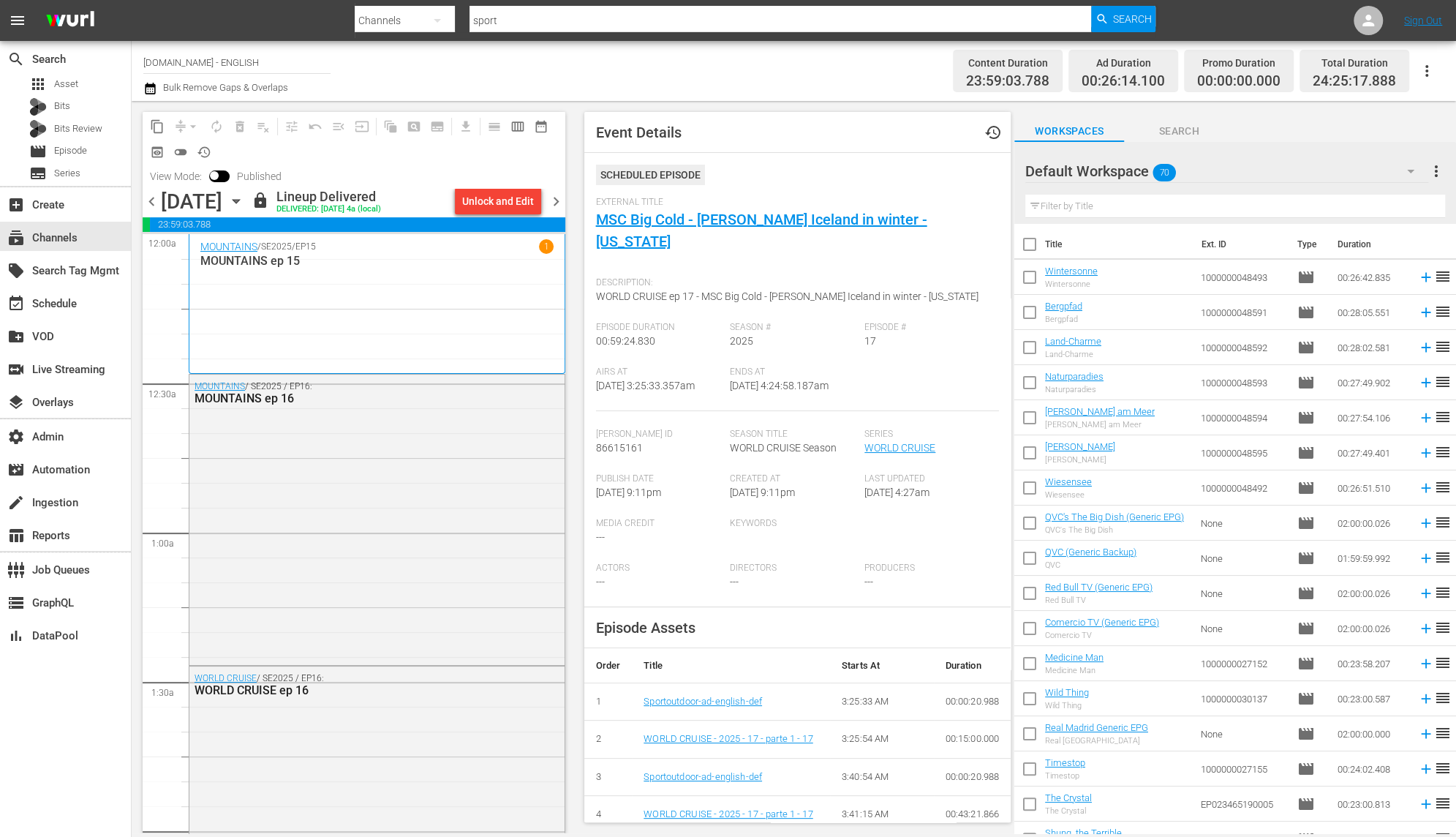
scroll to position [4, 0]
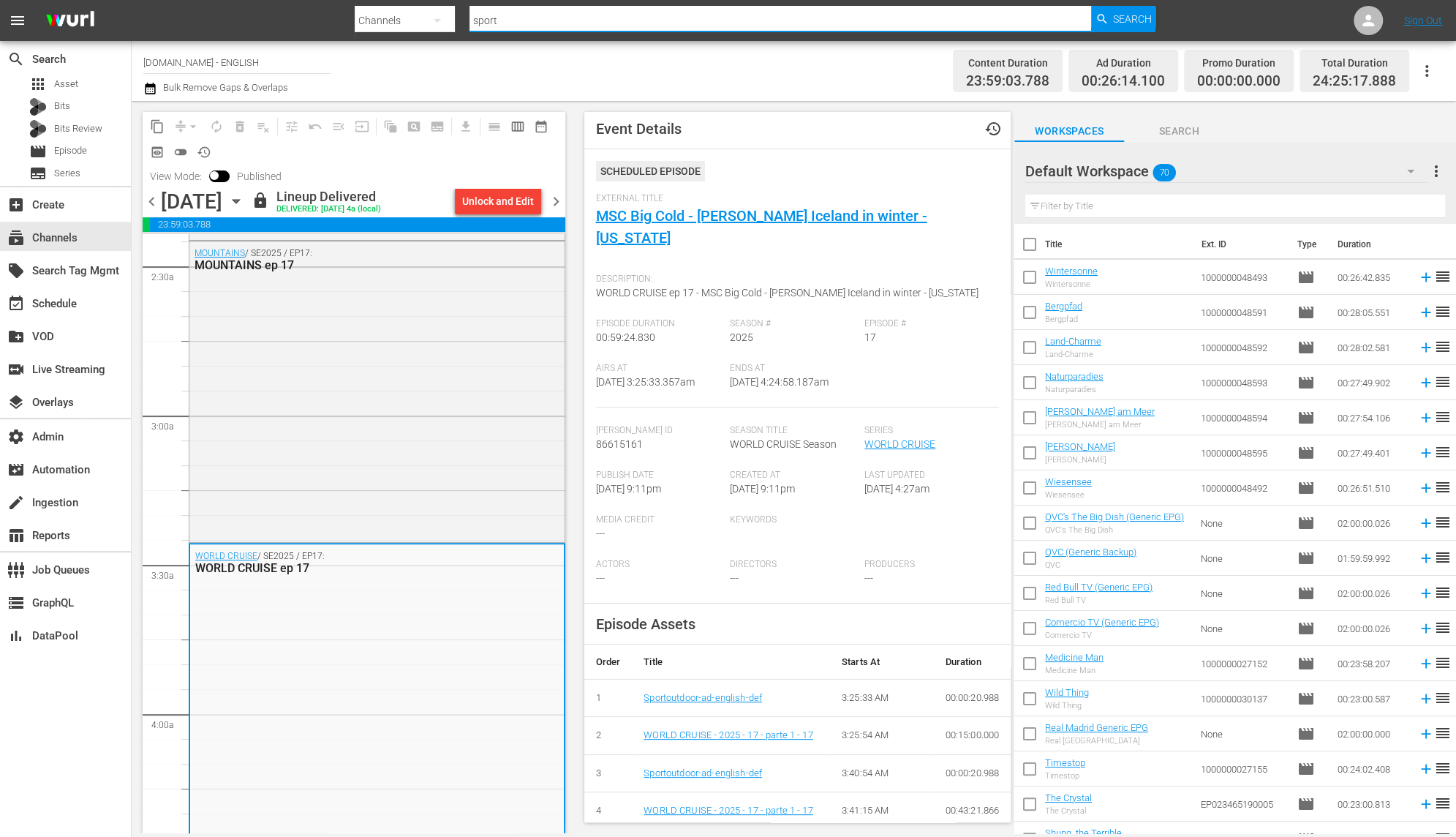
drag, startPoint x: 577, startPoint y: 13, endPoint x: 451, endPoint y: 20, distance: 126.2
click at [451, 20] on div "Search By Channels Search ID, Title, Description, Keywords, or Category sport S…" at bounding box center [755, 20] width 801 height 35
paste input "ae_networks_60daysininternational_1"
type input "ae_networks_60daysininternational_1sport"
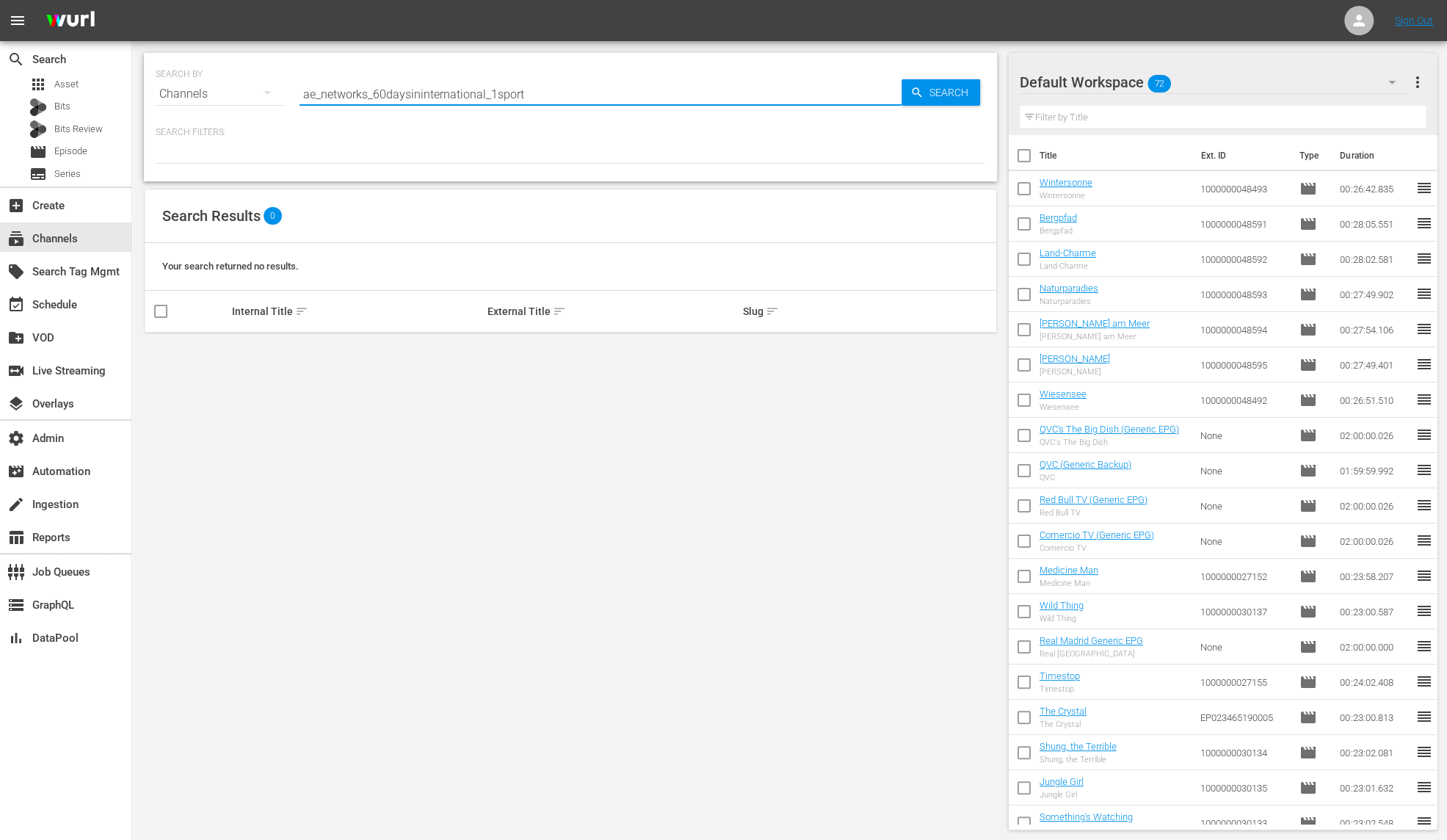
drag, startPoint x: 538, startPoint y: 94, endPoint x: 495, endPoint y: 91, distance: 43.1
click at [495, 91] on input "ae_networks_60daysininternational_1sport" at bounding box center [600, 94] width 602 height 35
type input "ae_networks_60daysininternational_1"
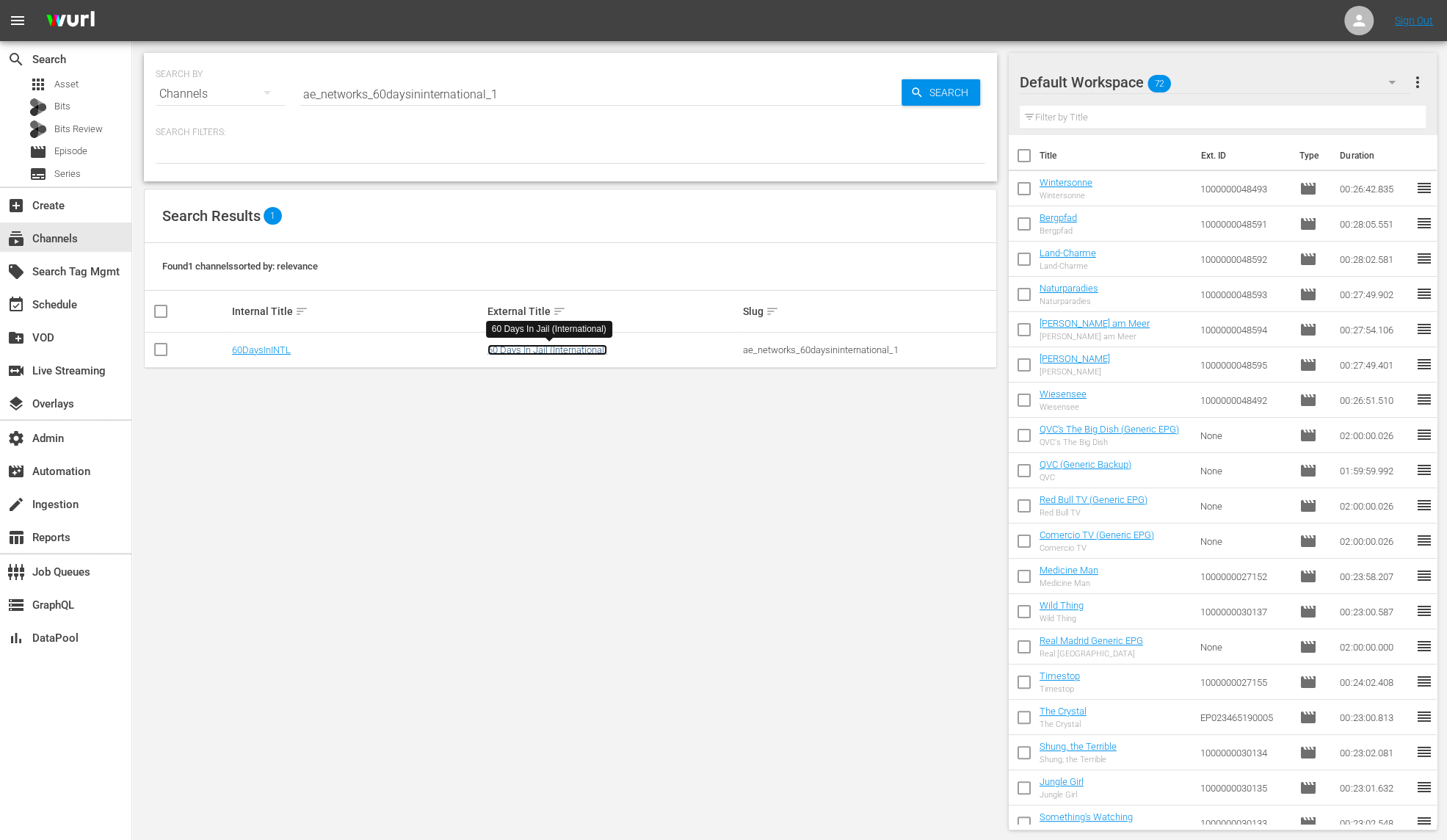
click at [531, 346] on link "60 Days In Jail (International)" at bounding box center [547, 350] width 119 height 11
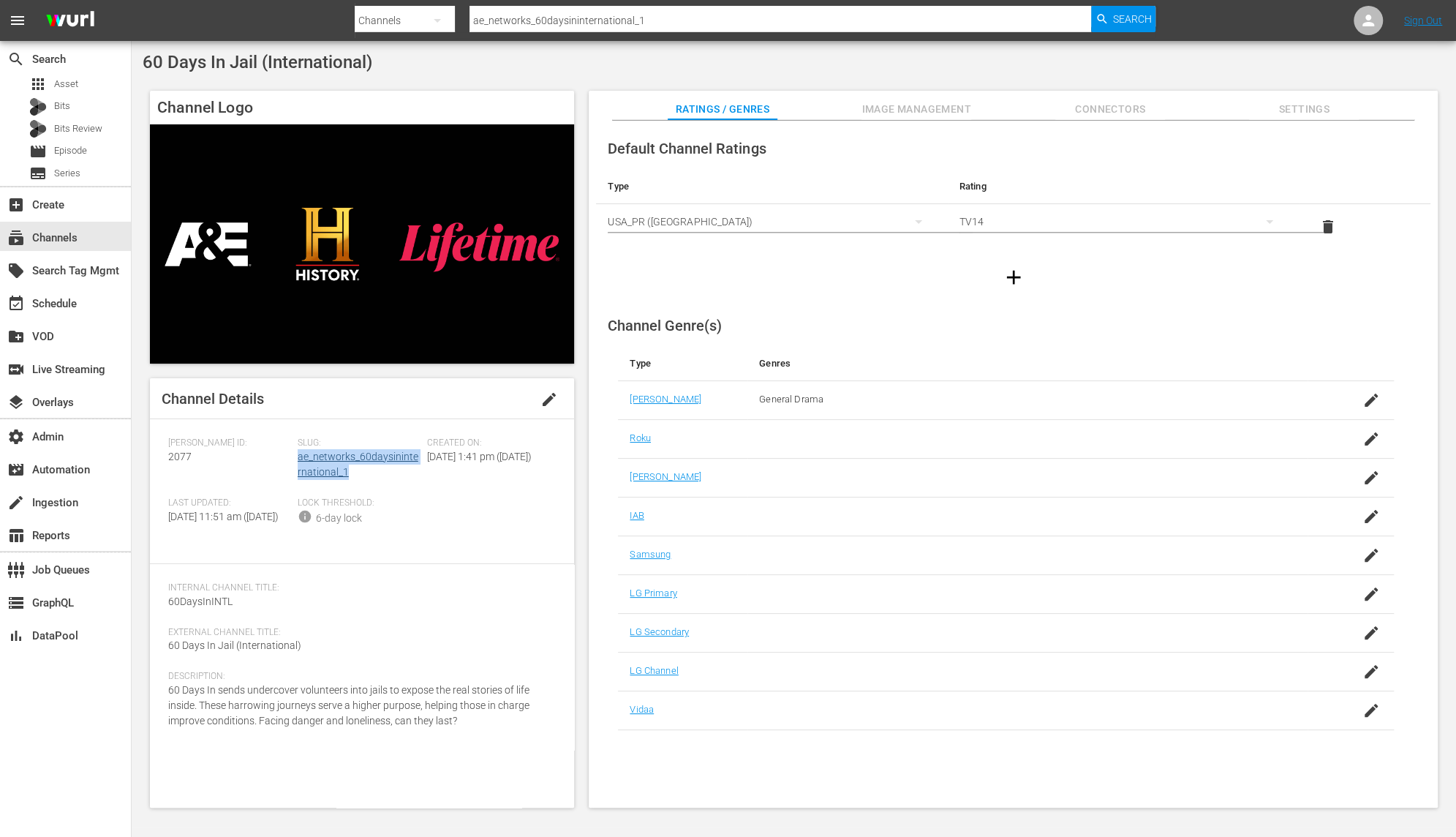
drag, startPoint x: 346, startPoint y: 473, endPoint x: 299, endPoint y: 461, distance: 48.5
click at [299, 461] on div "Slug: ae_networks_60daysininternational_1" at bounding box center [362, 466] width 129 height 60
copy link "ae_networks_60daysininternational_1"
drag, startPoint x: 194, startPoint y: 458, endPoint x: 162, endPoint y: 456, distance: 32.1
click at [162, 456] on div "Channel Details edit Wurl ID: 2077 Slug: ae_networks_60daysininternational_1 Cr…" at bounding box center [362, 593] width 424 height 430
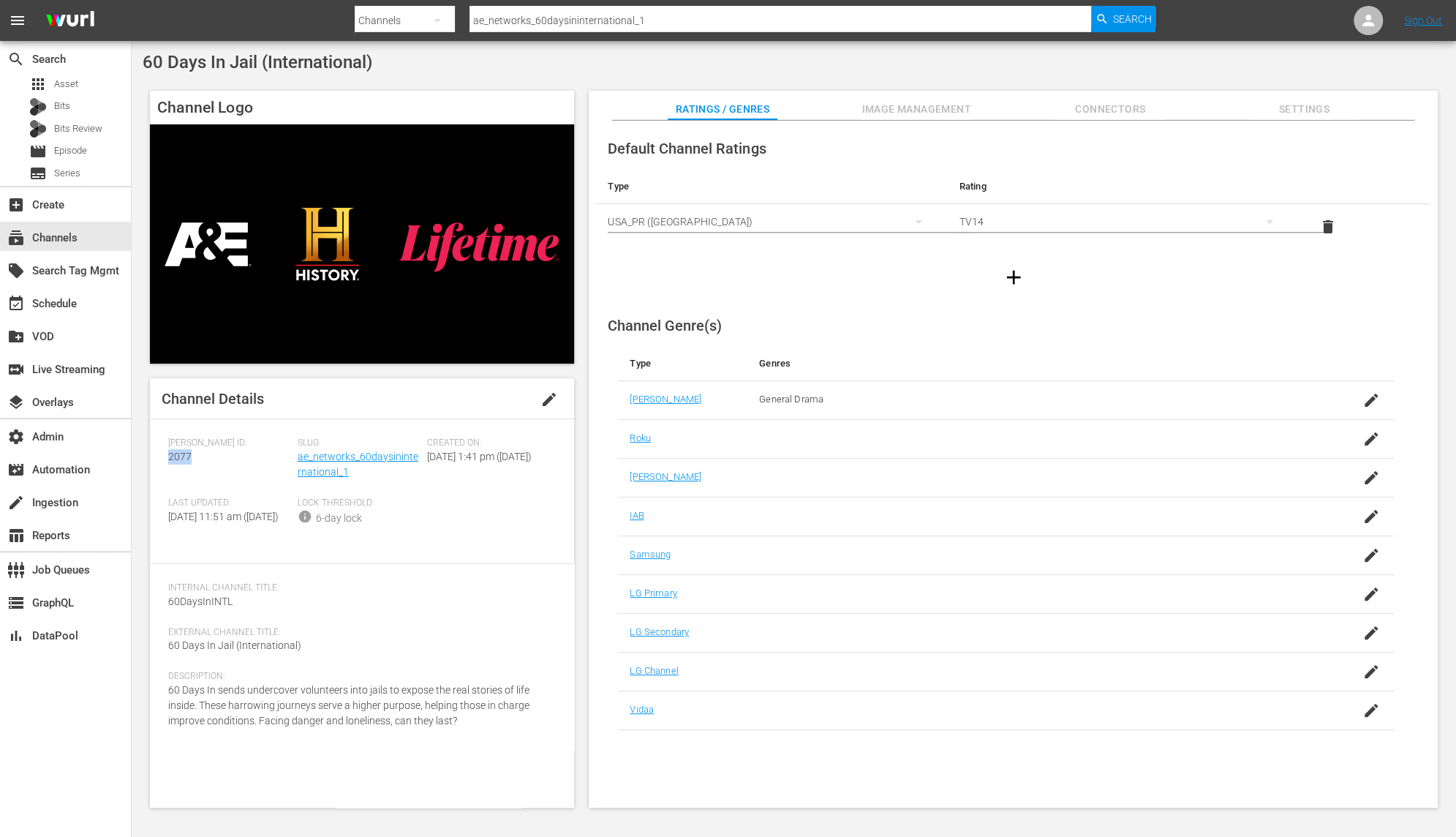
copy span "2077"
